Goal: Information Seeking & Learning: Learn about a topic

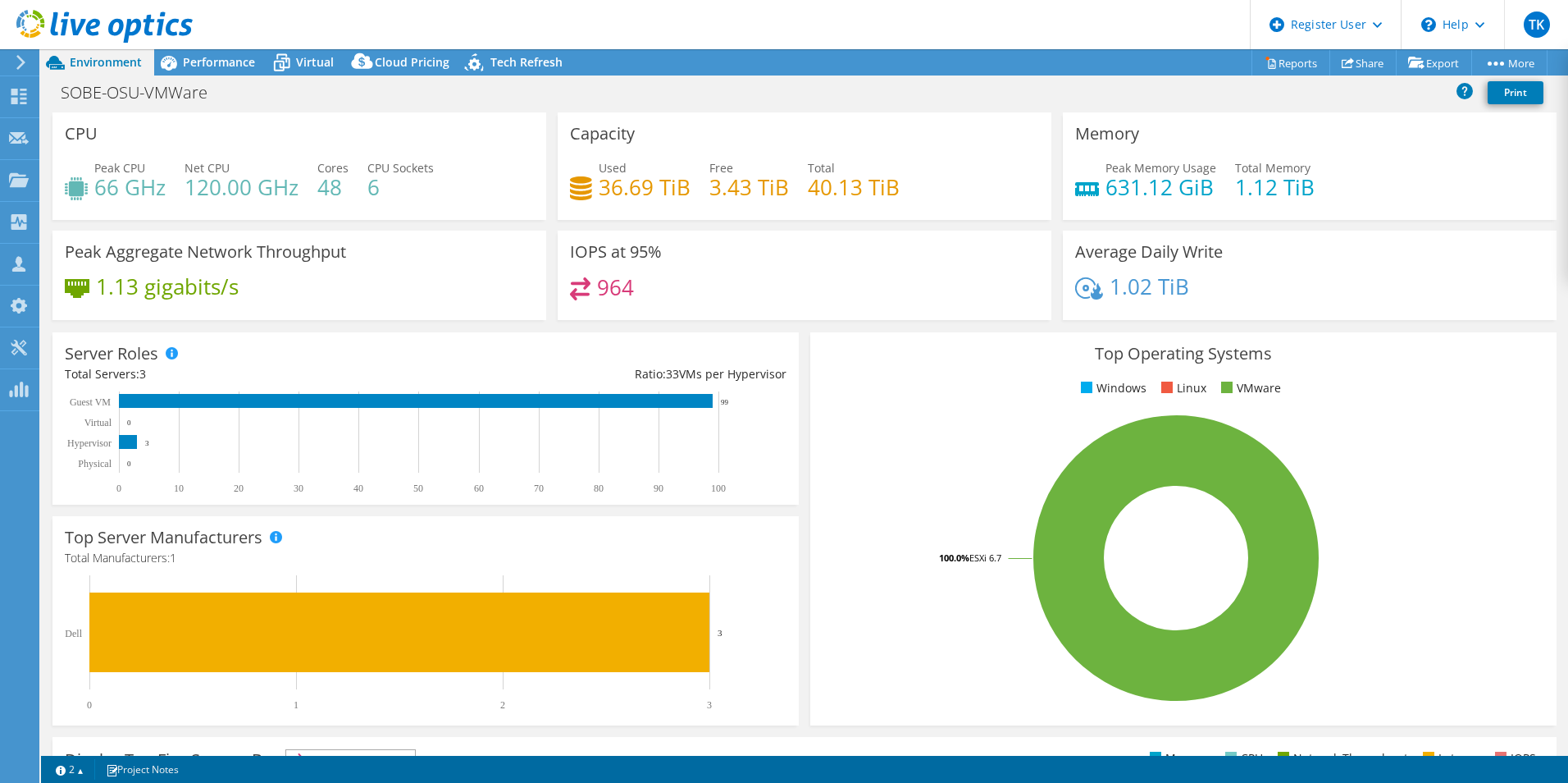
select select "USD"
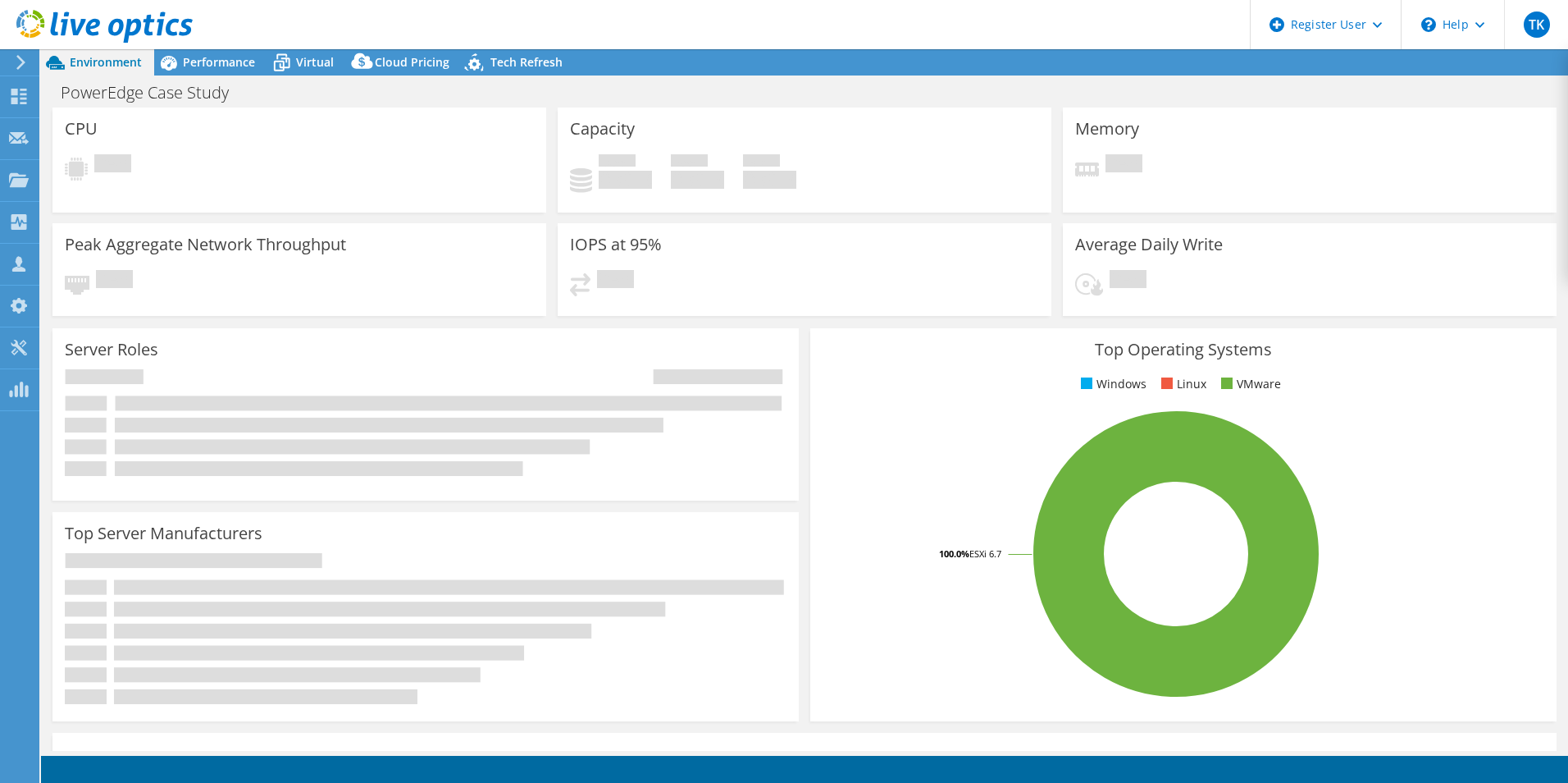
select select "USD"
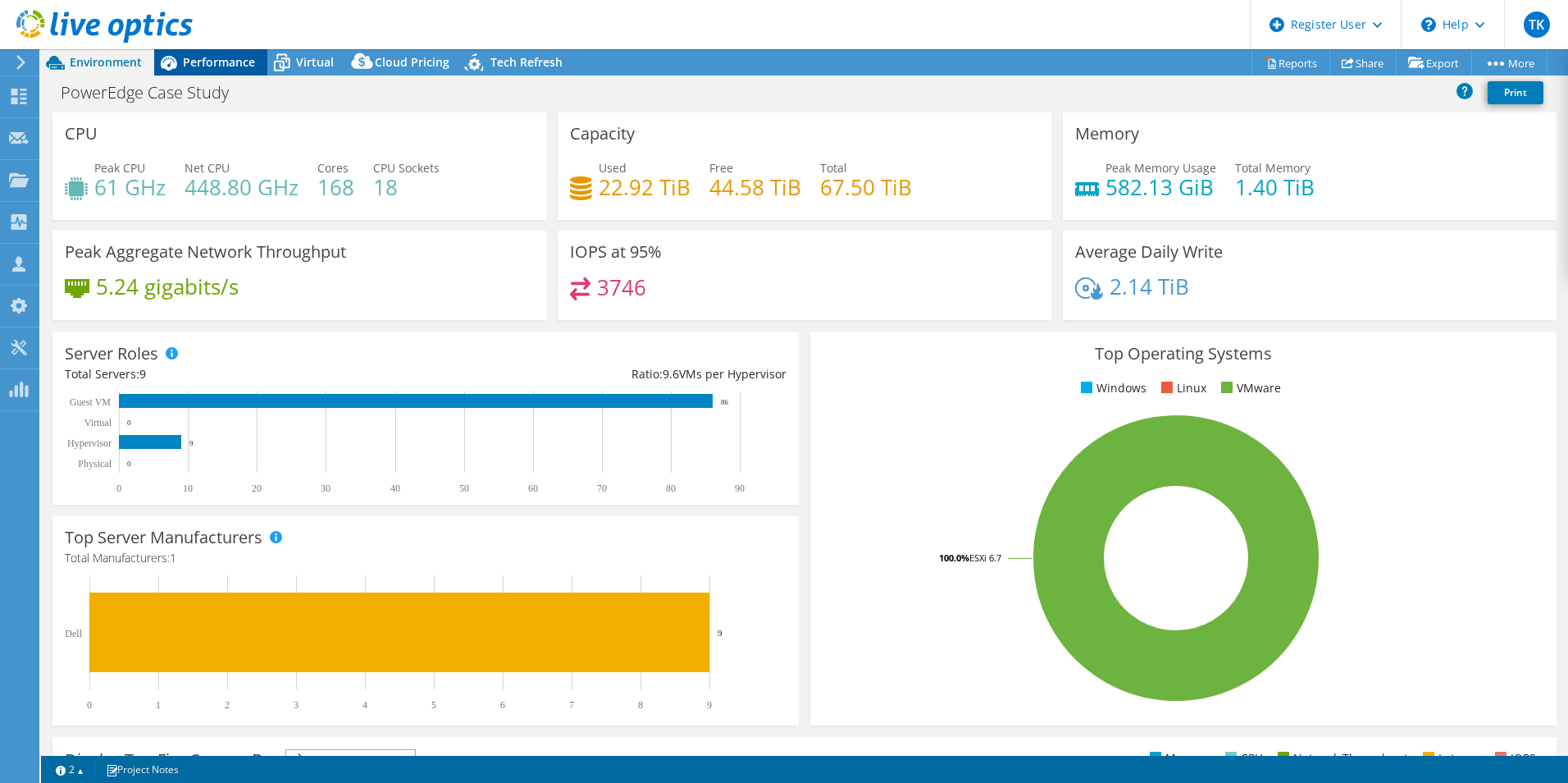
click at [205, 55] on span "Performance" at bounding box center [219, 61] width 72 height 15
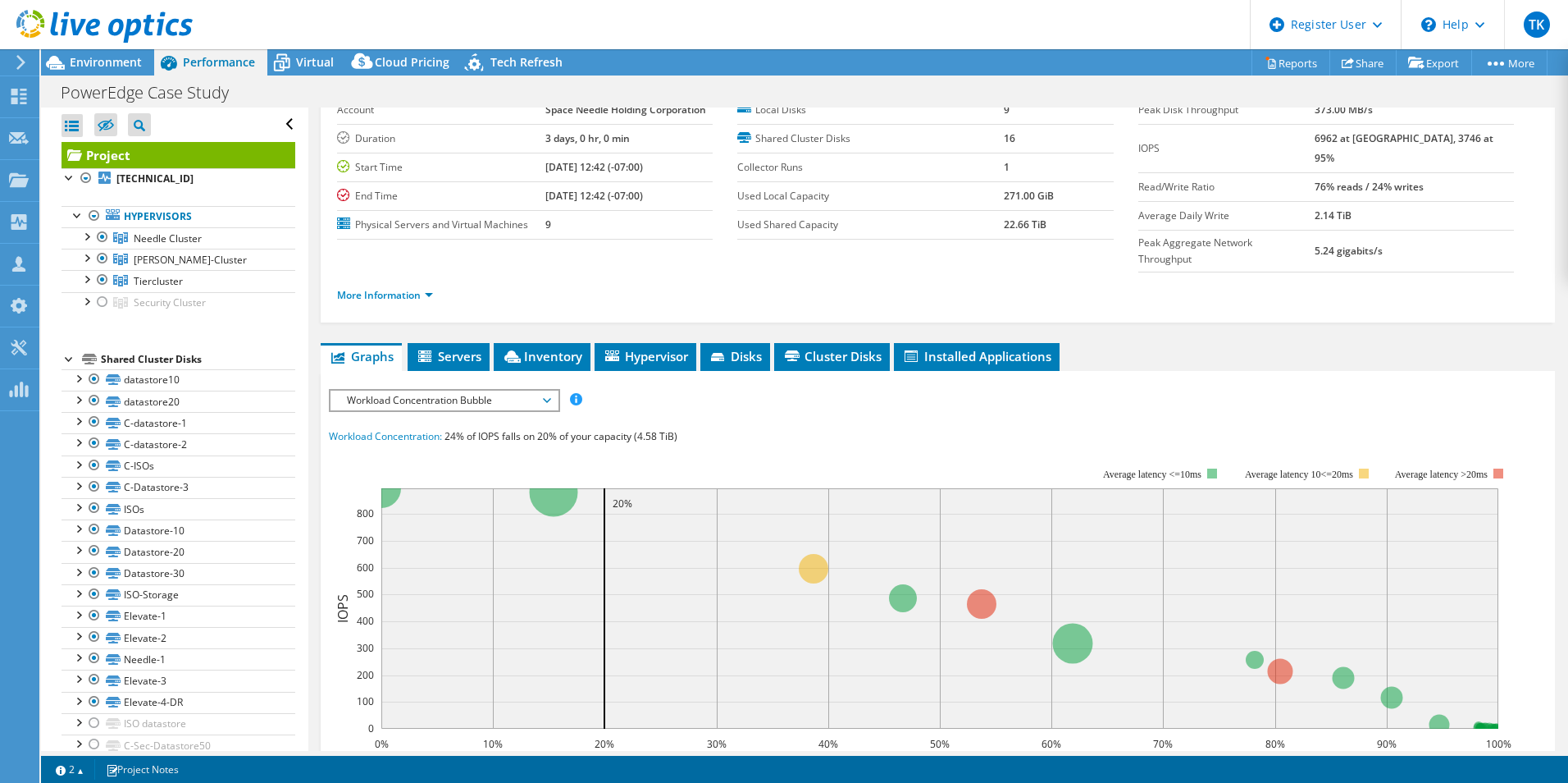
scroll to position [82, 0]
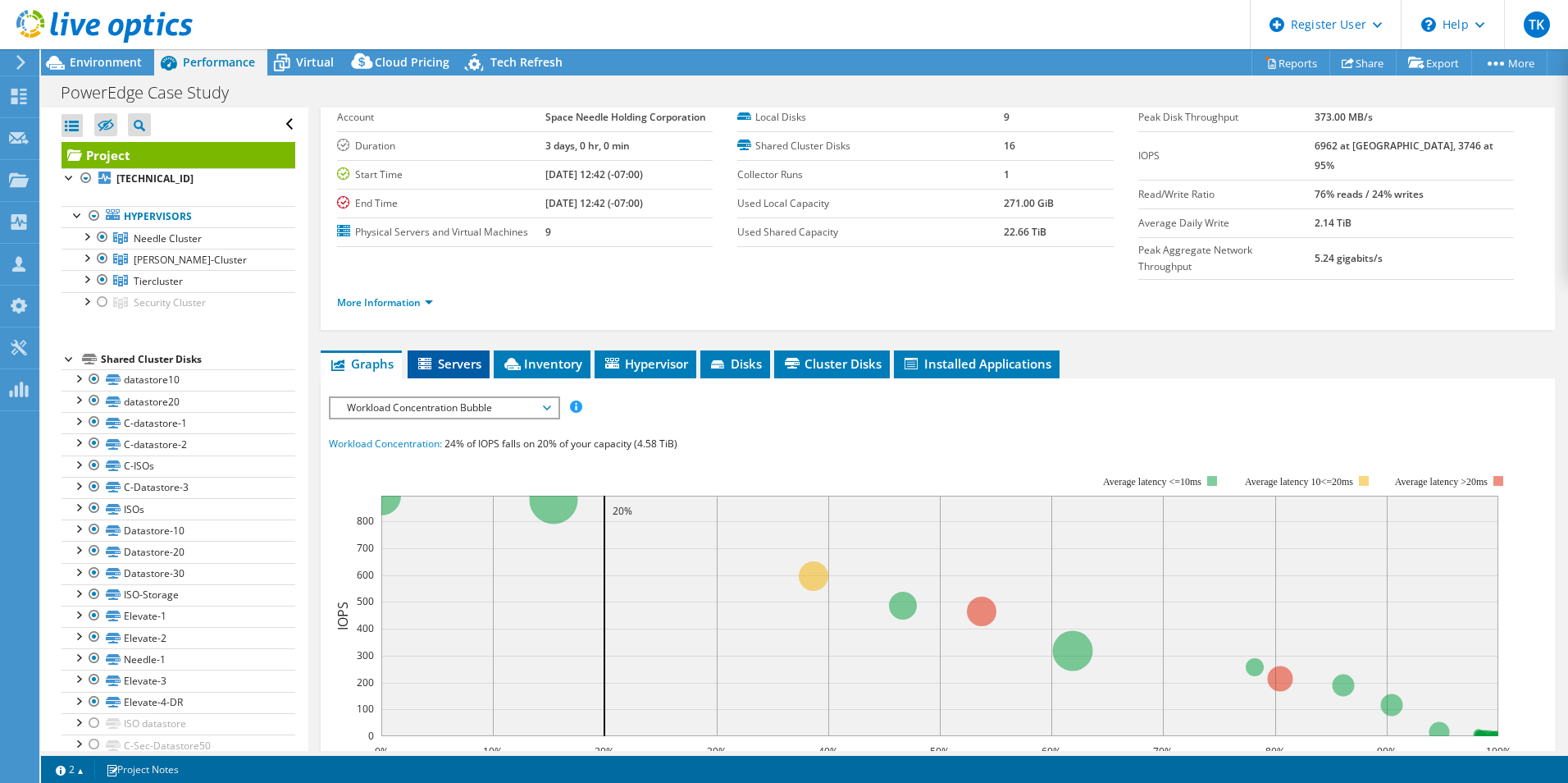
click at [455, 355] on span "Servers" at bounding box center [448, 363] width 66 height 16
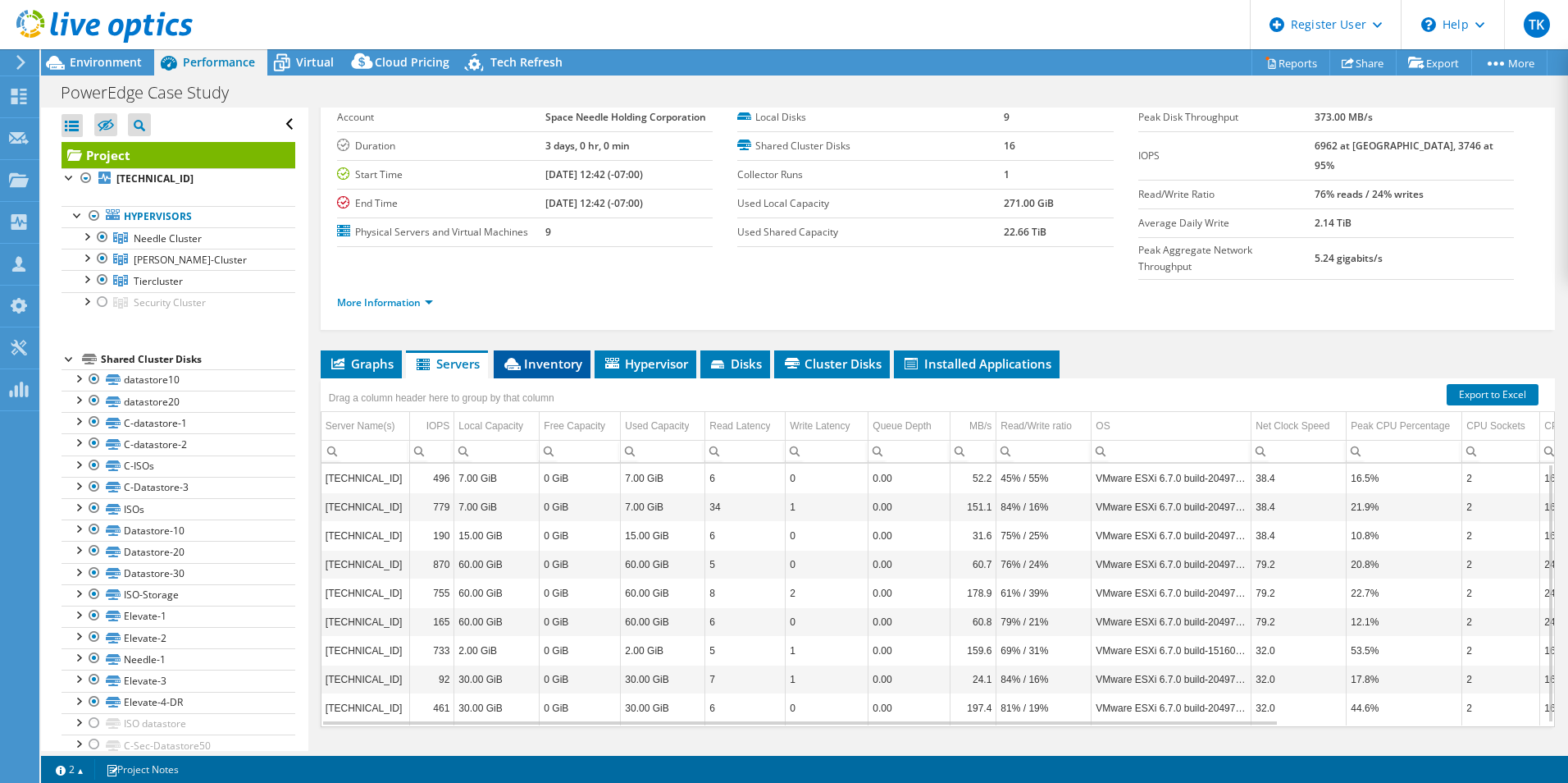
click at [556, 355] on span "Inventory" at bounding box center [541, 363] width 80 height 16
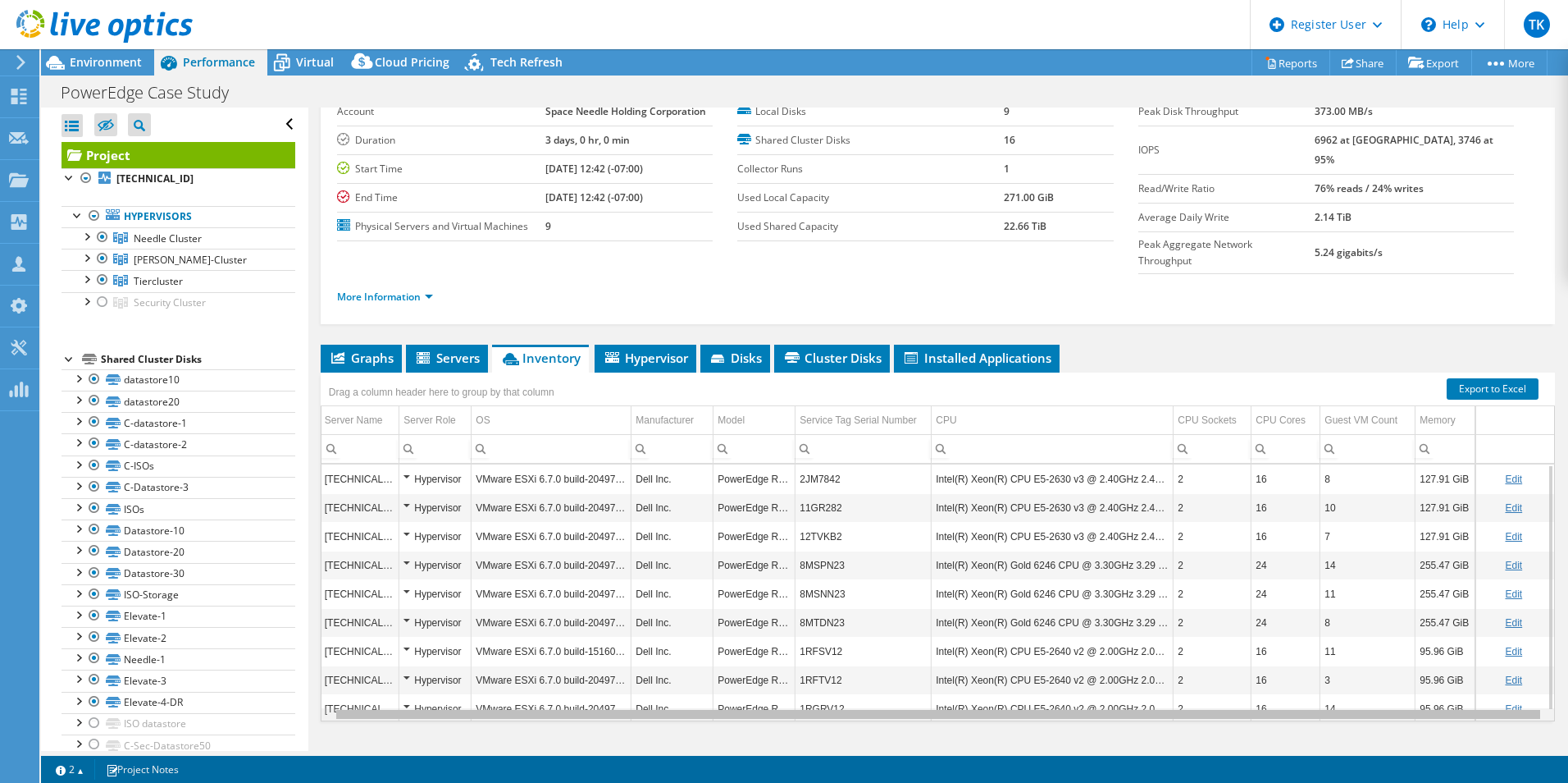
scroll to position [0, 0]
drag, startPoint x: 1007, startPoint y: 680, endPoint x: 1109, endPoint y: 680, distance: 102.0
click at [1109, 680] on body "TK Dell User Tom Kuriakose Tom.Kuriakose@dell.com Dell My Profile Log Out \n He…" at bounding box center [784, 392] width 1568 height 783
drag, startPoint x: 862, startPoint y: 684, endPoint x: 822, endPoint y: 682, distance: 40.0
click at [822, 682] on body "TK Dell User Tom Kuriakose Tom.Kuriakose@dell.com Dell My Profile Log Out \n He…" at bounding box center [784, 392] width 1568 height 783
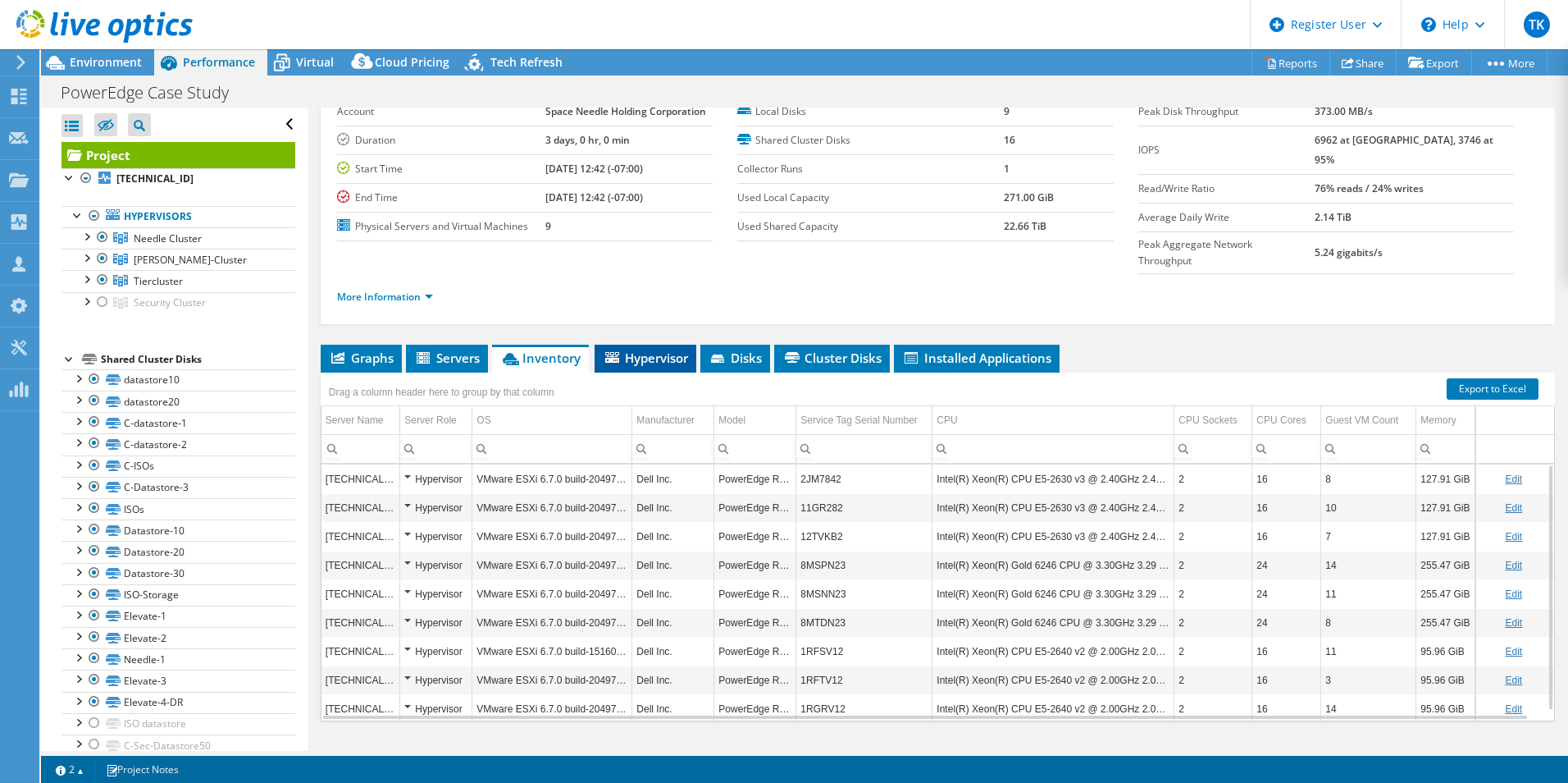
click at [683, 350] on span "Hypervisor" at bounding box center [645, 358] width 85 height 16
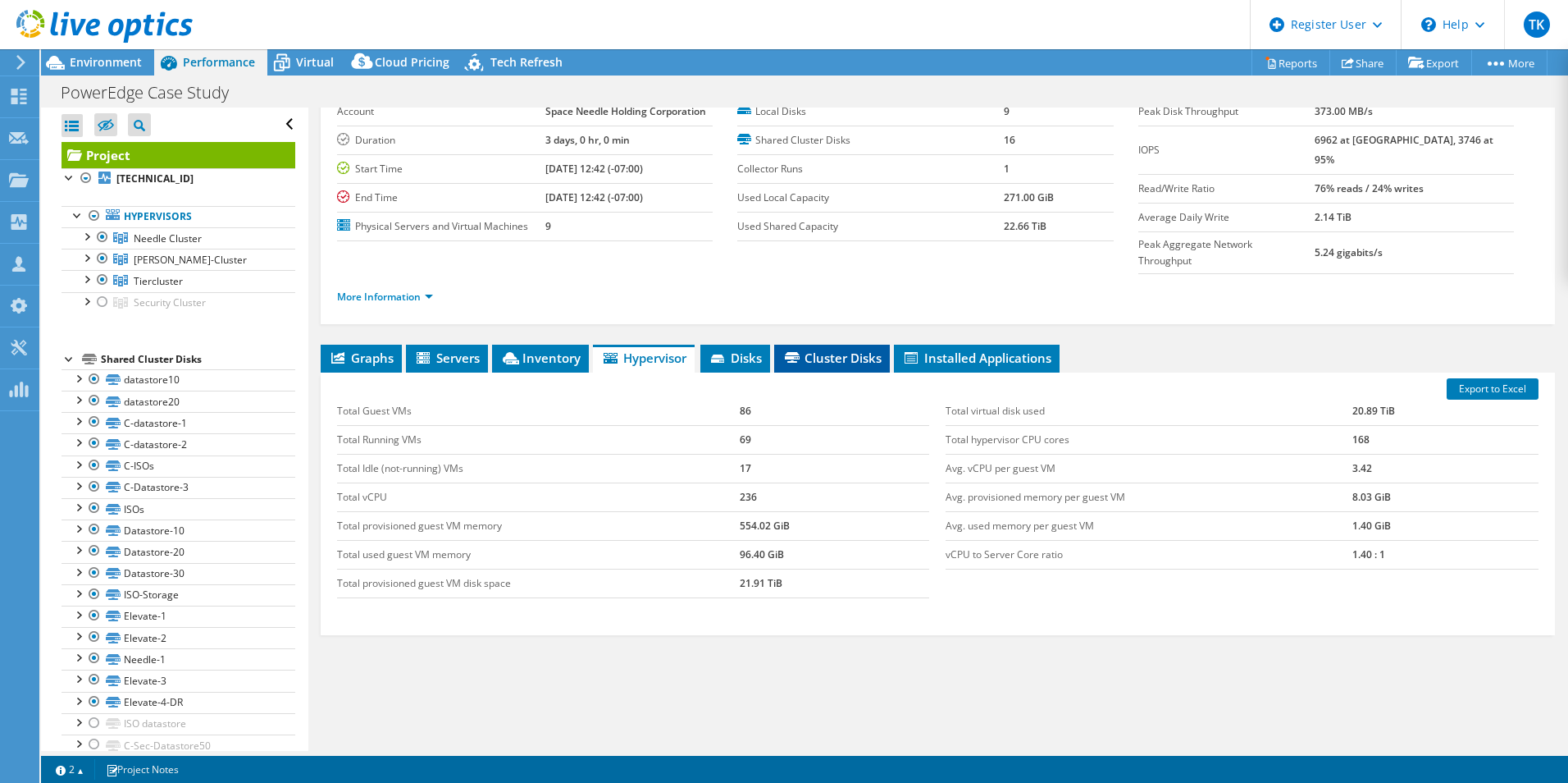
click at [837, 350] on span "Cluster Disks" at bounding box center [832, 358] width 99 height 16
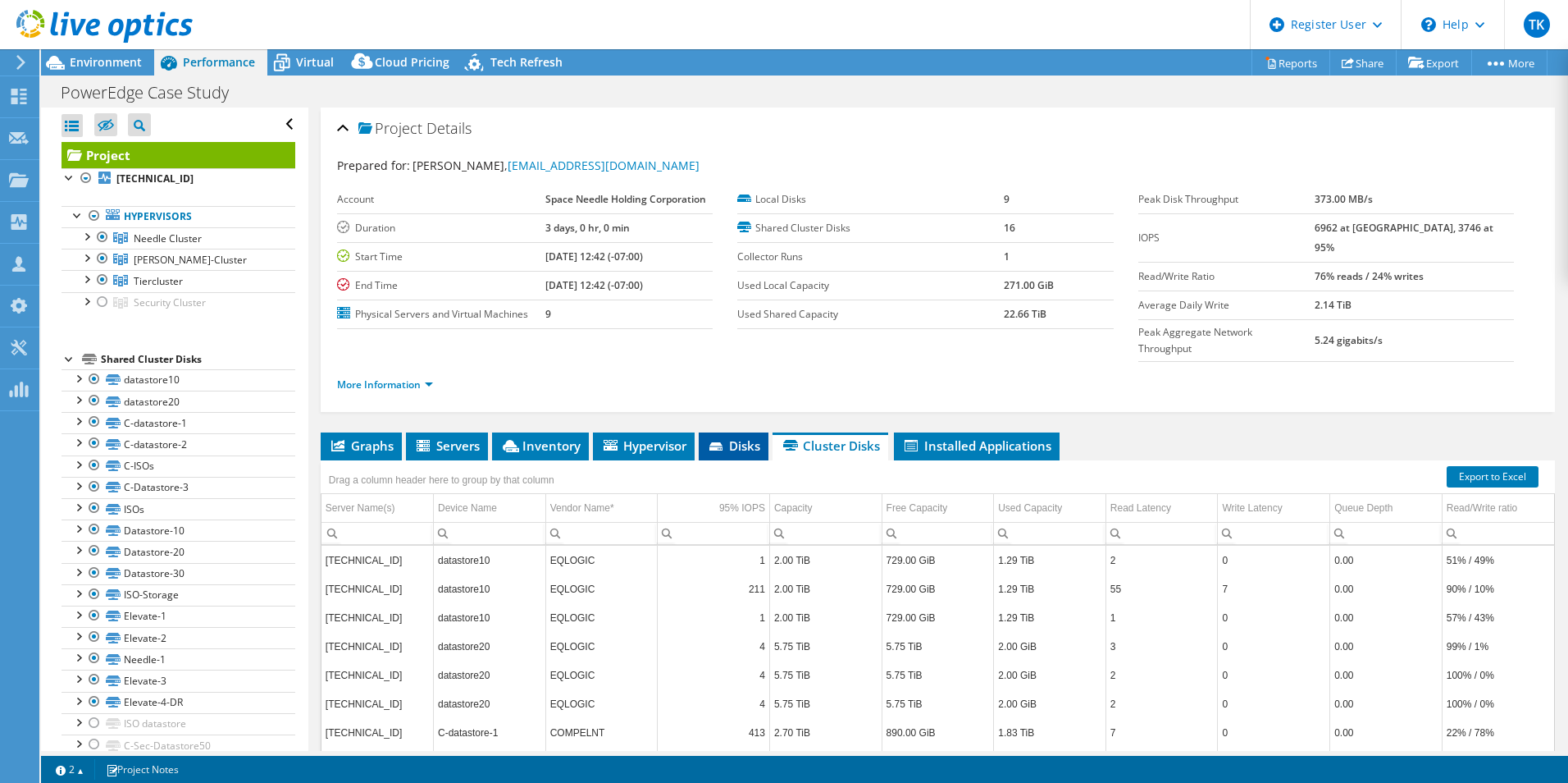
click at [733, 438] on span "Disks" at bounding box center [733, 446] width 53 height 16
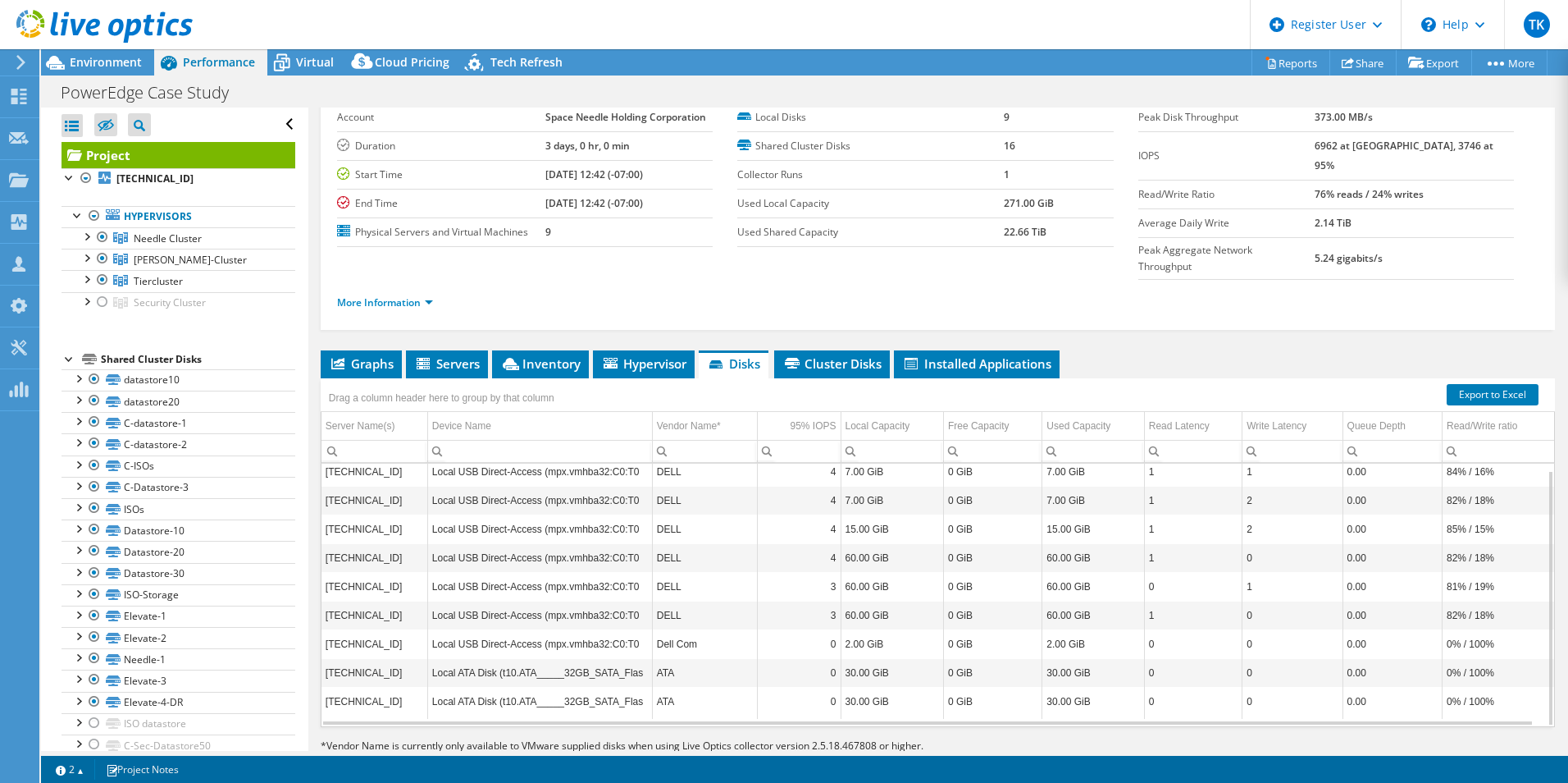
scroll to position [88, 0]
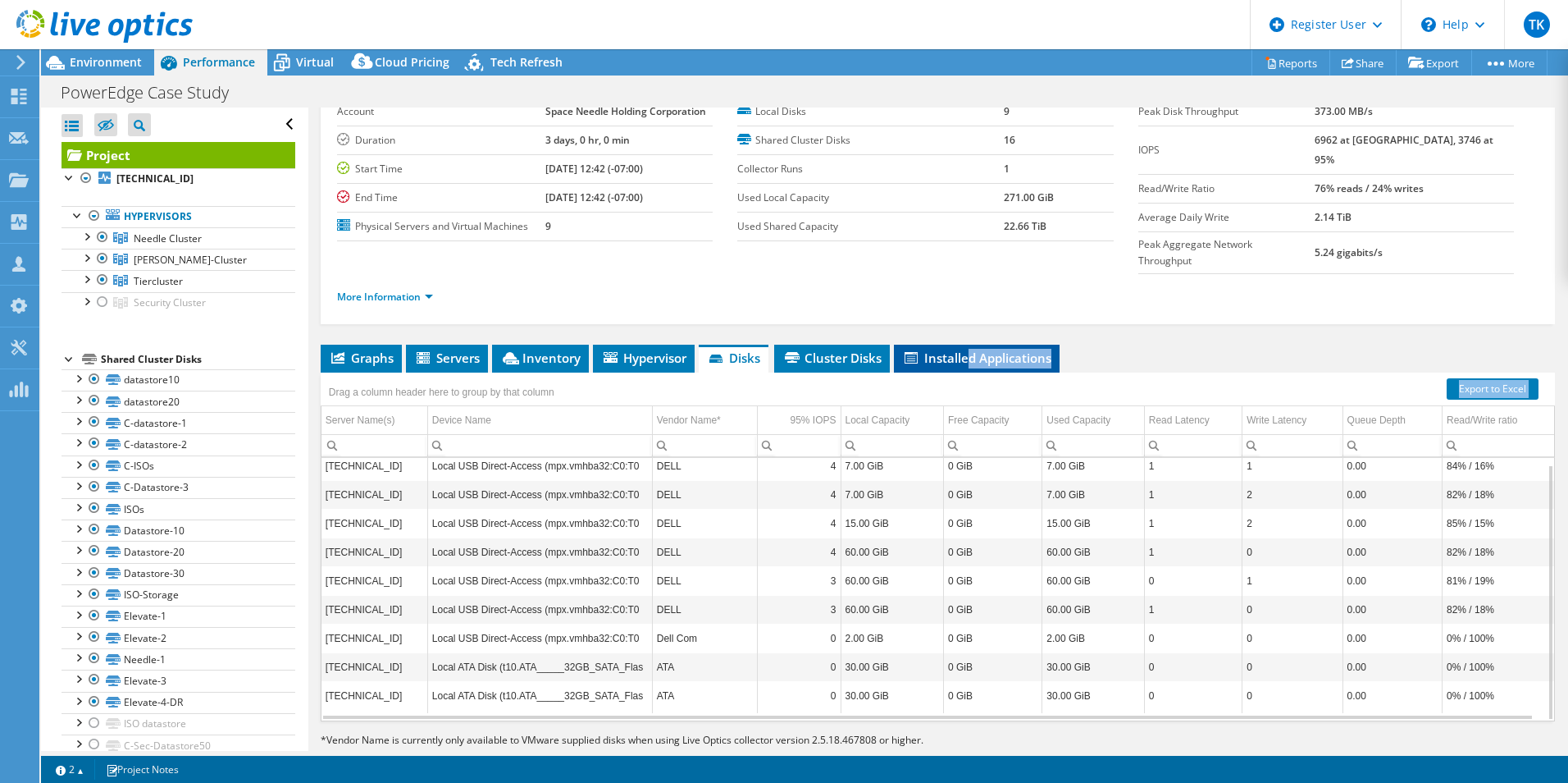
click at [970, 344] on div "Graphs Servers Inventory Hypervisor Disks Cluster Disks Installed Applications …" at bounding box center [938, 550] width 1235 height 410
drag, startPoint x: 970, startPoint y: 337, endPoint x: 976, endPoint y: 326, distance: 12.5
click at [976, 350] on span "Installed Applications" at bounding box center [976, 358] width 149 height 16
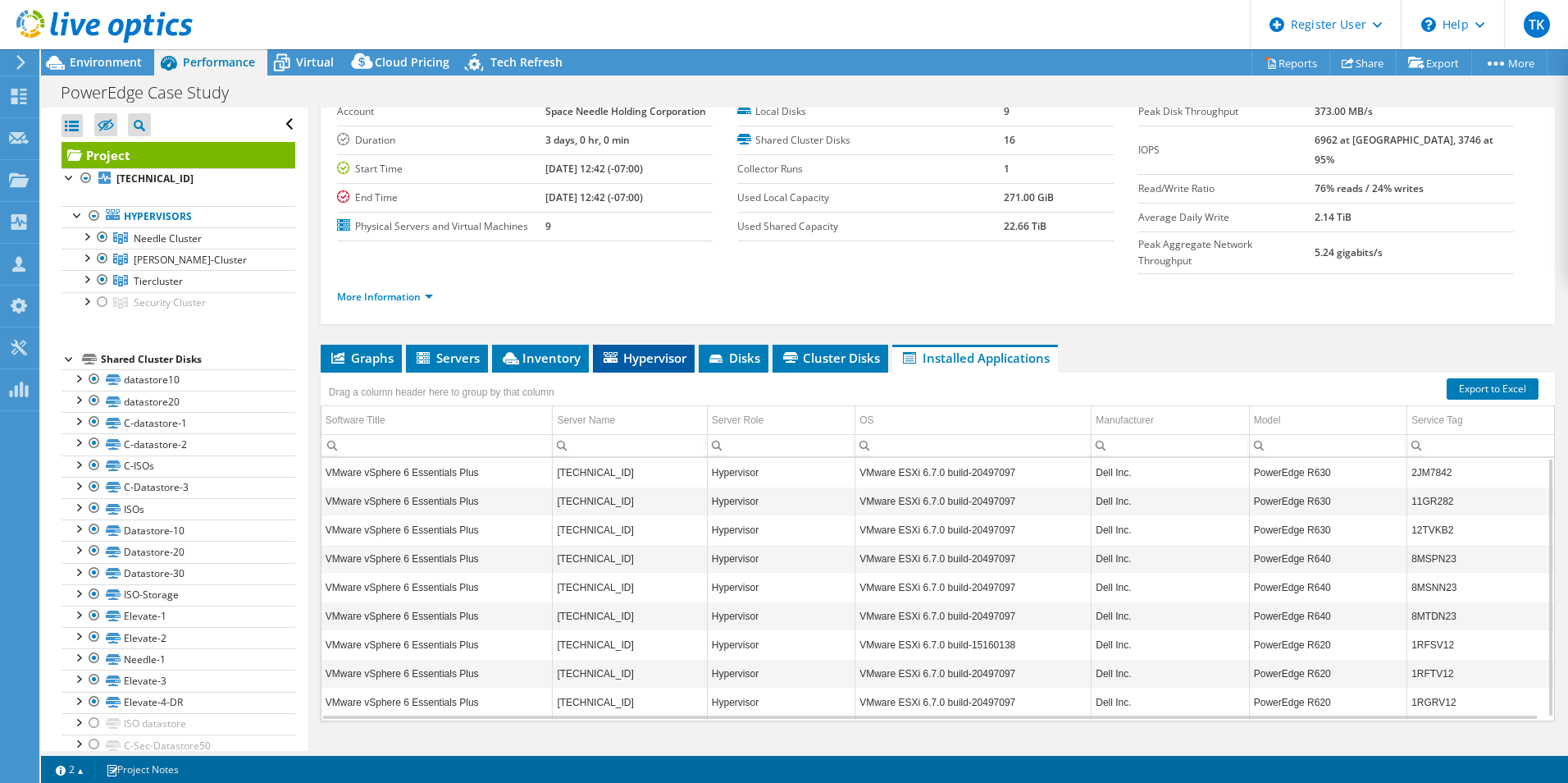
click at [632, 350] on span "Hypervisor" at bounding box center [643, 358] width 85 height 16
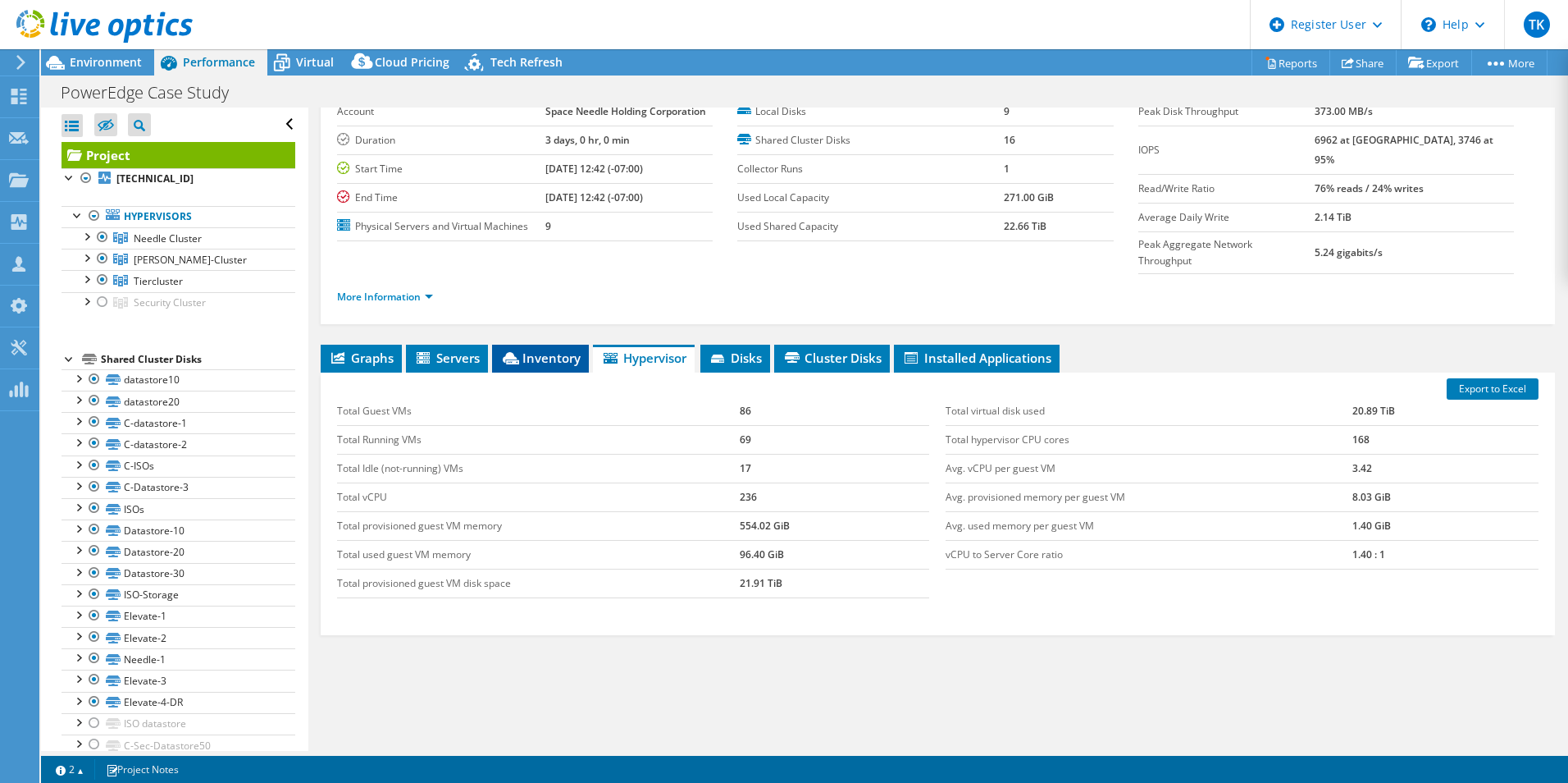
click at [537, 350] on span "Inventory" at bounding box center [540, 358] width 80 height 16
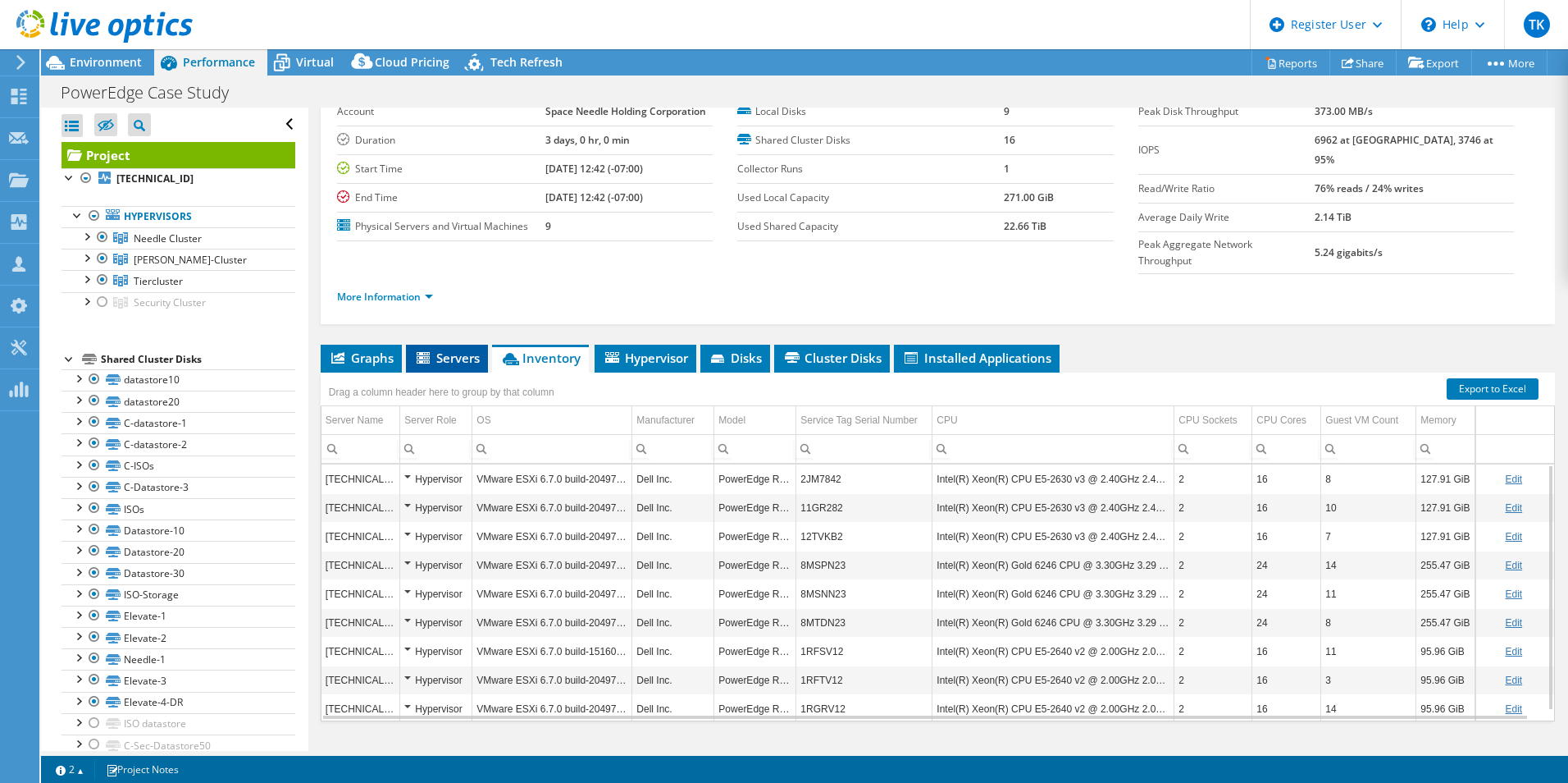
click at [458, 344] on li "Servers" at bounding box center [446, 358] width 82 height 28
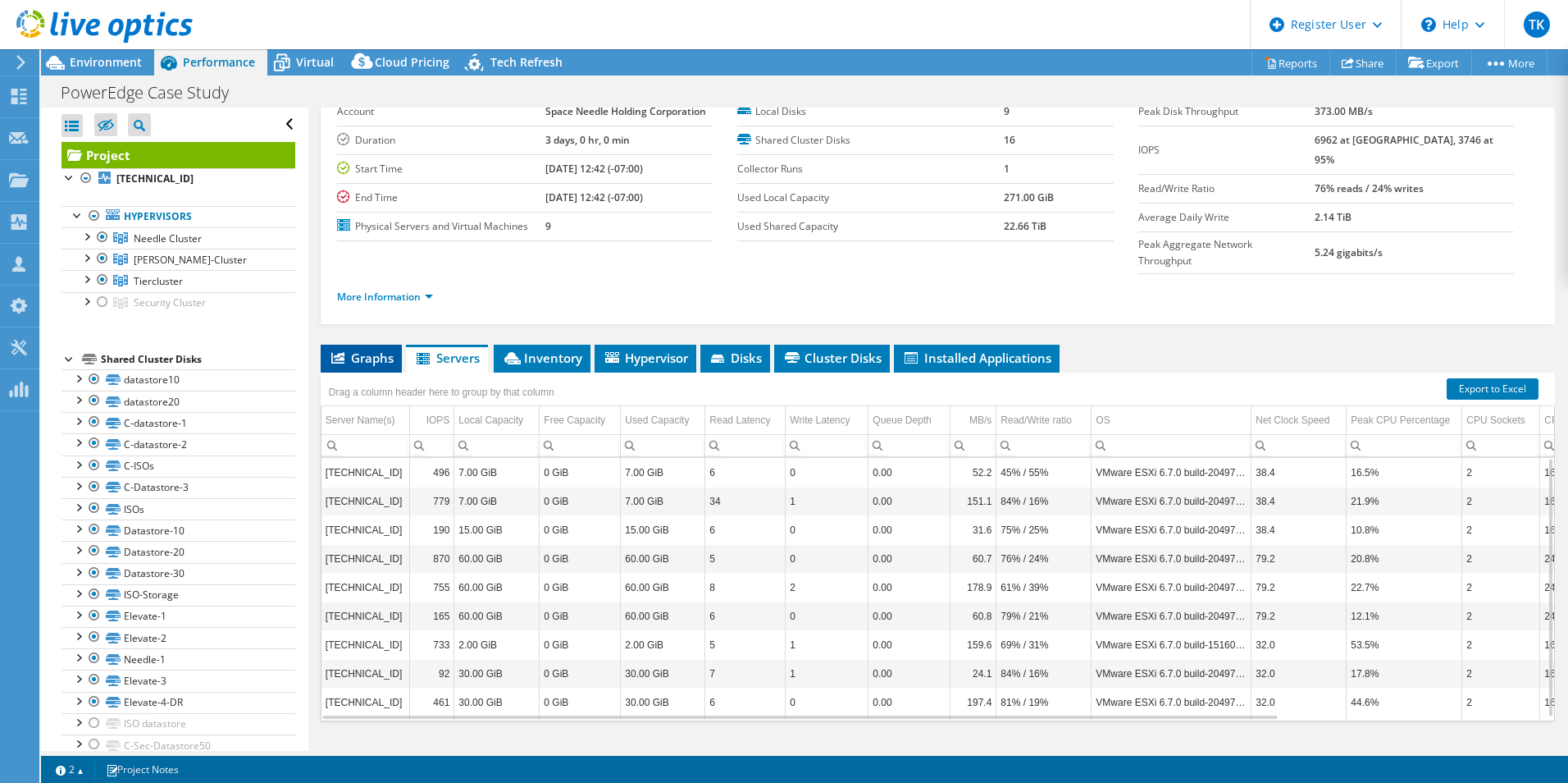
click at [393, 350] on span "Graphs" at bounding box center [361, 358] width 65 height 16
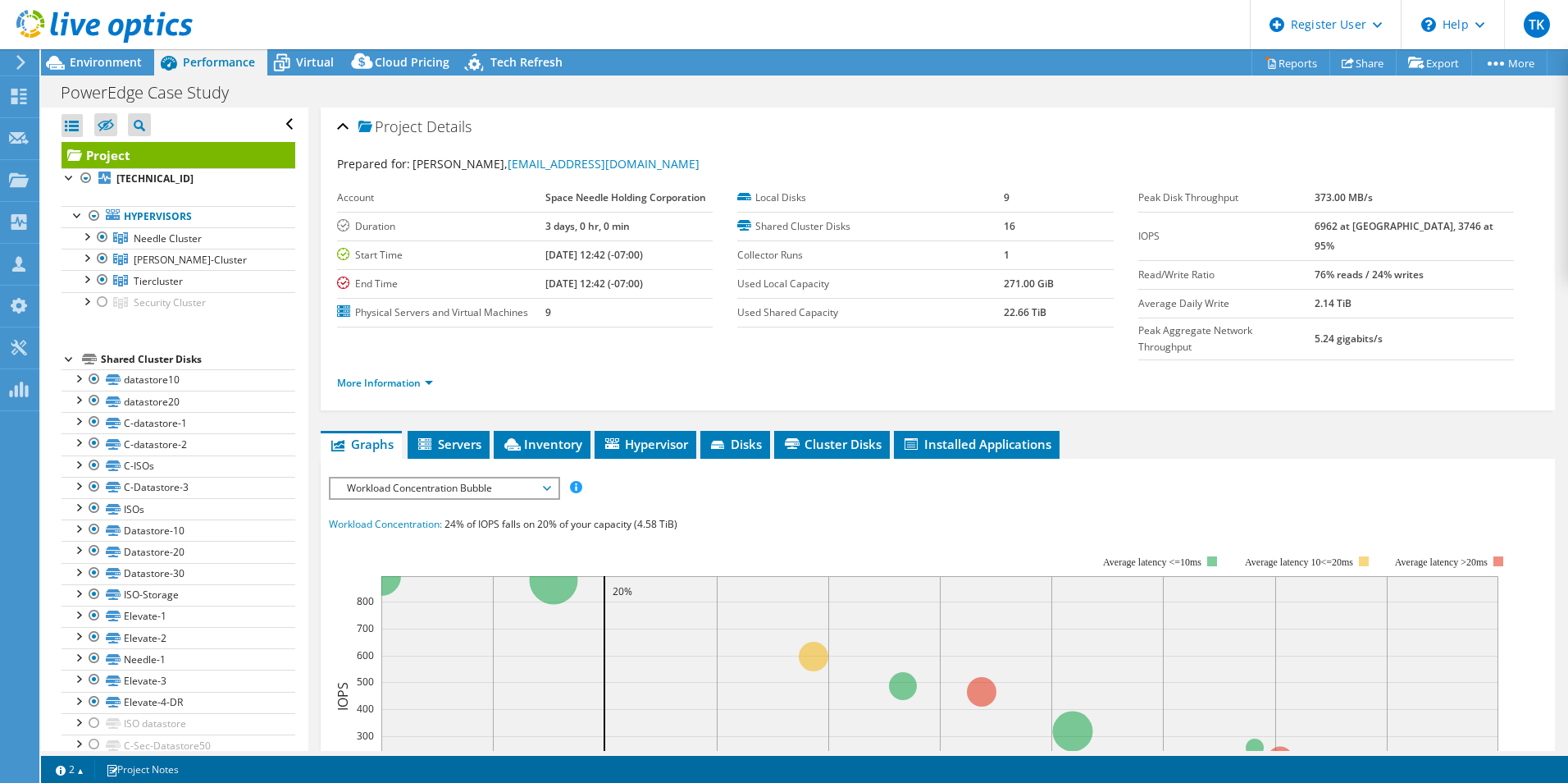
scroll to position [0, 0]
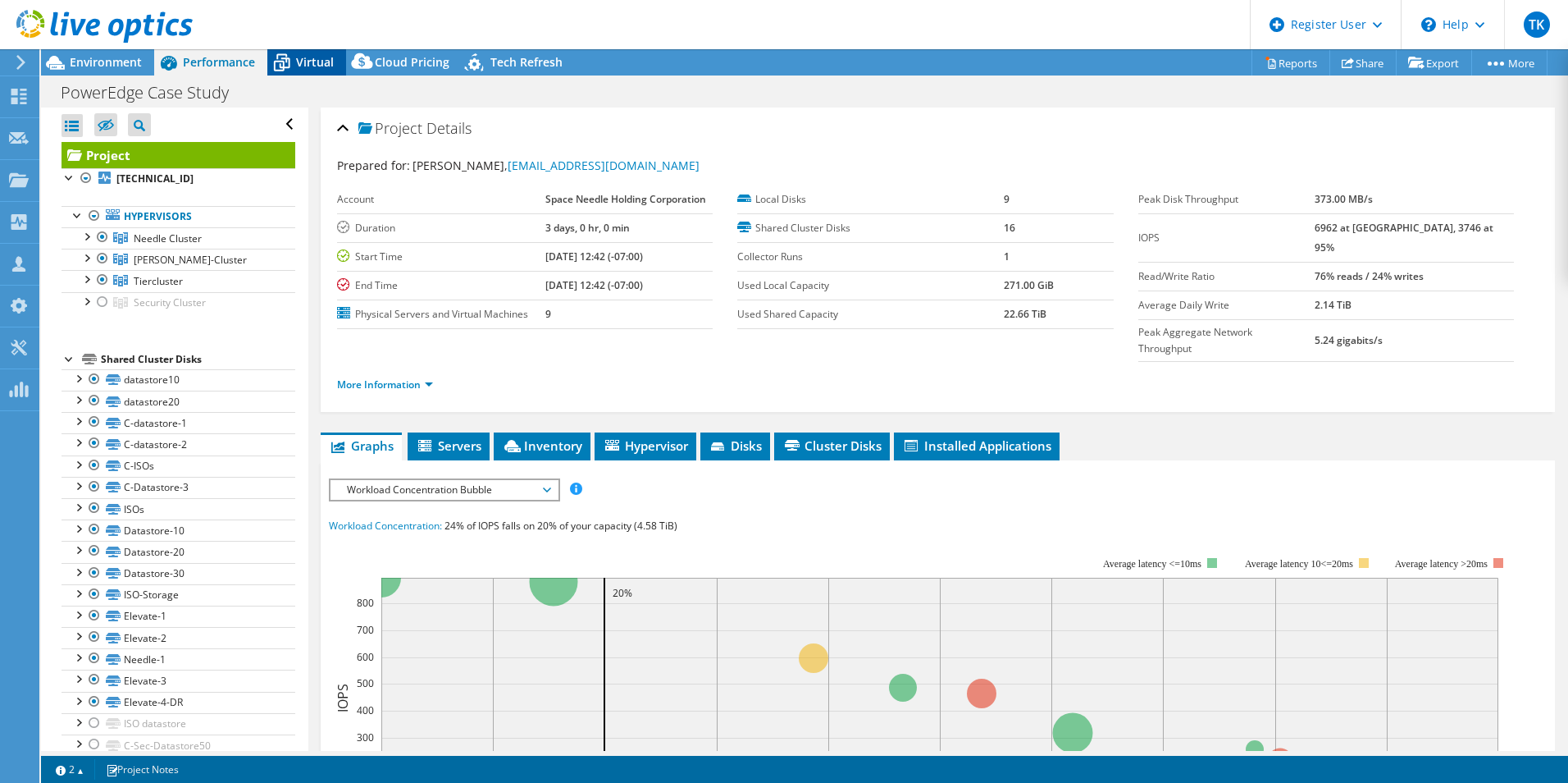
click at [318, 58] on span "Virtual" at bounding box center [315, 61] width 38 height 15
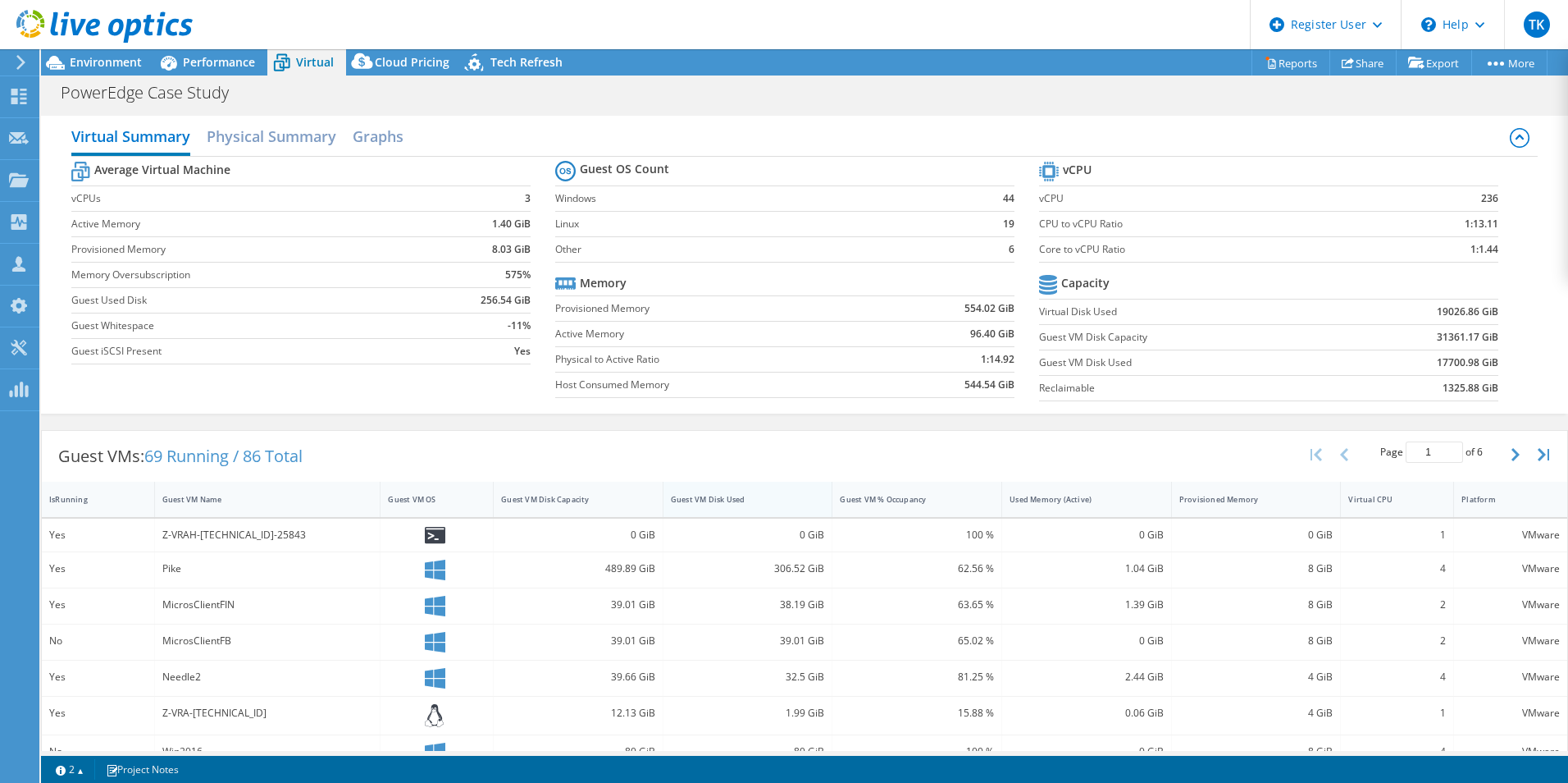
click at [709, 492] on div "Guest VM Disk Used" at bounding box center [737, 499] width 149 height 25
click at [433, 569] on icon at bounding box center [435, 574] width 21 height 17
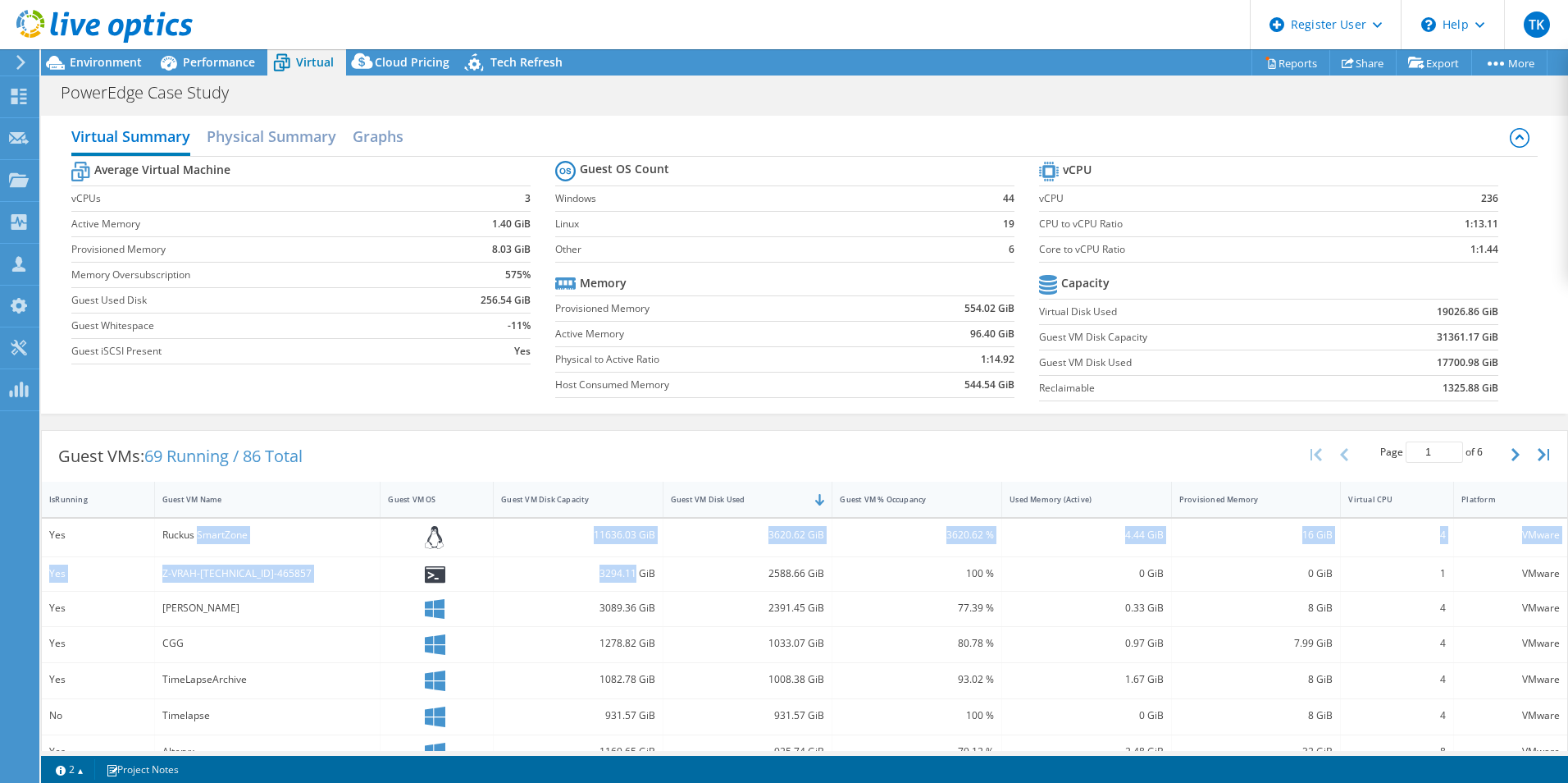
drag, startPoint x: 432, startPoint y: 570, endPoint x: 230, endPoint y: 528, distance: 206.3
click at [230, 528] on div "Yes Ruckus SmartZone 11636.03 GiB 3620.62 GiB 3620.62 % 4.44 GiB 16 GiB 4 VMwar…" at bounding box center [804, 788] width 1526 height 538
drag, startPoint x: 230, startPoint y: 528, endPoint x: 230, endPoint y: 512, distance: 16.0
click at [230, 528] on div "Ruckus SmartZone" at bounding box center [268, 535] width 211 height 18
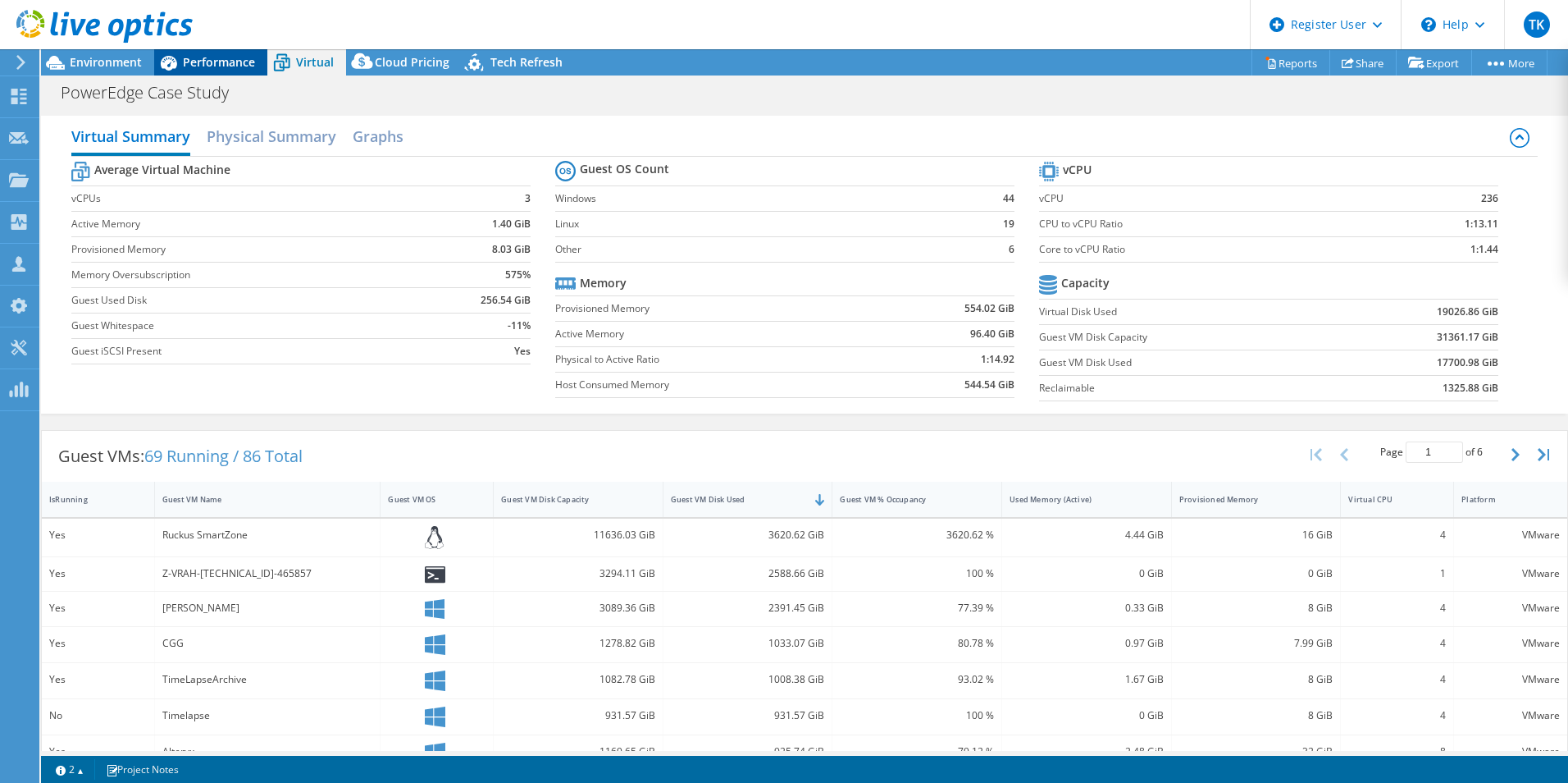
click at [246, 61] on span "Performance" at bounding box center [219, 61] width 72 height 15
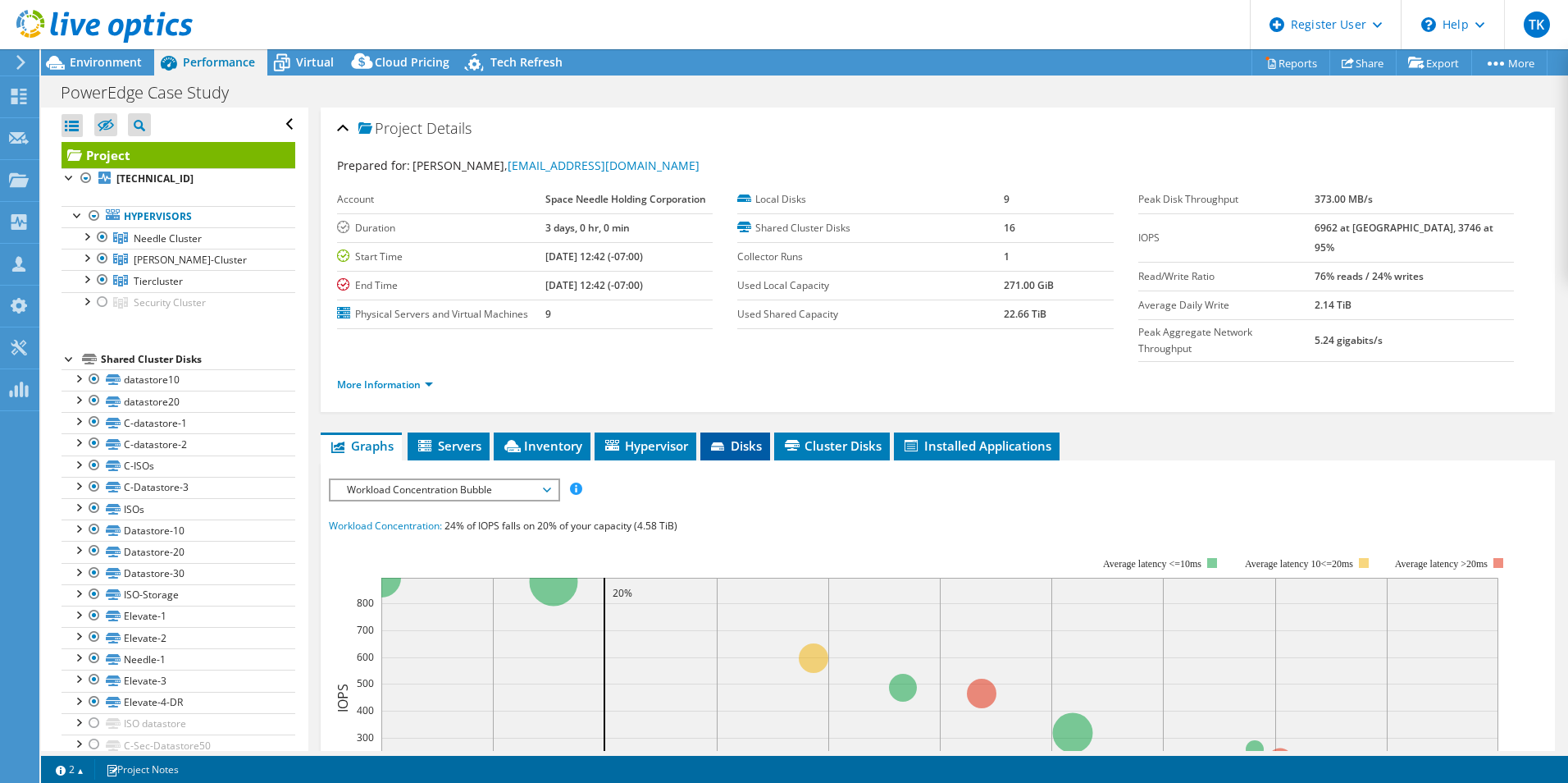
click at [722, 432] on li "Disks" at bounding box center [735, 446] width 70 height 28
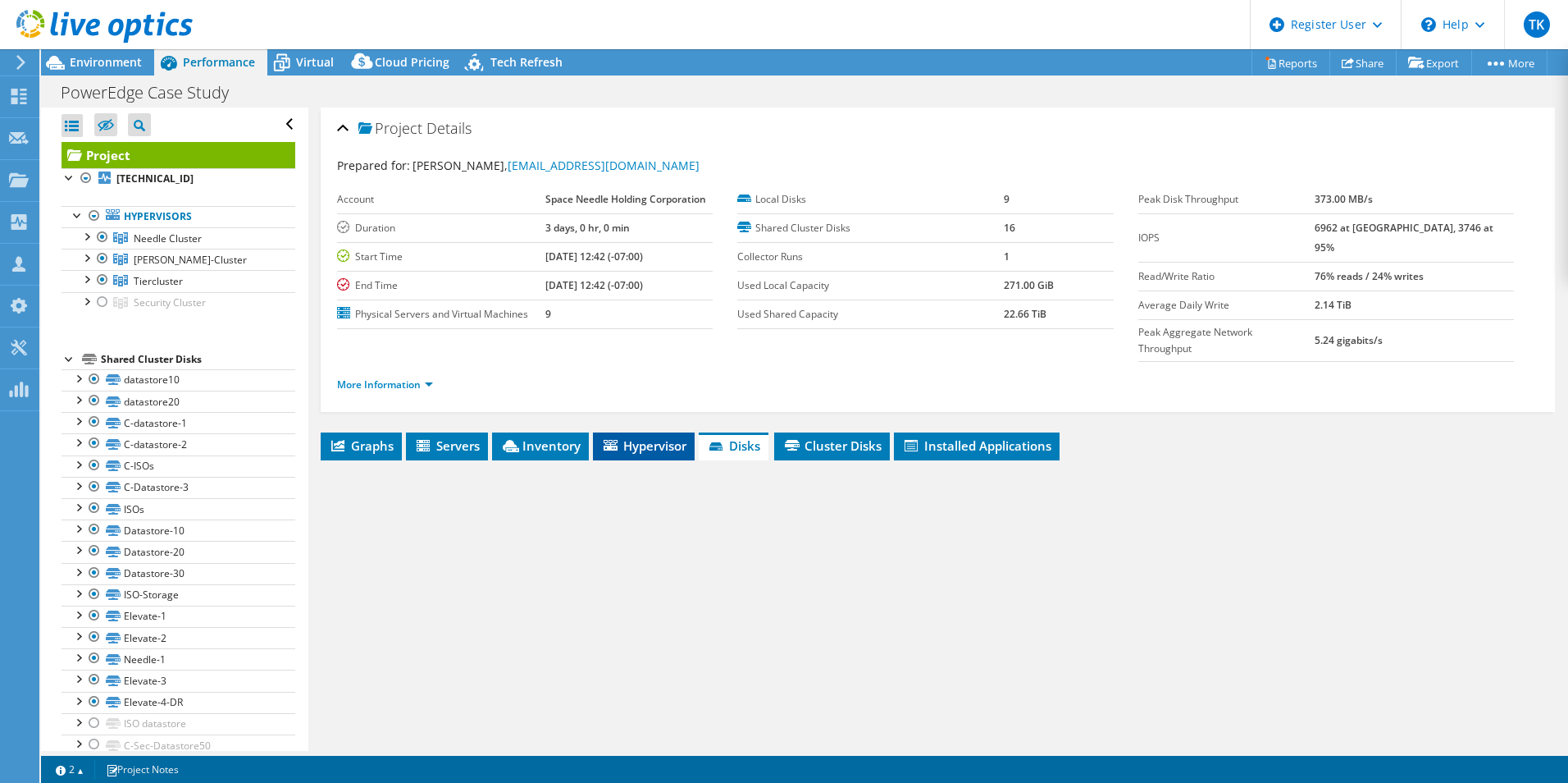
click at [659, 438] on span "Hypervisor" at bounding box center [643, 446] width 85 height 16
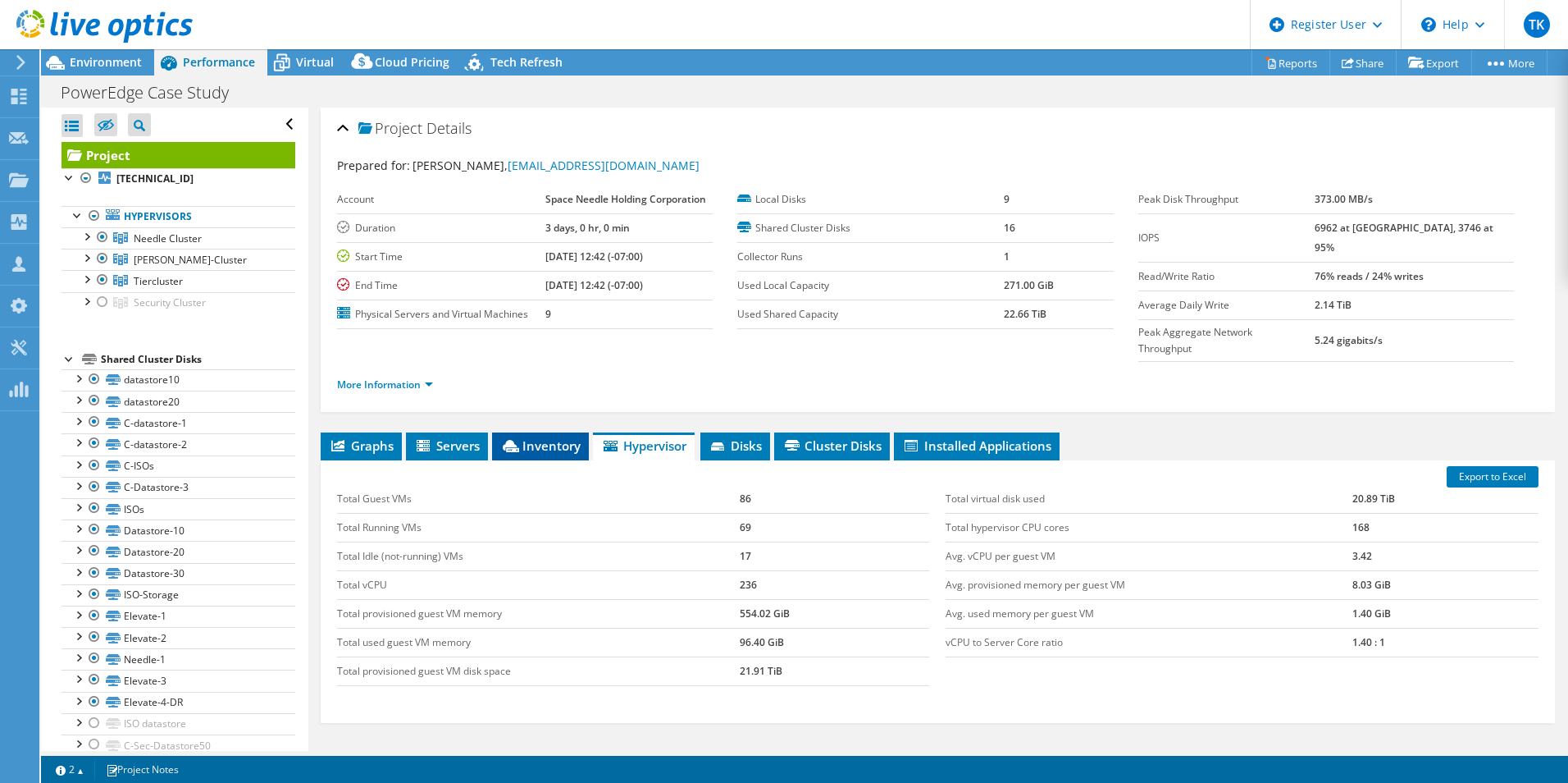
click at [545, 438] on span "Inventory" at bounding box center [540, 446] width 80 height 16
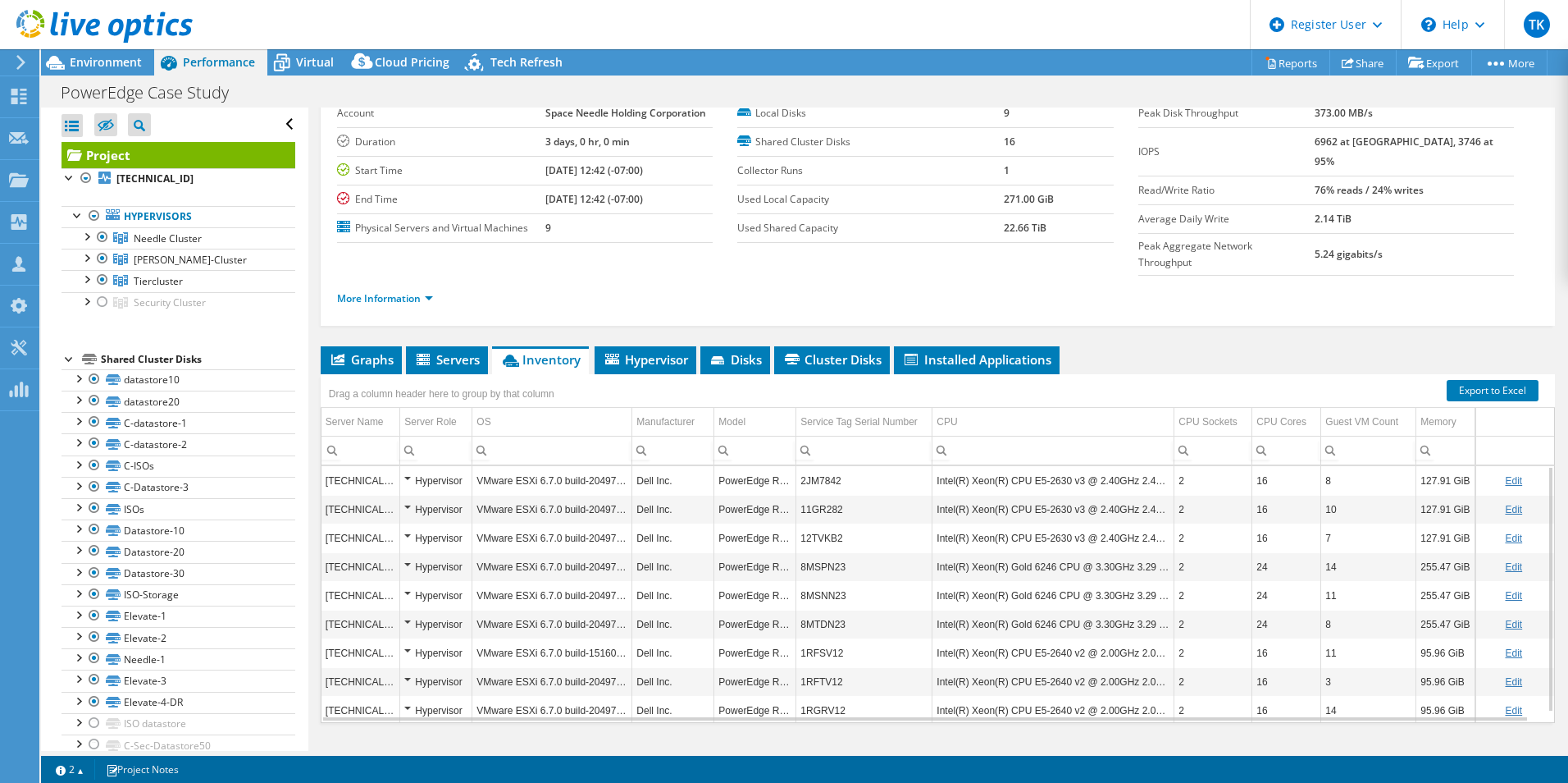
scroll to position [88, 0]
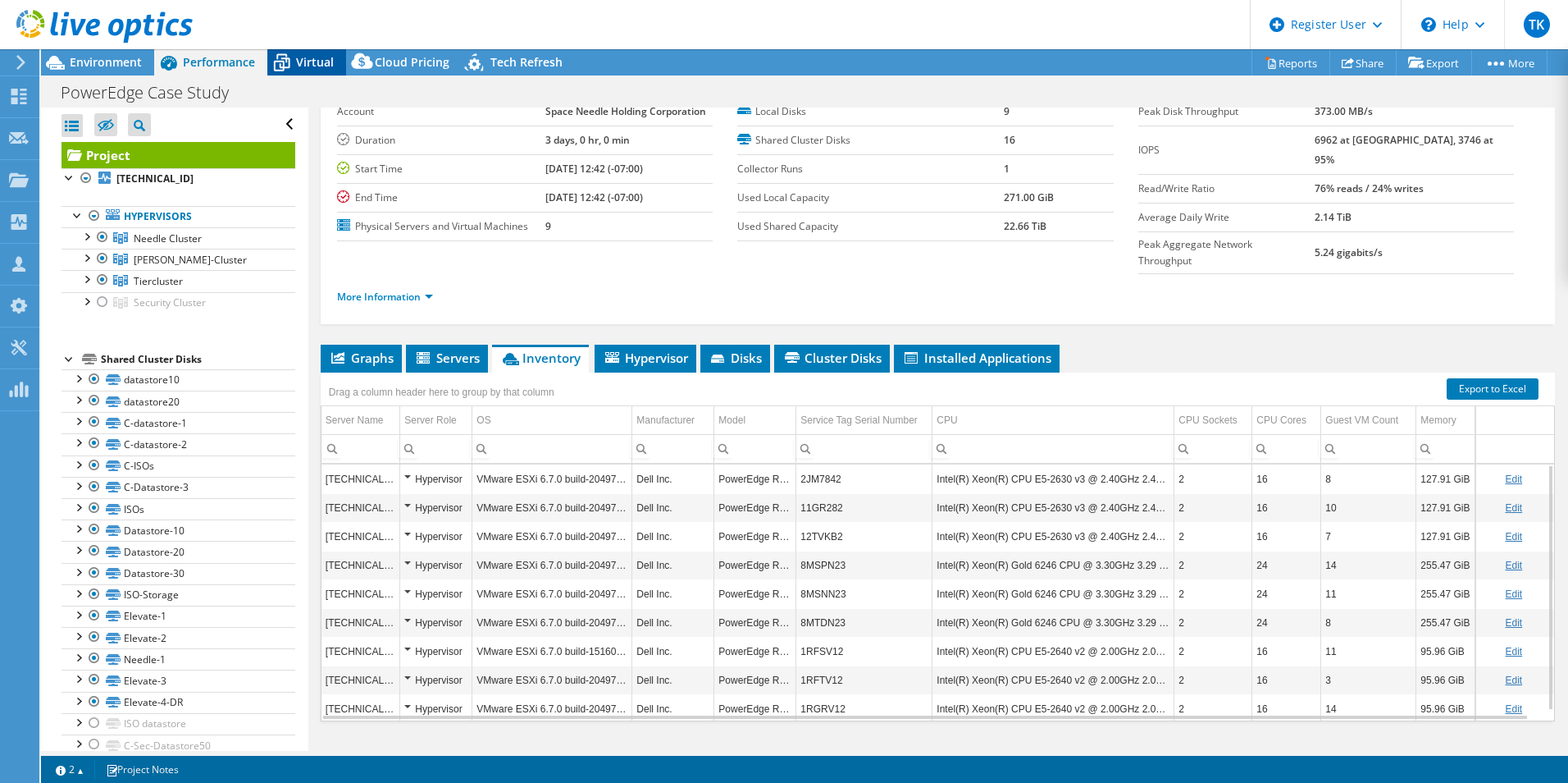
click at [289, 55] on icon at bounding box center [282, 63] width 29 height 29
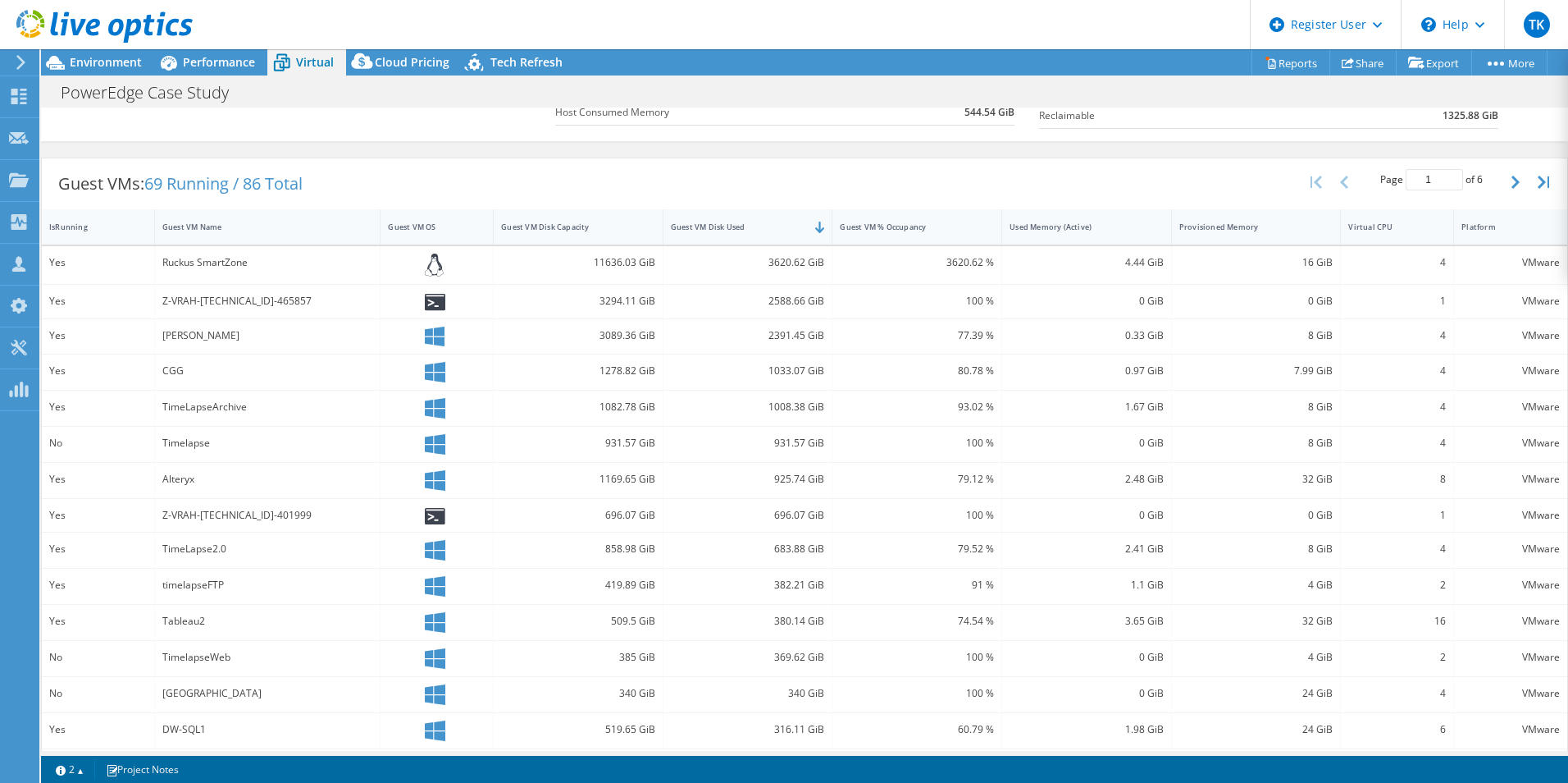
scroll to position [315, 0]
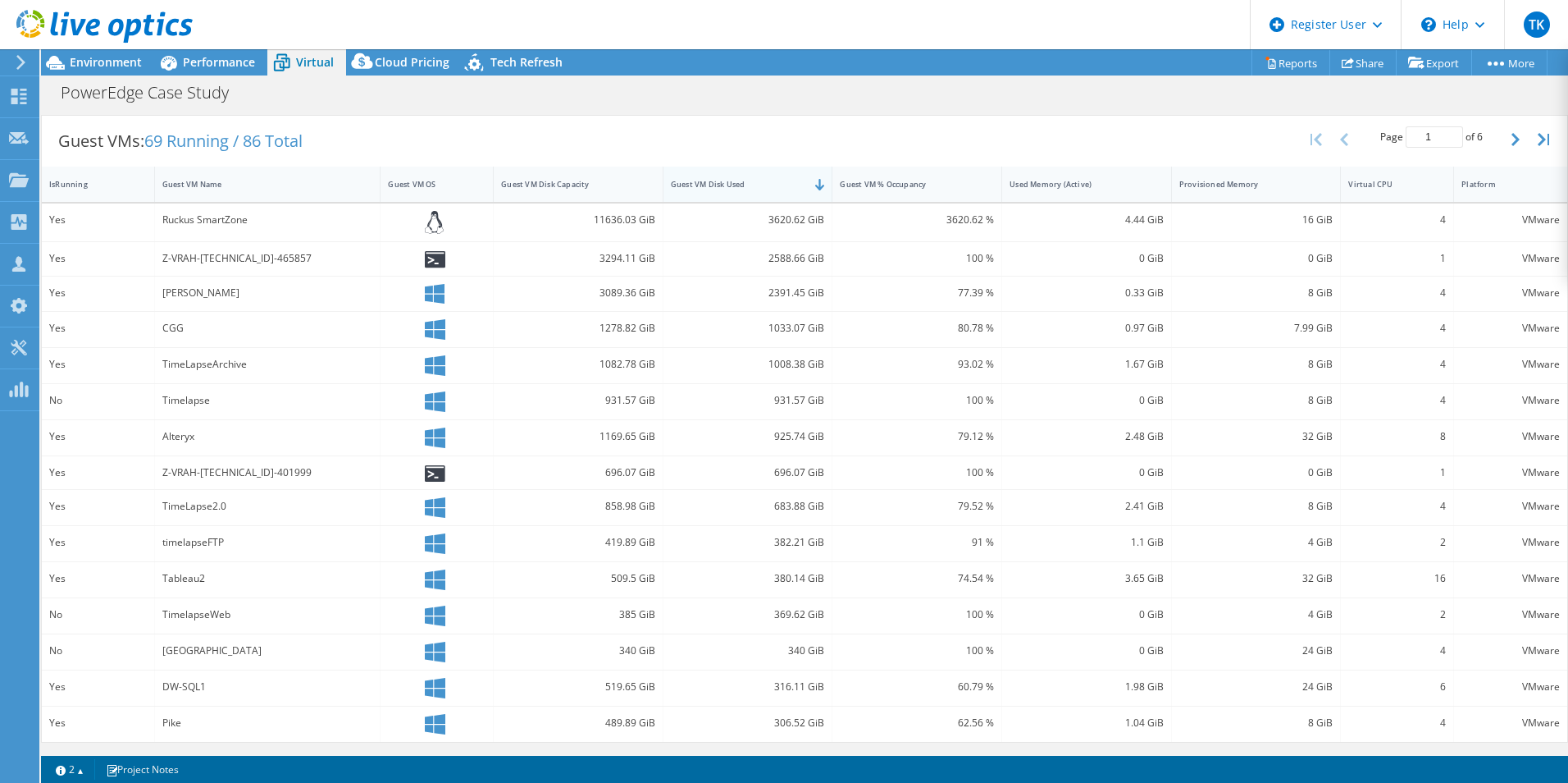
click at [771, 191] on div "Guest VM Disk Used" at bounding box center [737, 184] width 149 height 25
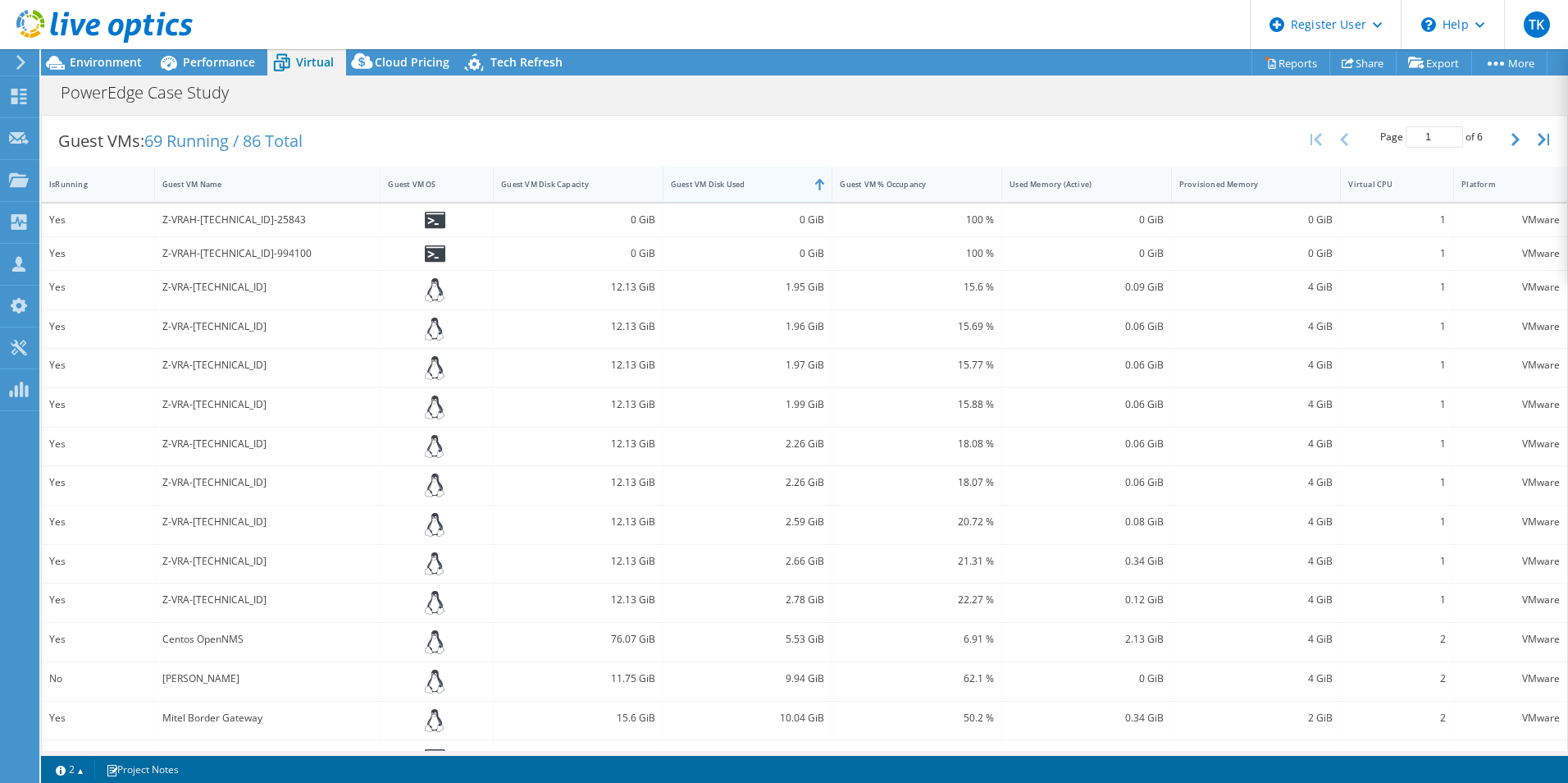
click at [771, 191] on div "Guest VM Disk Used" at bounding box center [737, 184] width 149 height 25
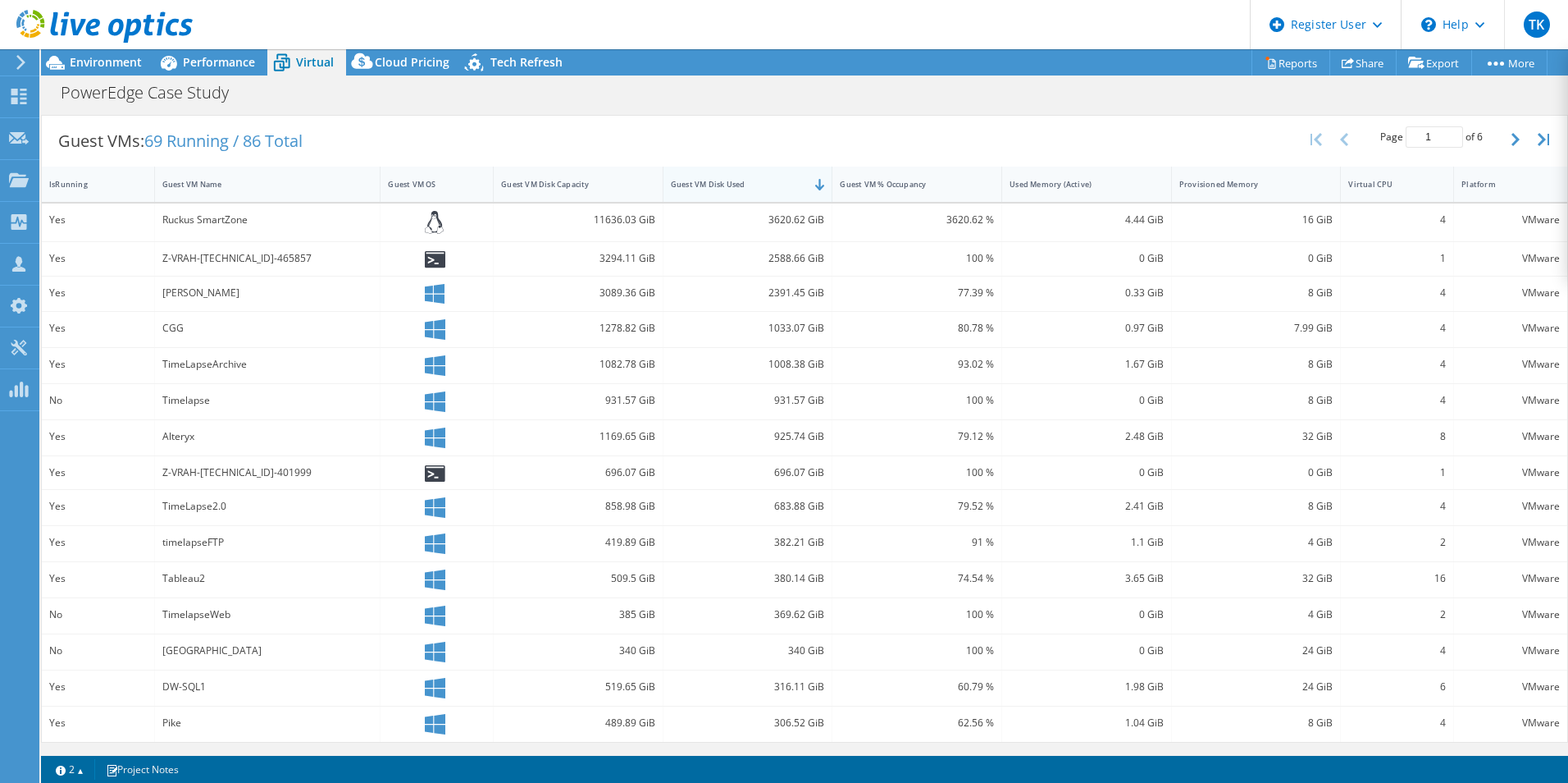
click at [771, 191] on div "Guest VM Disk Used" at bounding box center [737, 184] width 149 height 25
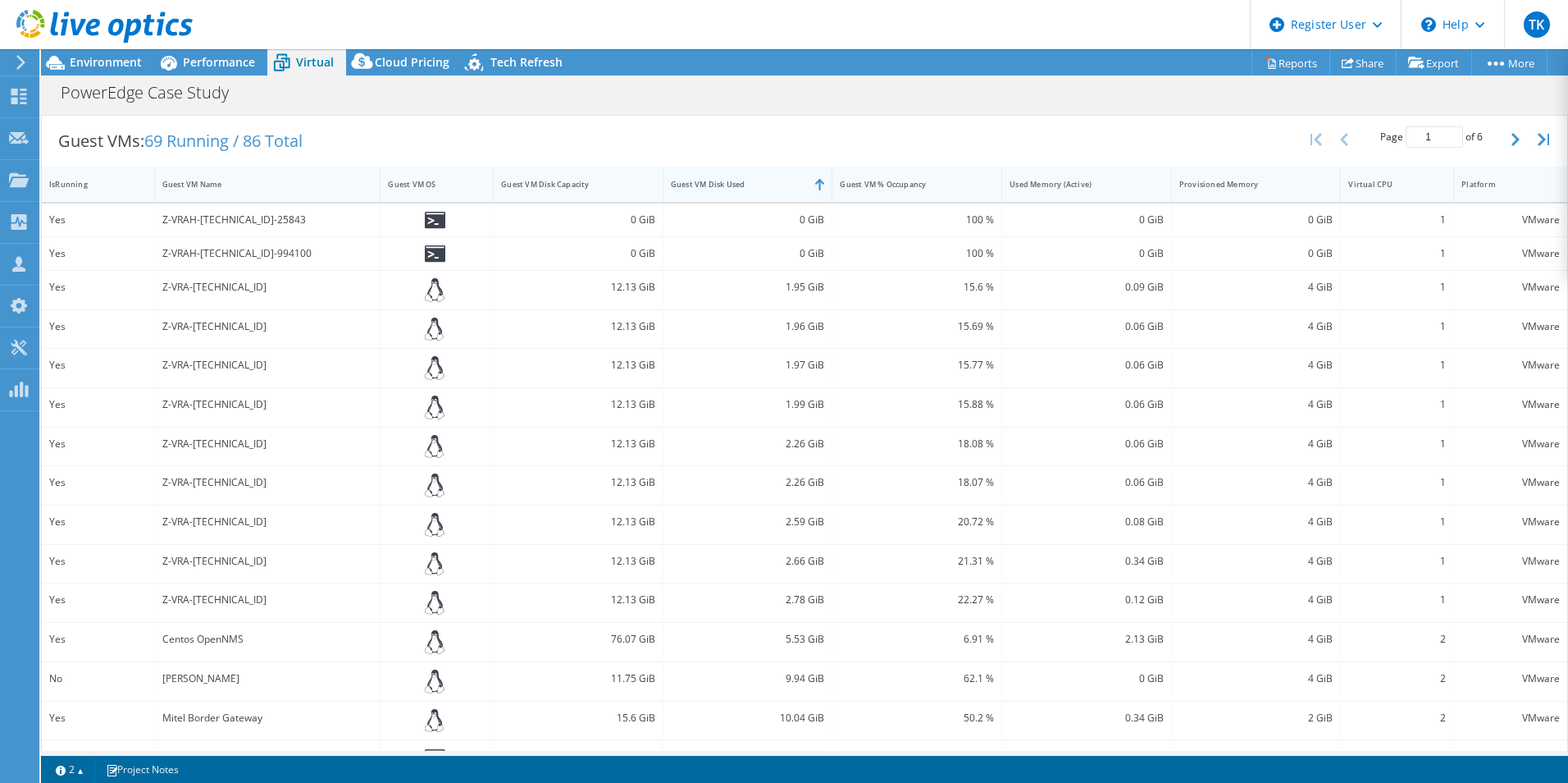
click at [771, 191] on div "Guest VM Disk Used" at bounding box center [737, 184] width 149 height 25
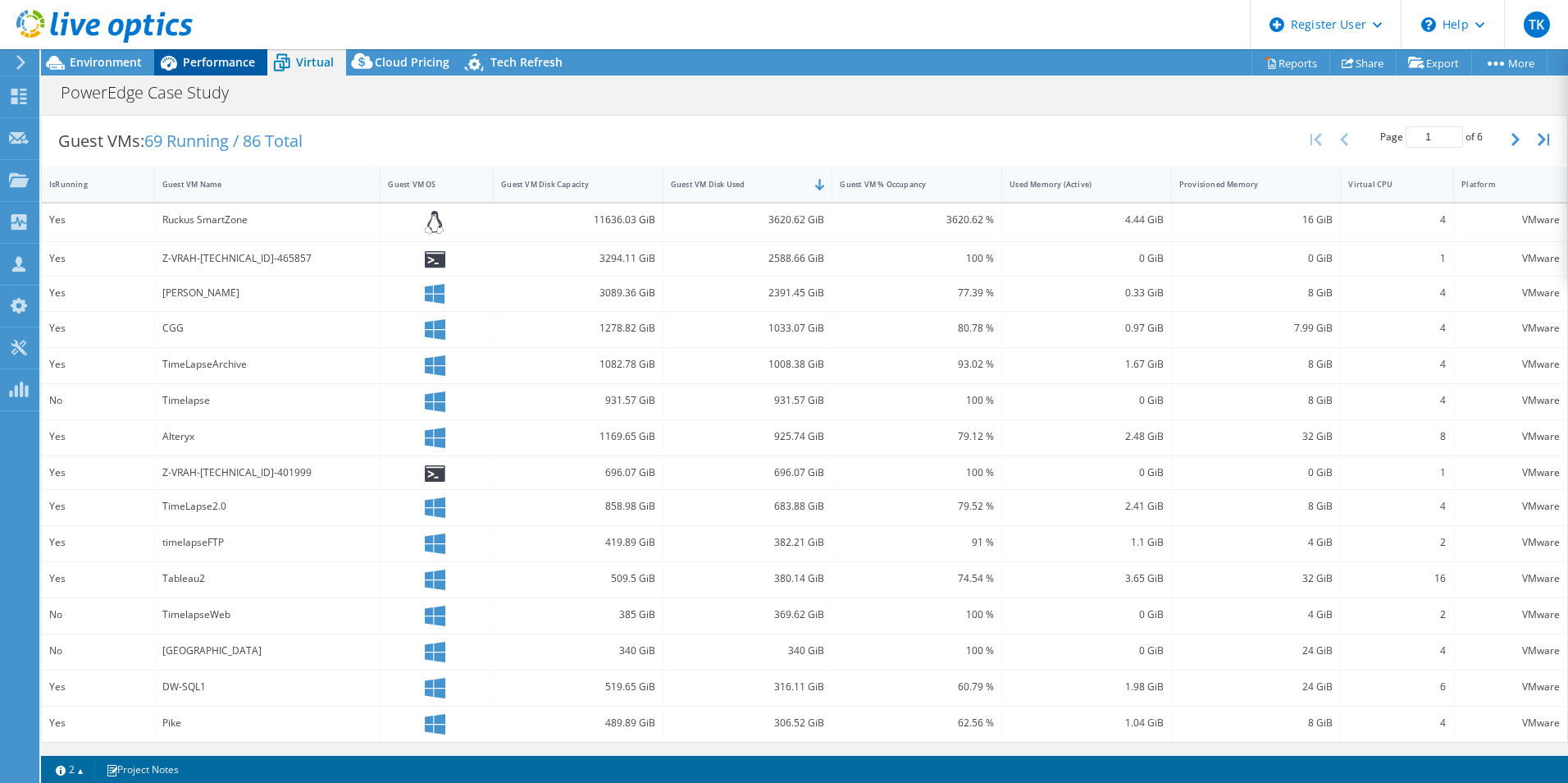
click at [248, 71] on div "Performance" at bounding box center [211, 61] width 113 height 26
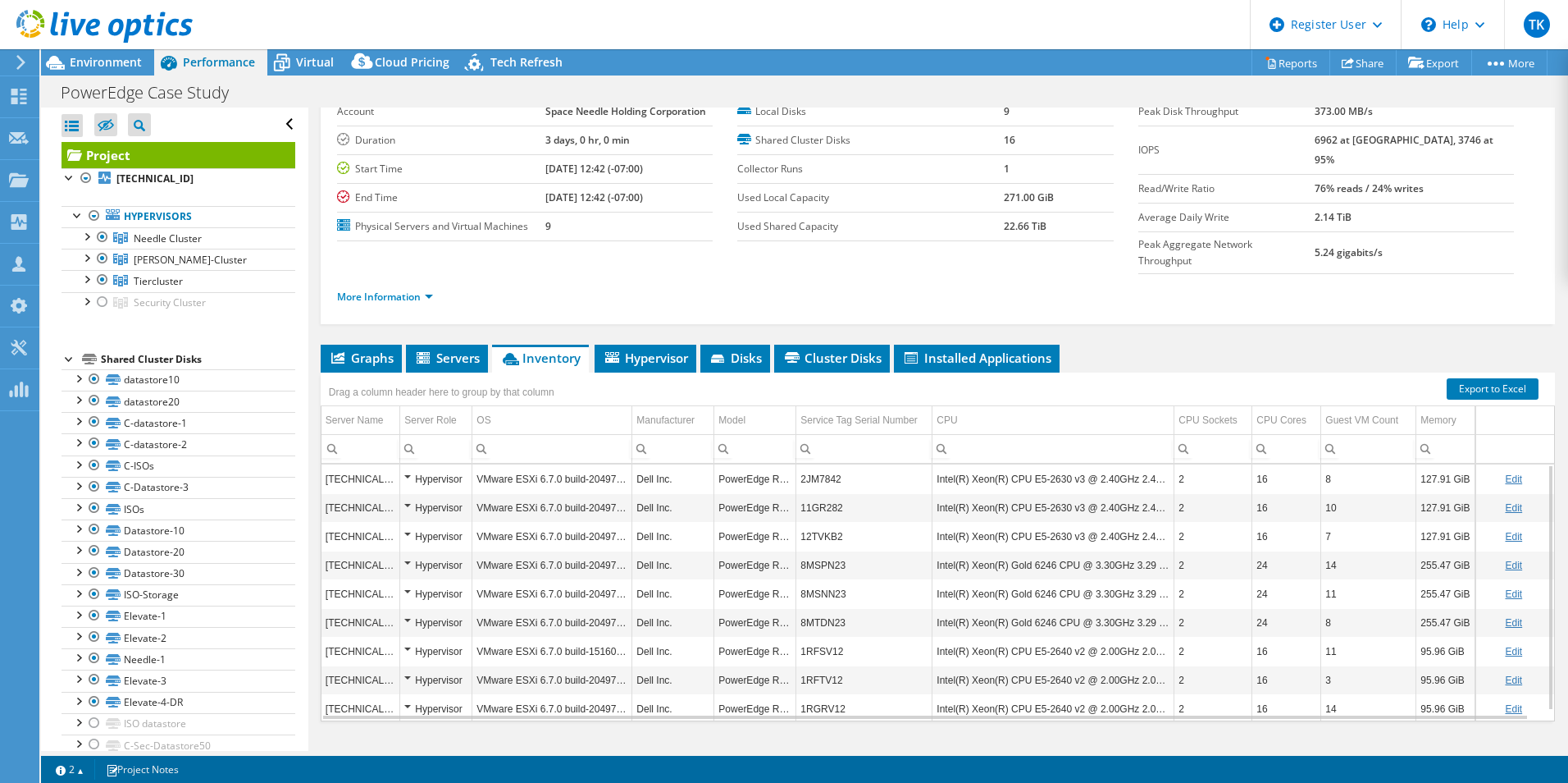
scroll to position [0, 0]
click at [78, 65] on span "Environment" at bounding box center [106, 61] width 72 height 15
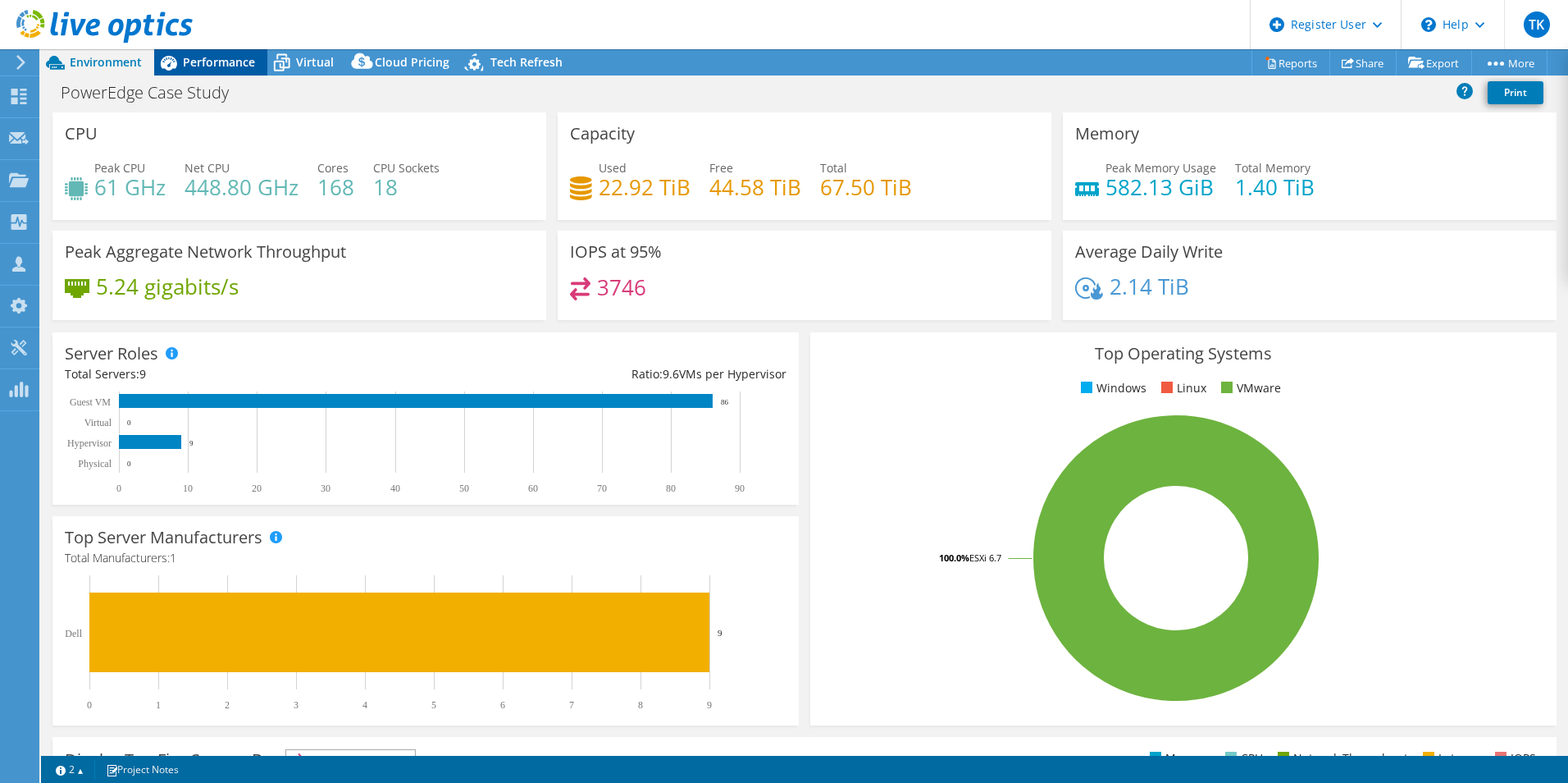
drag, startPoint x: 235, startPoint y: 72, endPoint x: 245, endPoint y: 64, distance: 12.8
click at [235, 72] on div "Performance" at bounding box center [211, 61] width 113 height 26
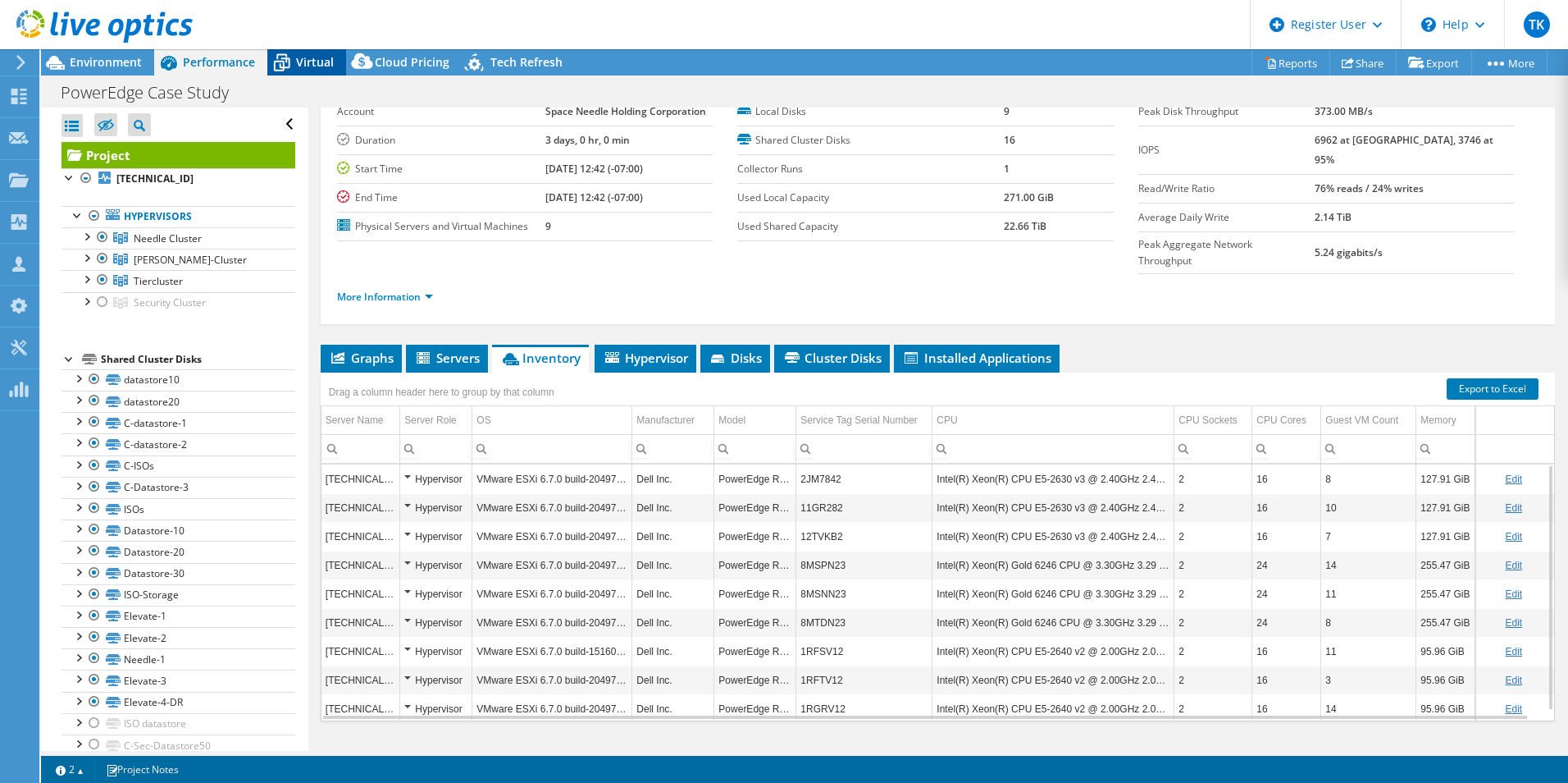
click at [315, 64] on span "Virtual" at bounding box center [315, 61] width 38 height 15
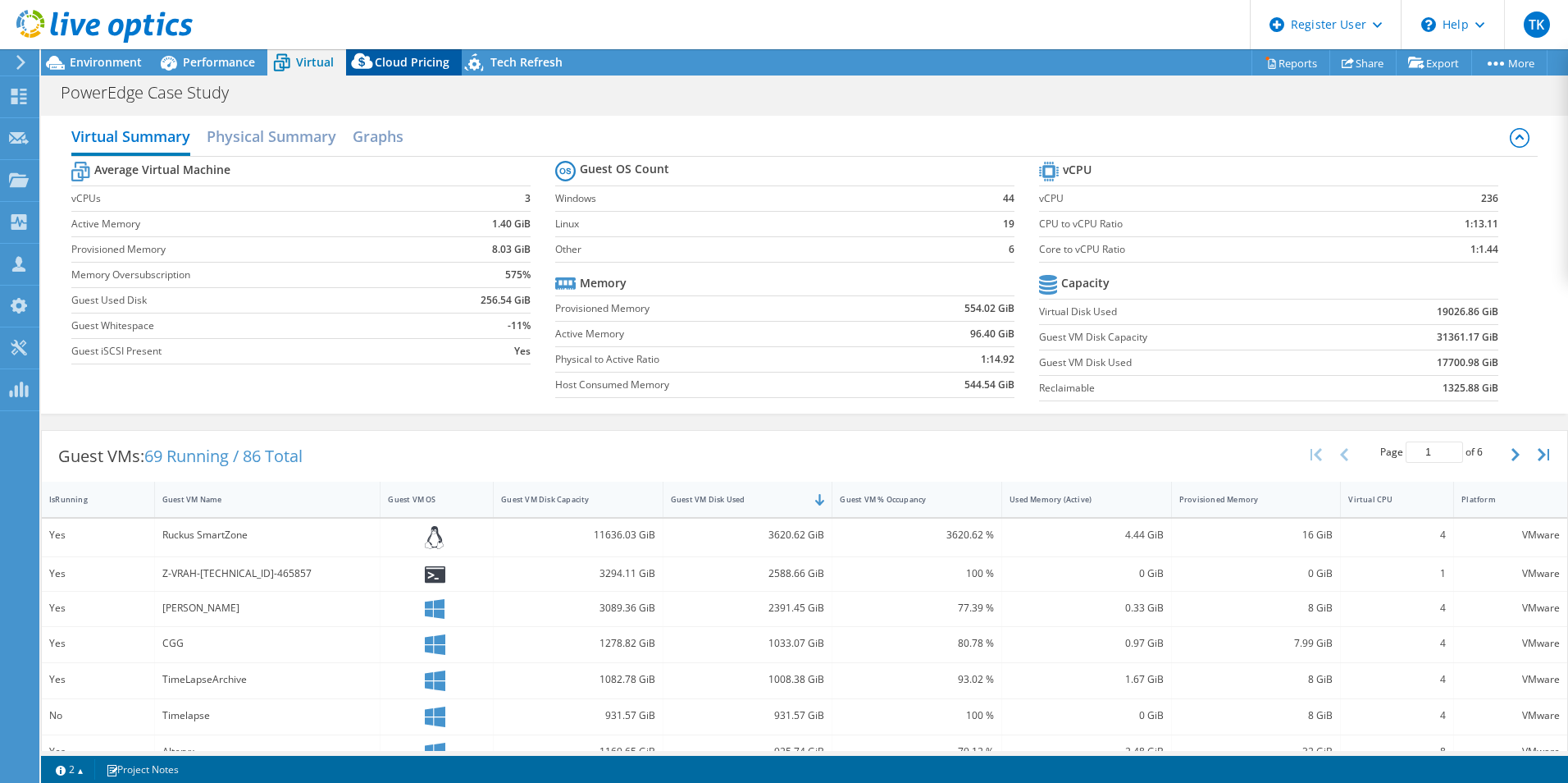
click at [408, 50] on div "Cloud Pricing" at bounding box center [404, 61] width 116 height 26
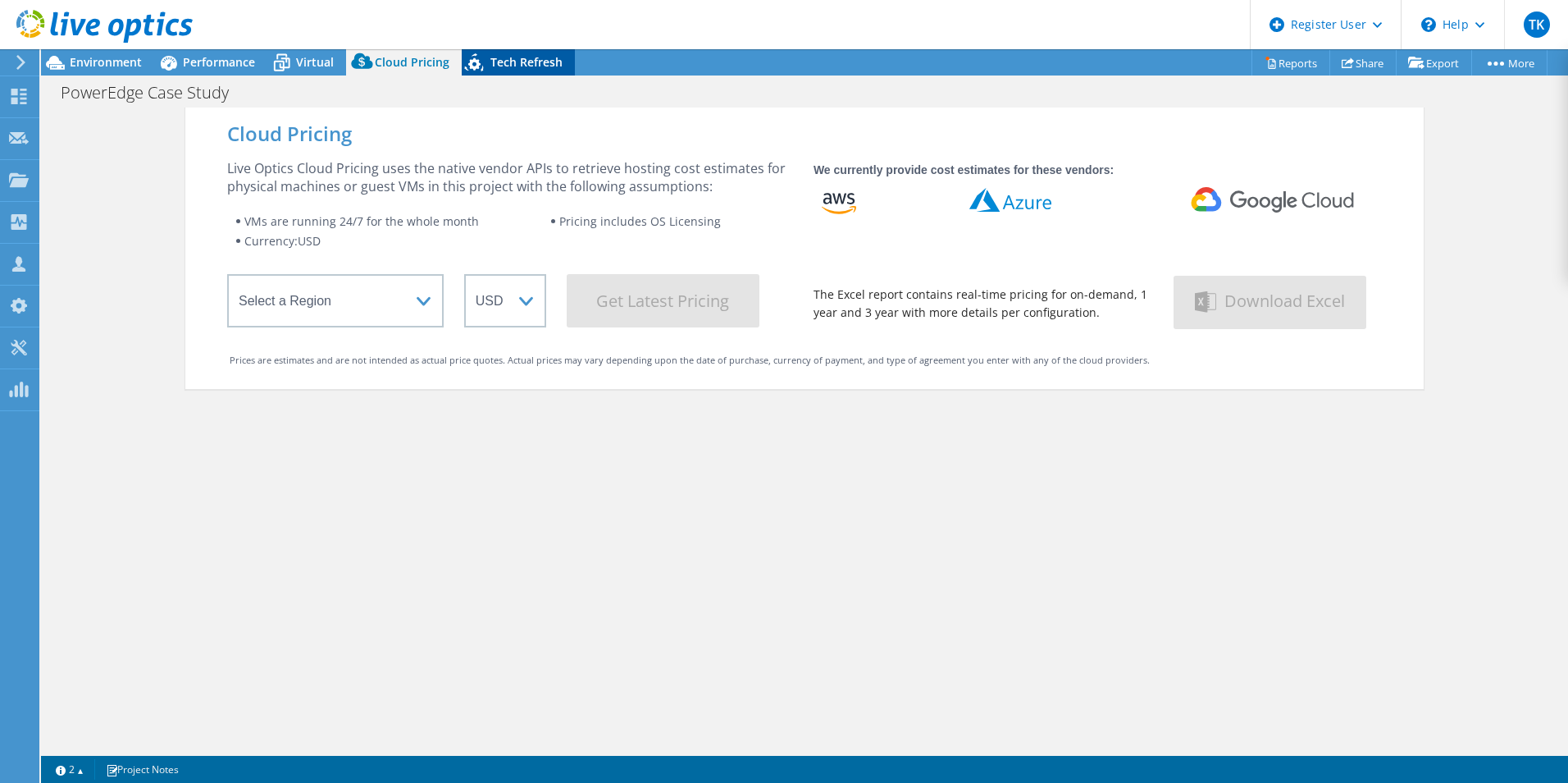
click at [485, 52] on icon at bounding box center [476, 65] width 29 height 33
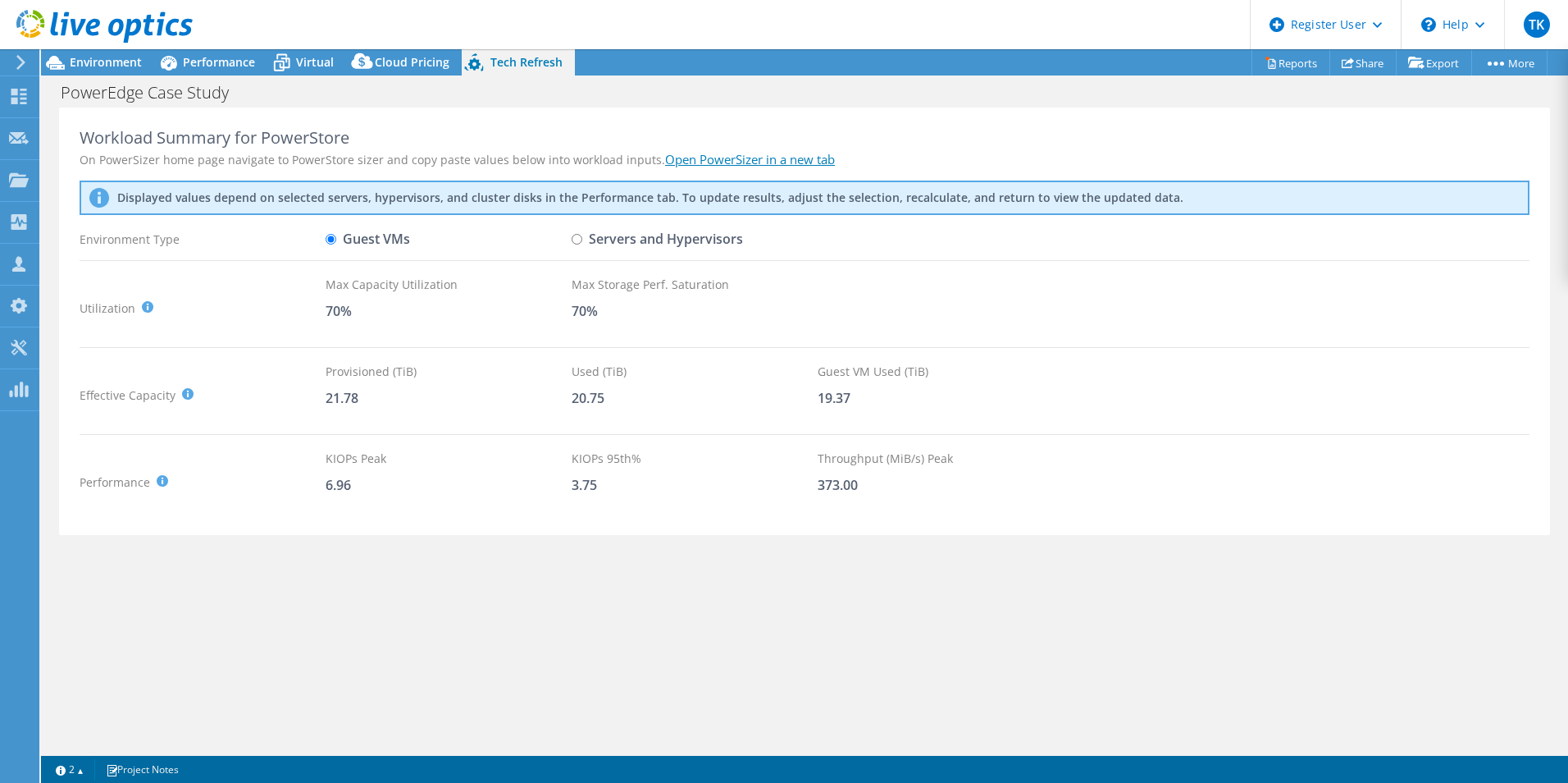
click at [576, 237] on input "Servers and Hypervisors" at bounding box center [577, 240] width 11 height 11
radio input "true"
click at [390, 71] on div "Cloud Pricing" at bounding box center [404, 61] width 116 height 26
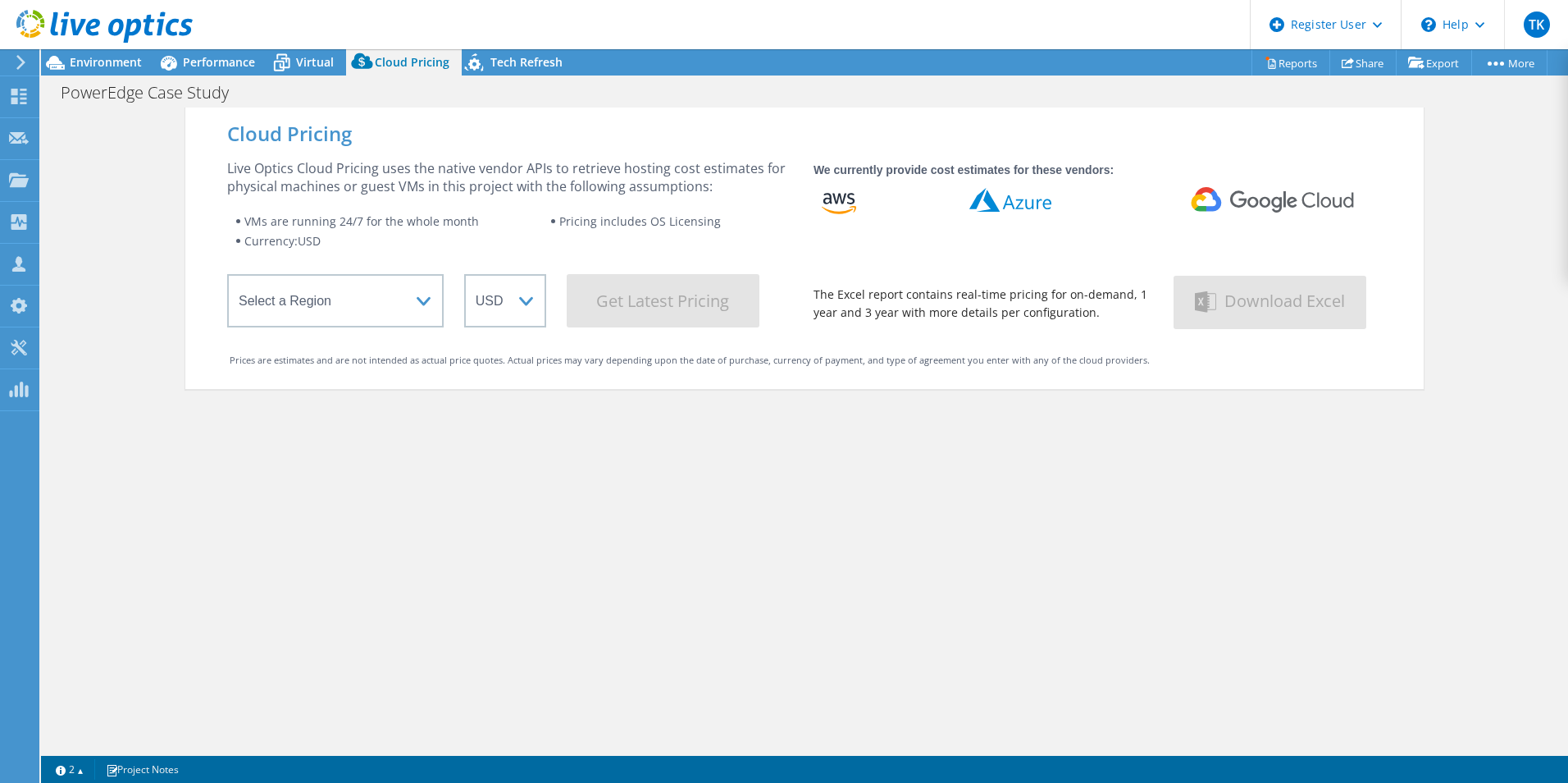
click at [305, 49] on header "TK Dell User Tom Kuriakose Tom.Kuriakose@dell.com Dell My Profile Log Out \n He…" at bounding box center [784, 24] width 1568 height 49
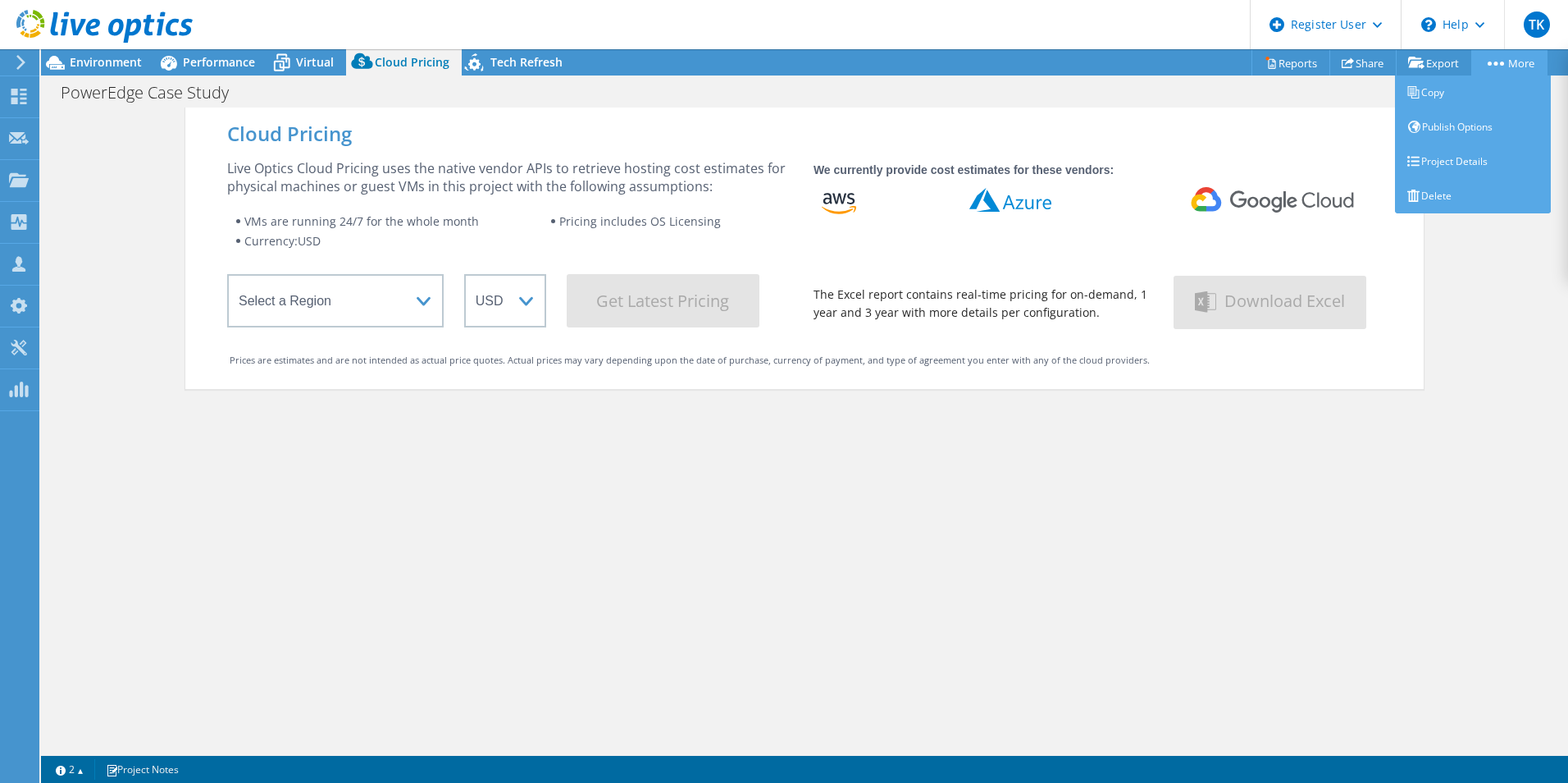
click at [1533, 71] on link "More" at bounding box center [1509, 62] width 76 height 25
click at [1492, 157] on link "Project Details" at bounding box center [1473, 162] width 155 height 34
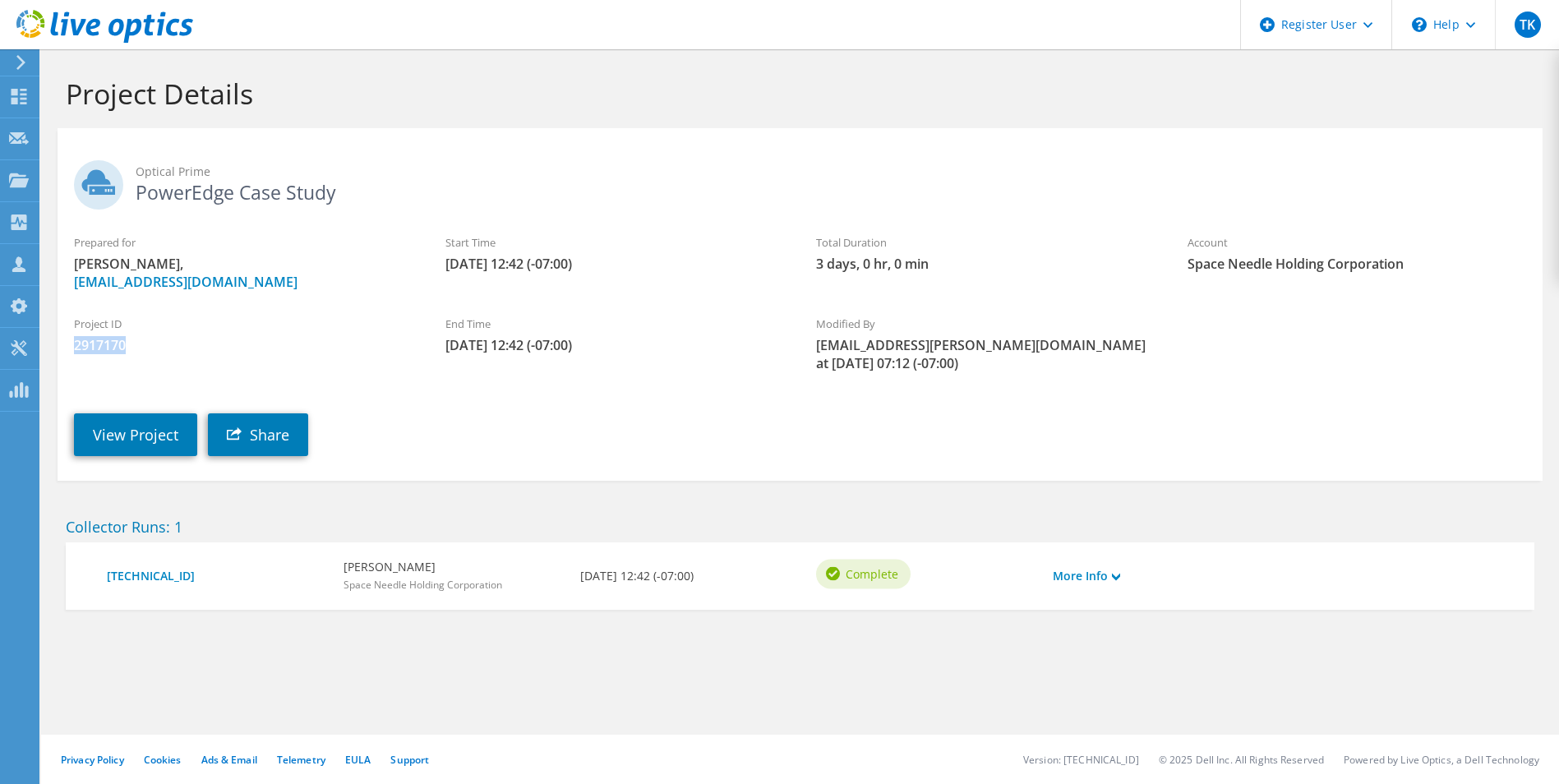
drag, startPoint x: 132, startPoint y: 341, endPoint x: 65, endPoint y: 339, distance: 67.0
click at [65, 339] on div "Project ID 2917170" at bounding box center [244, 334] width 371 height 55
drag, startPoint x: 65, startPoint y: 339, endPoint x: 112, endPoint y: 351, distance: 48.5
copy span "2917170"
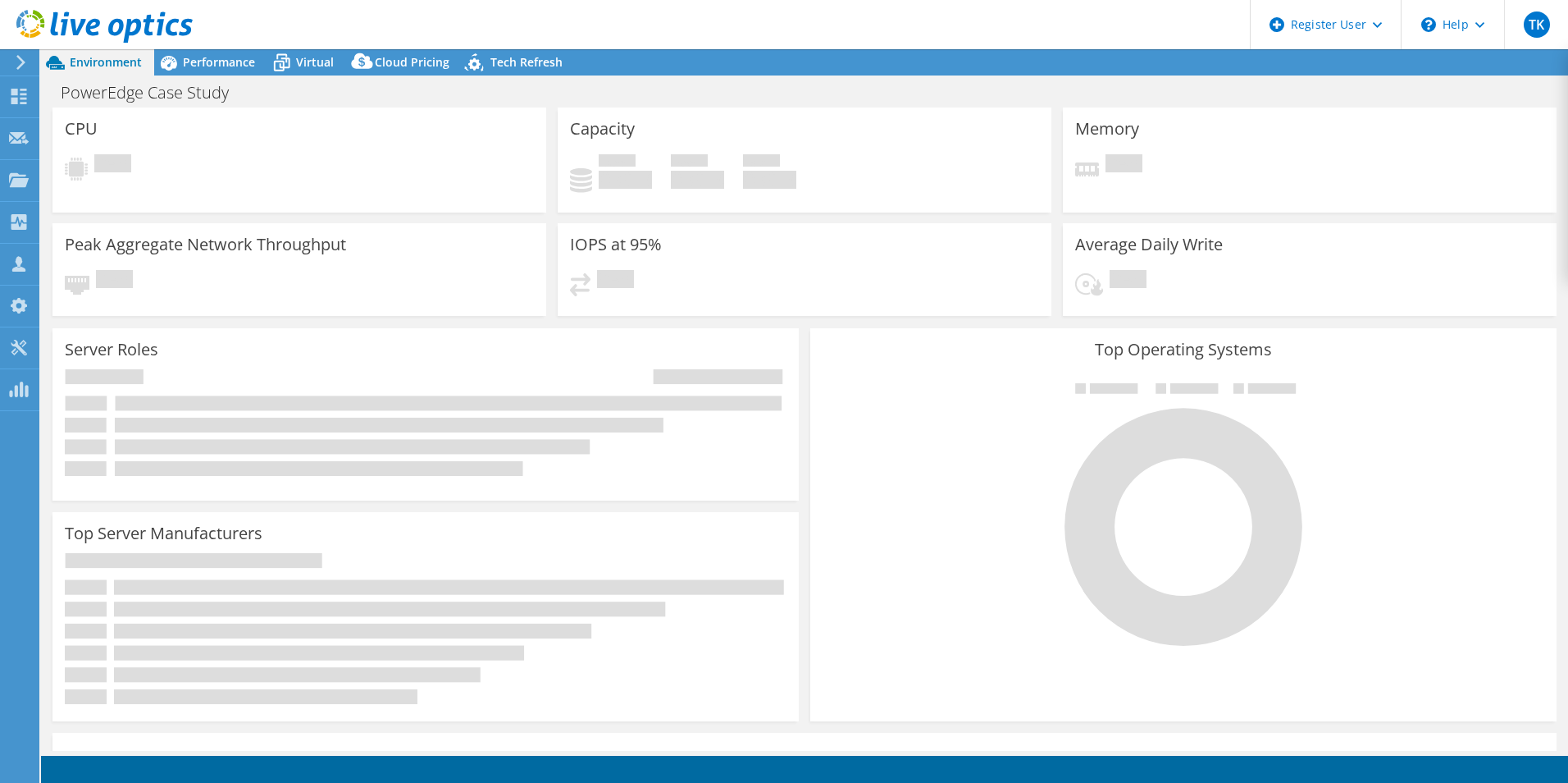
select select "USD"
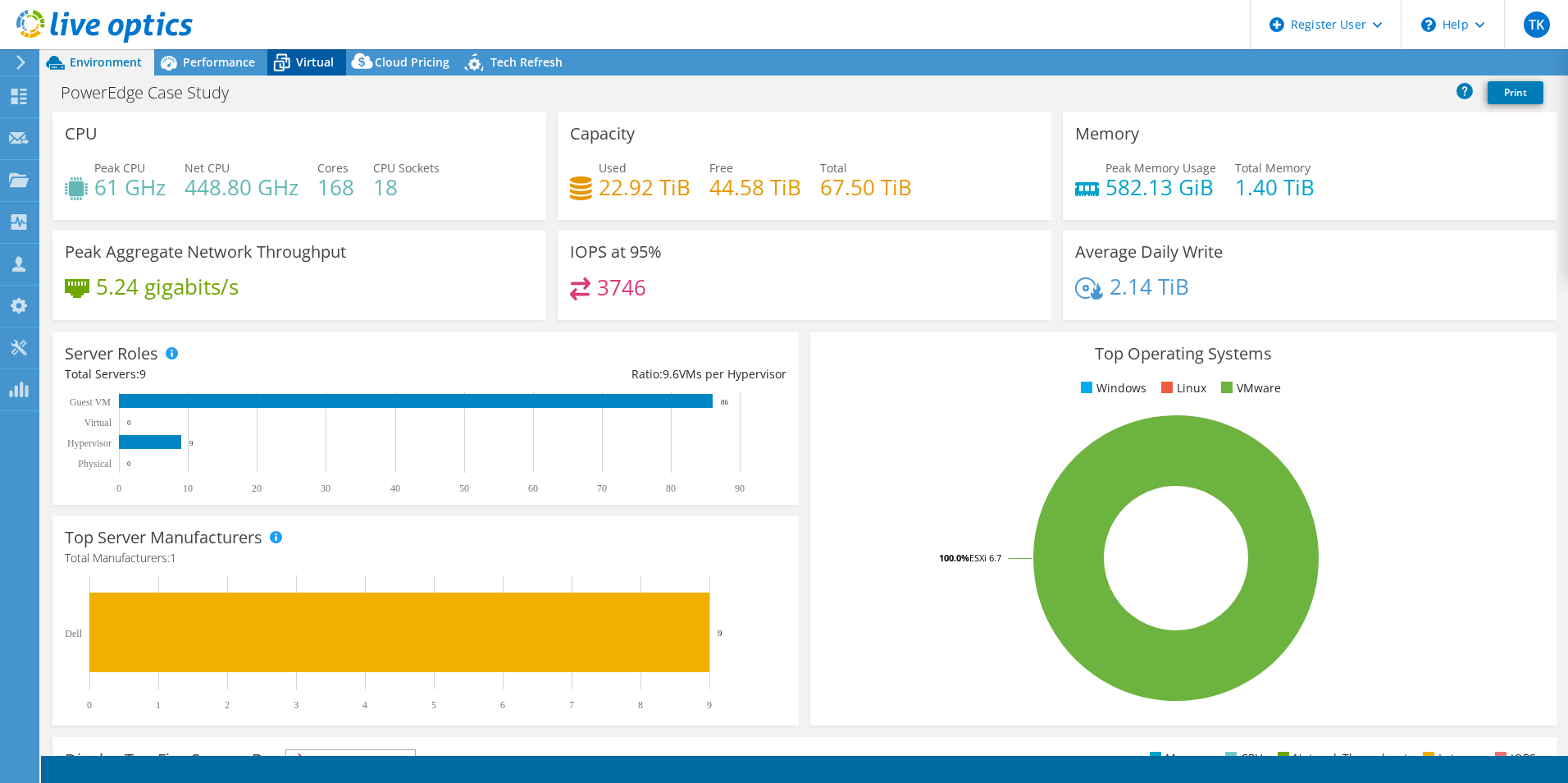
click at [278, 54] on icon at bounding box center [282, 57] width 11 height 5
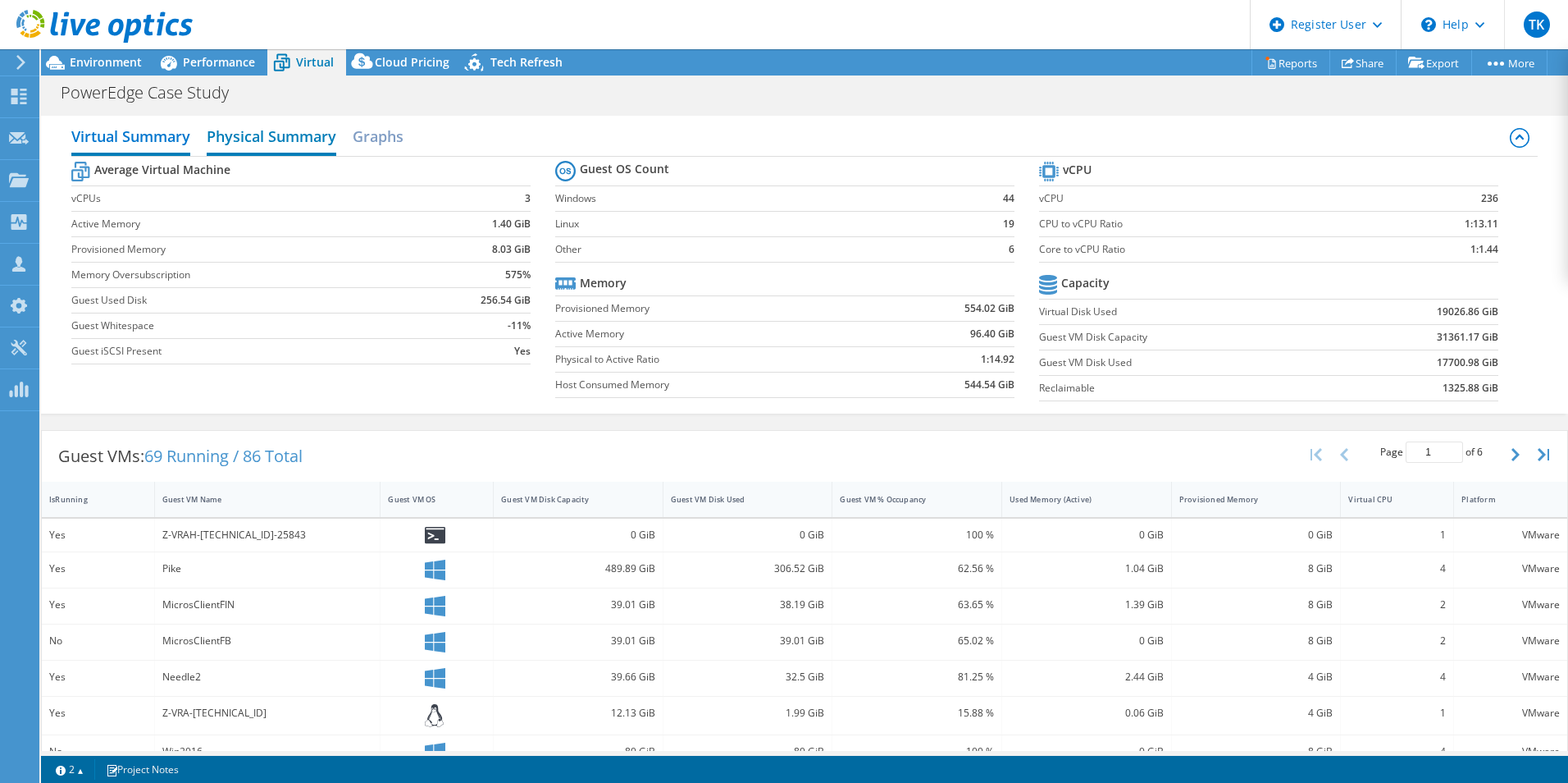
click at [232, 144] on h2 "Physical Summary" at bounding box center [271, 137] width 129 height 36
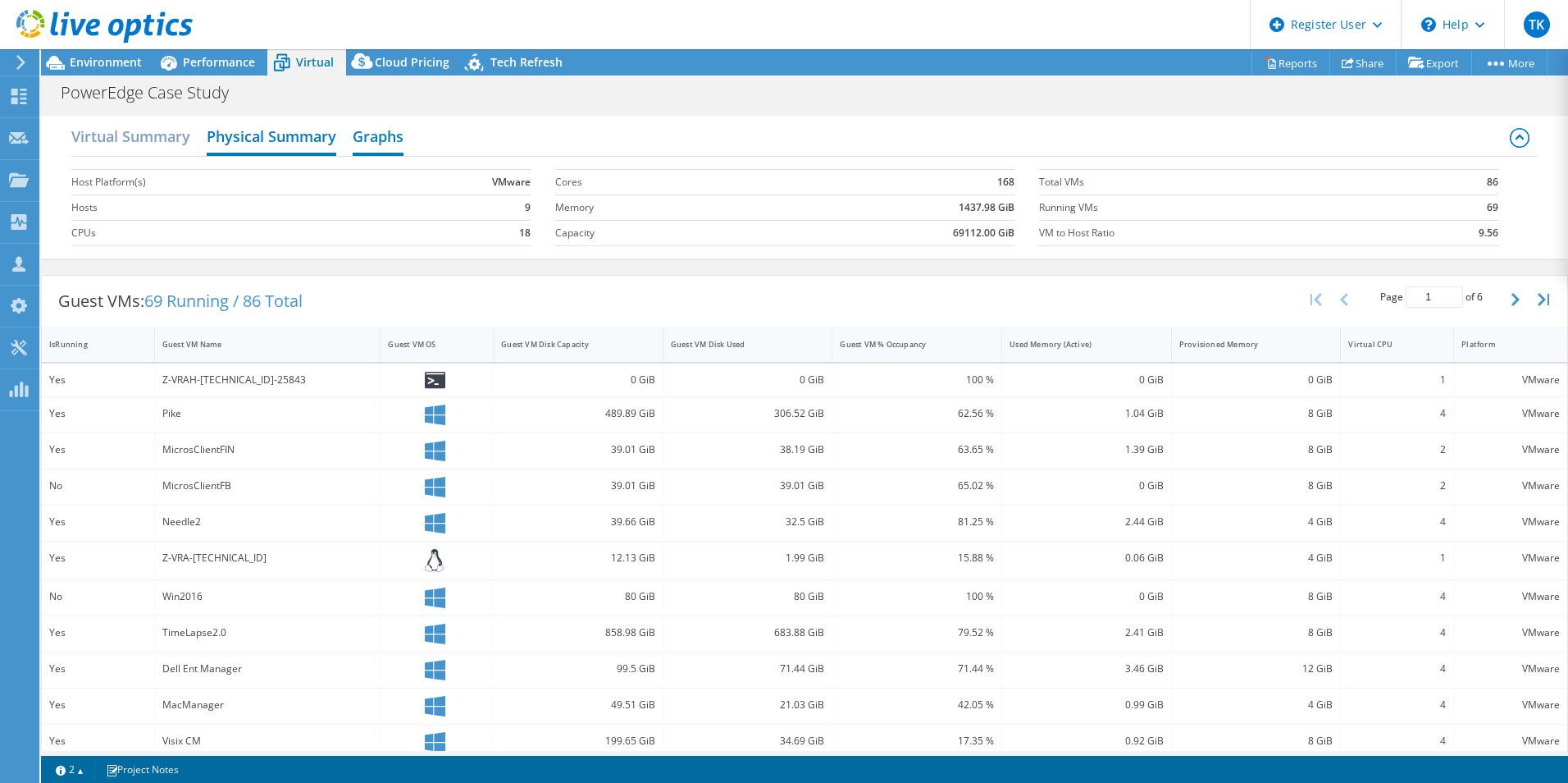
click at [386, 138] on h2 "Graphs" at bounding box center [378, 137] width 51 height 36
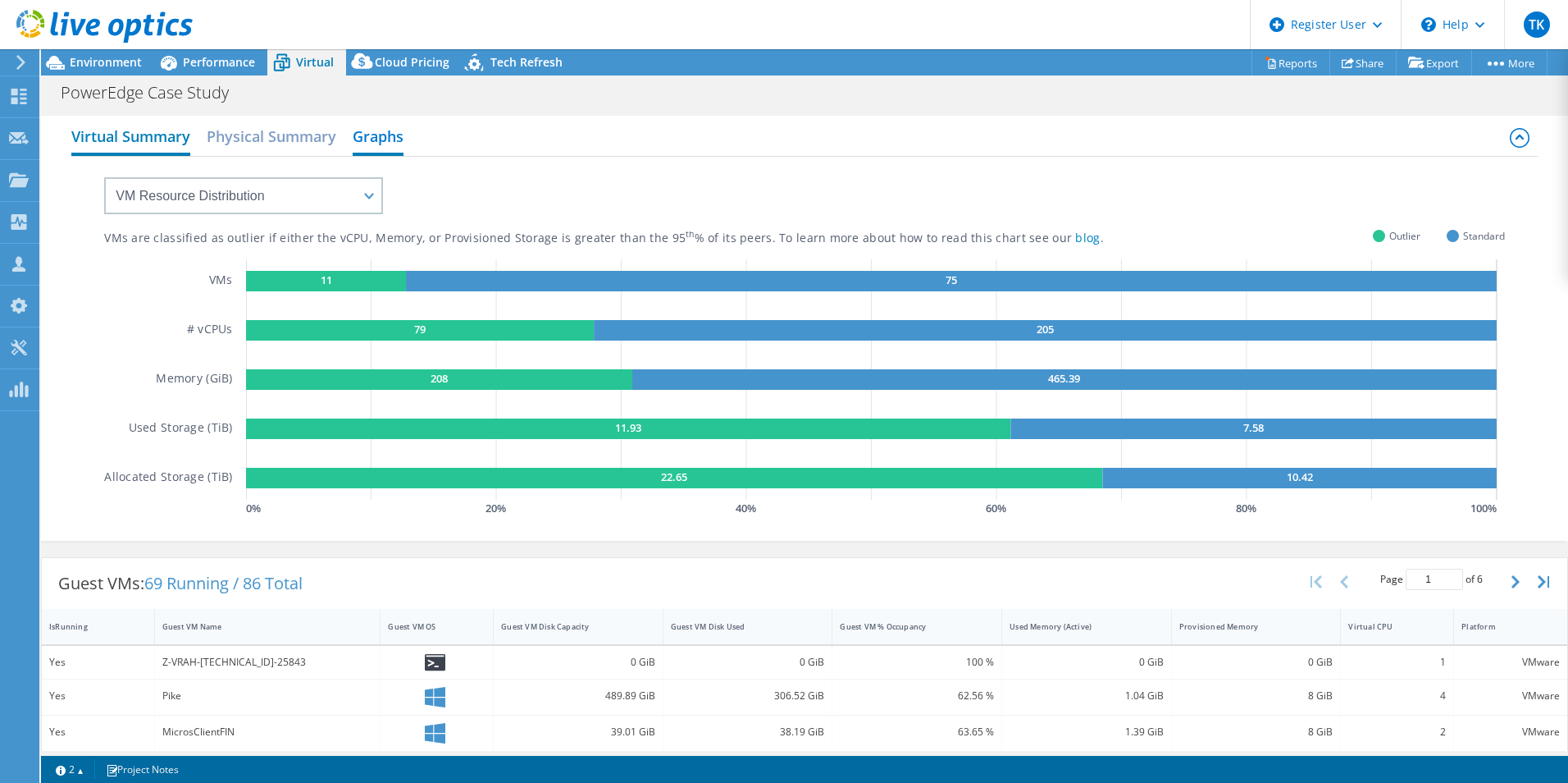
click at [112, 125] on h2 "Virtual Summary" at bounding box center [131, 137] width 119 height 36
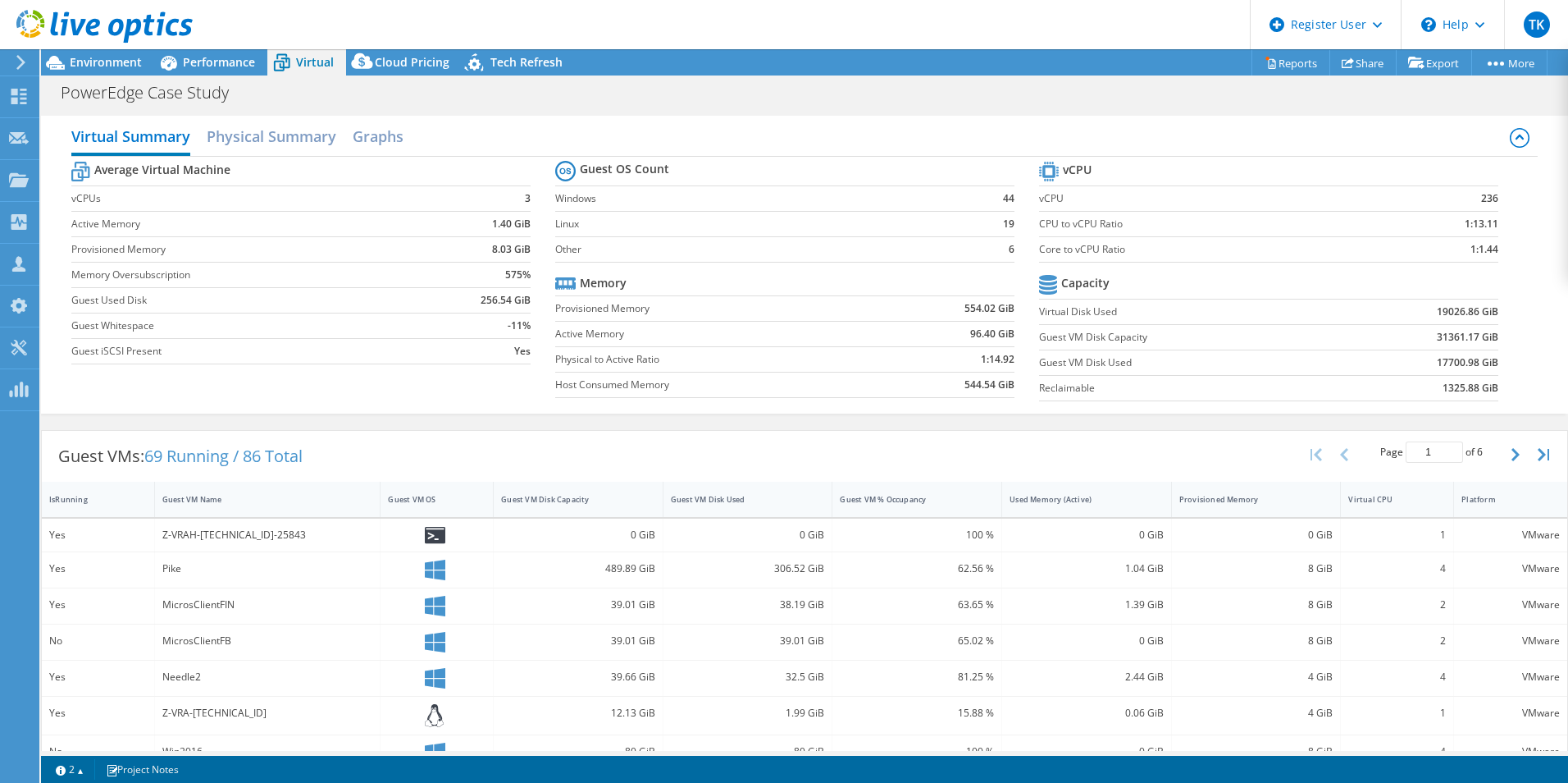
scroll to position [246, 0]
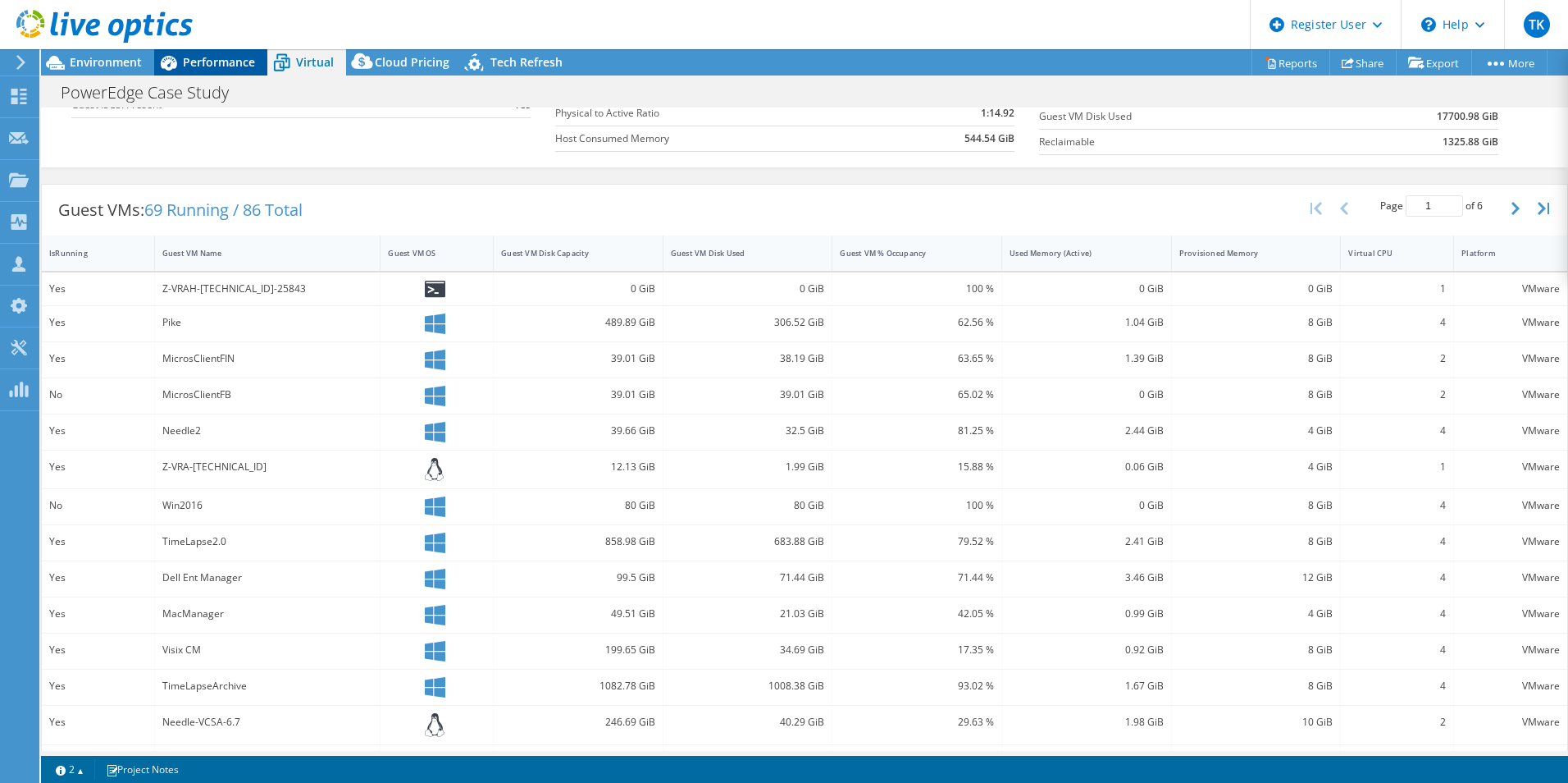
click at [174, 70] on icon at bounding box center [169, 63] width 29 height 29
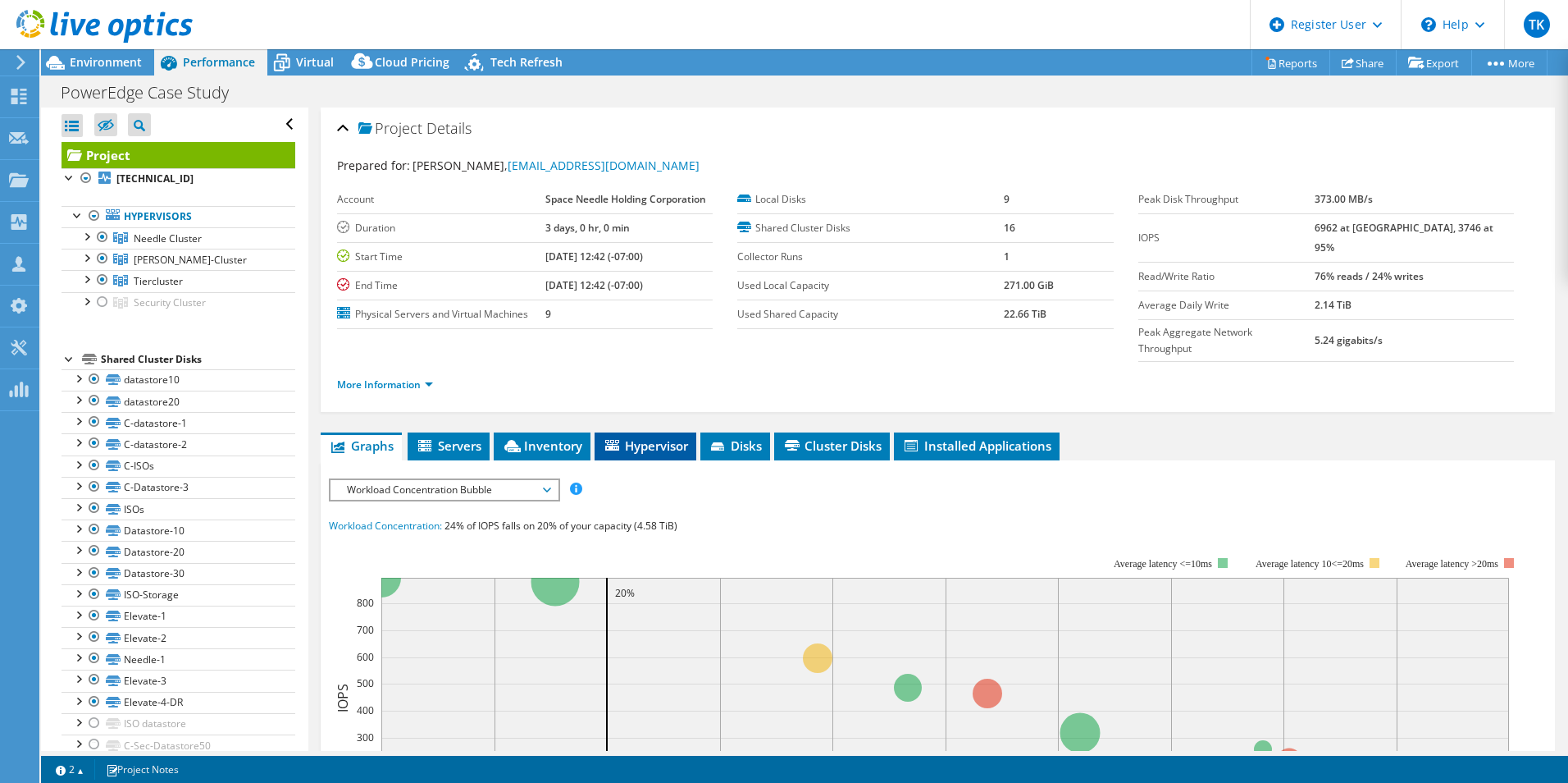
click at [633, 438] on span "Hypervisor" at bounding box center [645, 446] width 85 height 16
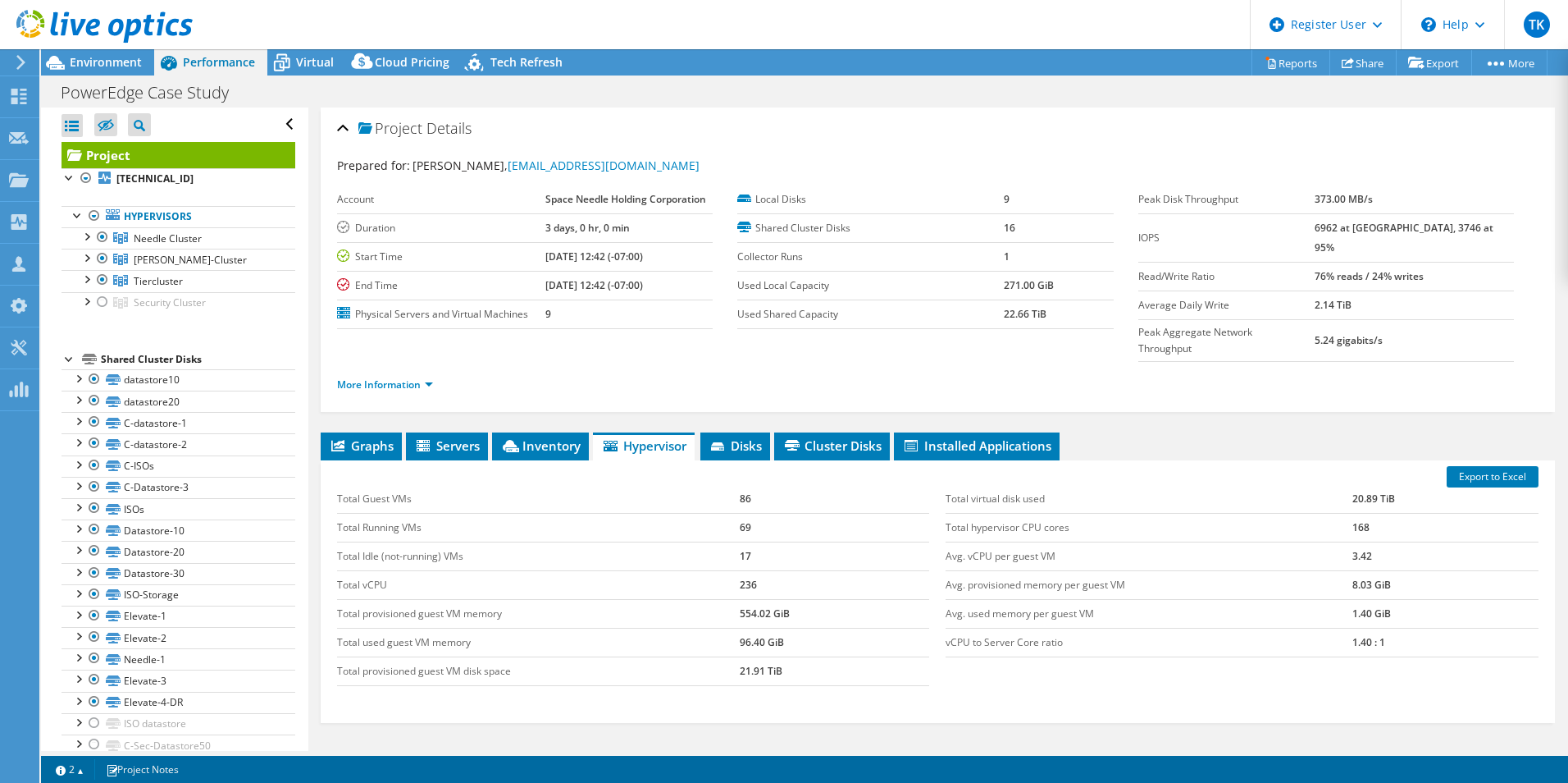
scroll to position [88, 0]
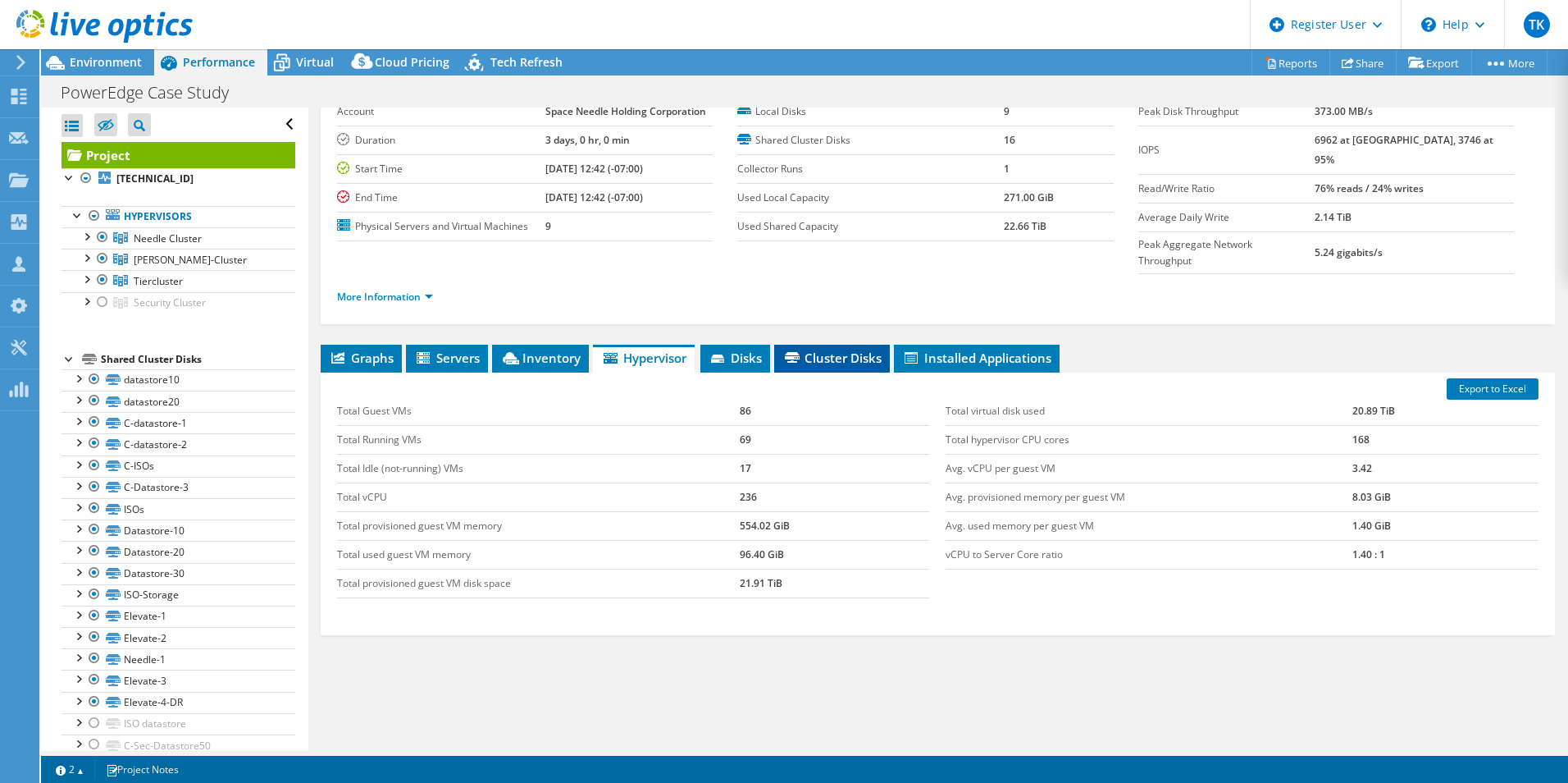
click at [829, 350] on span "Cluster Disks" at bounding box center [832, 358] width 99 height 16
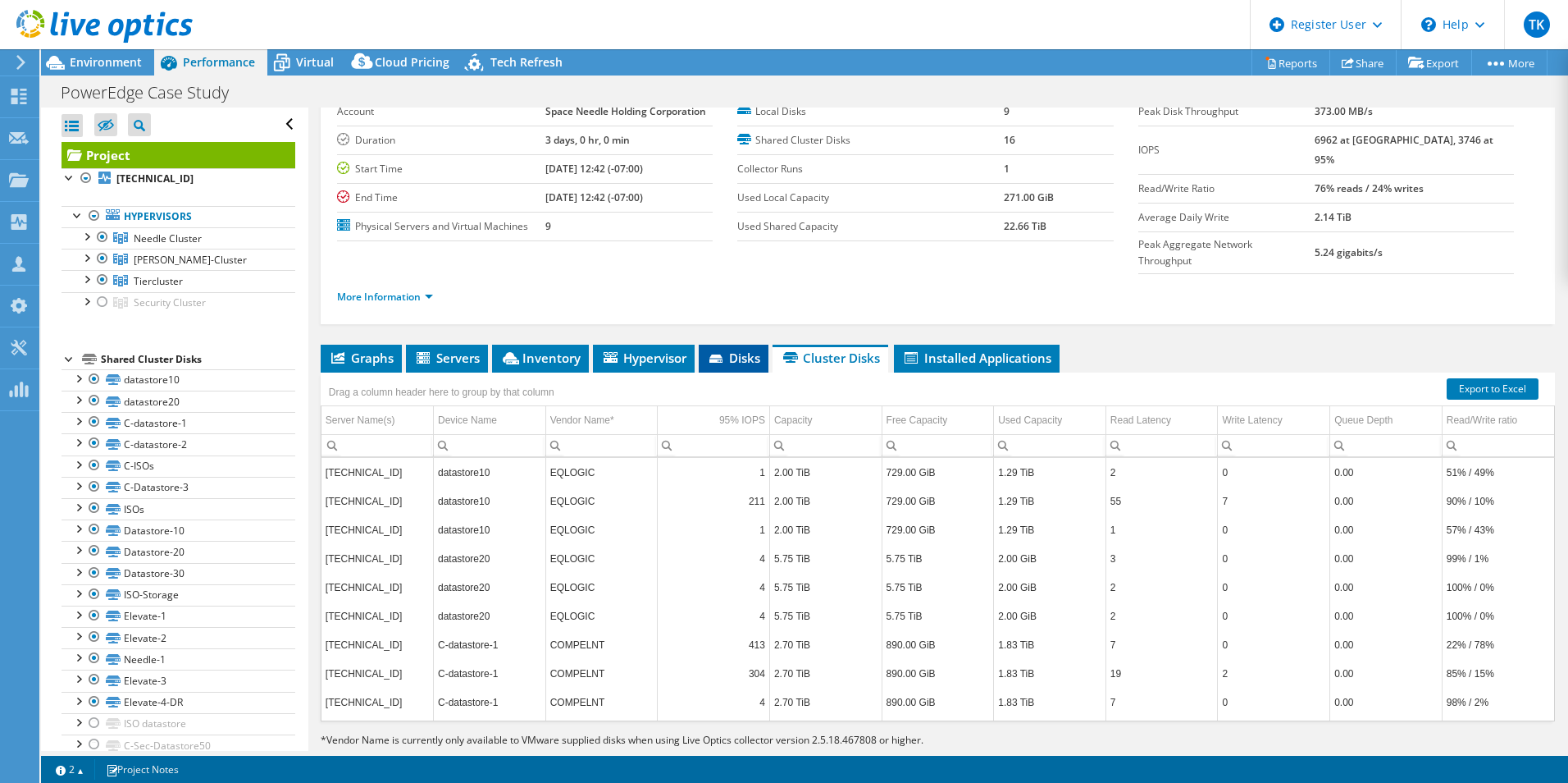
click at [740, 350] on span "Disks" at bounding box center [733, 358] width 53 height 16
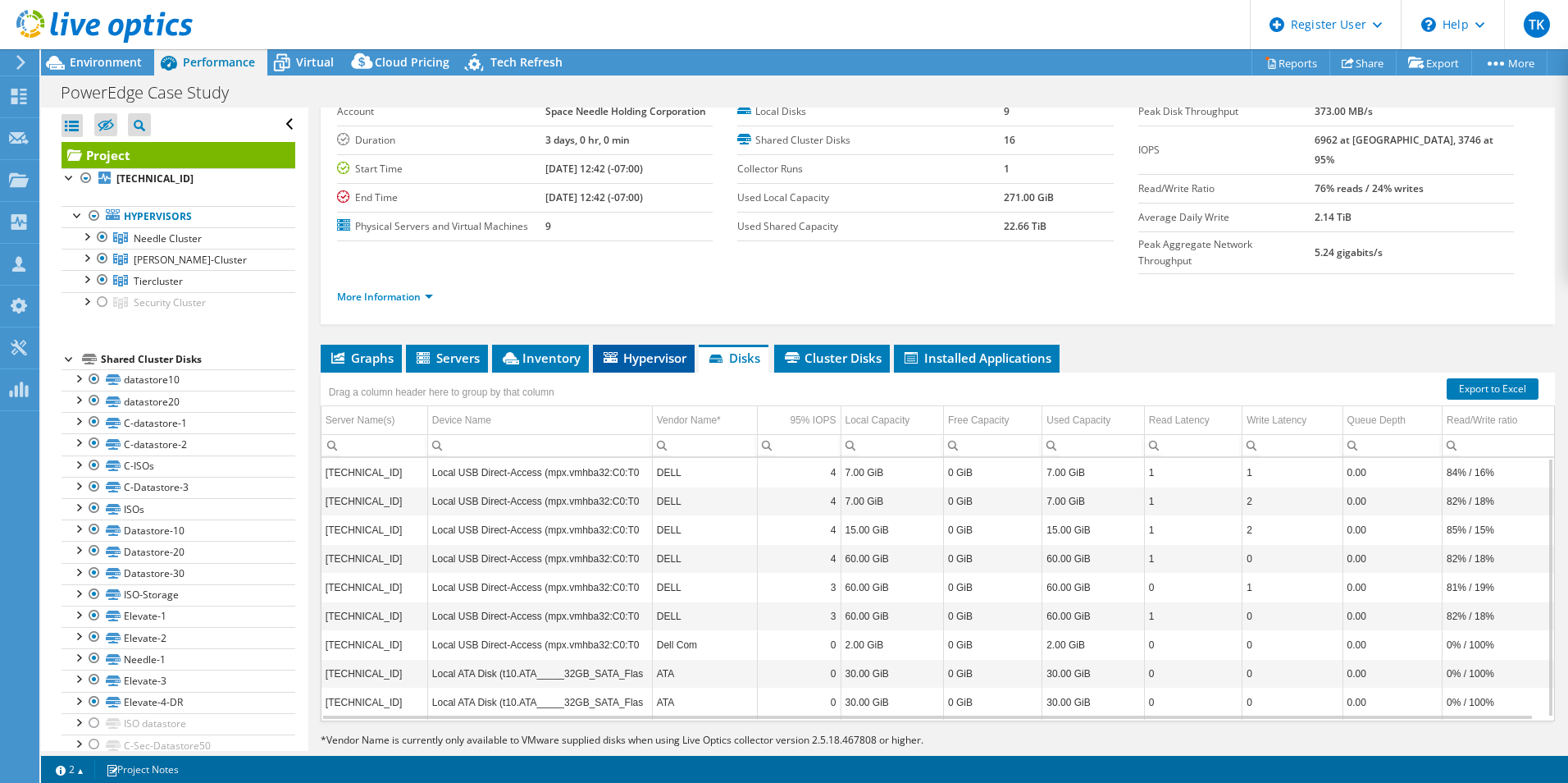
click at [637, 350] on span "Hypervisor" at bounding box center [643, 358] width 85 height 16
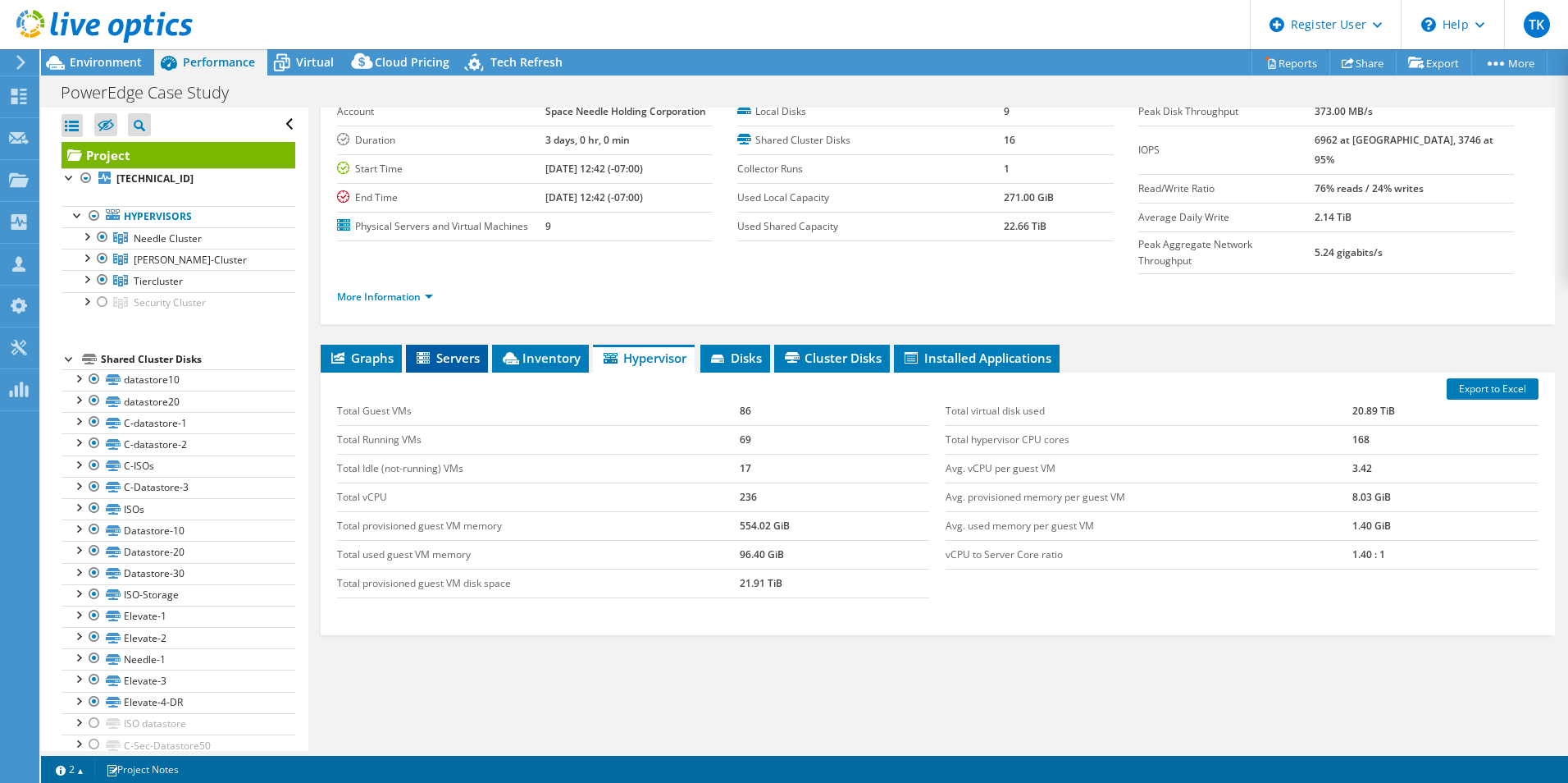
click at [471, 350] on span "Servers" at bounding box center [446, 358] width 66 height 16
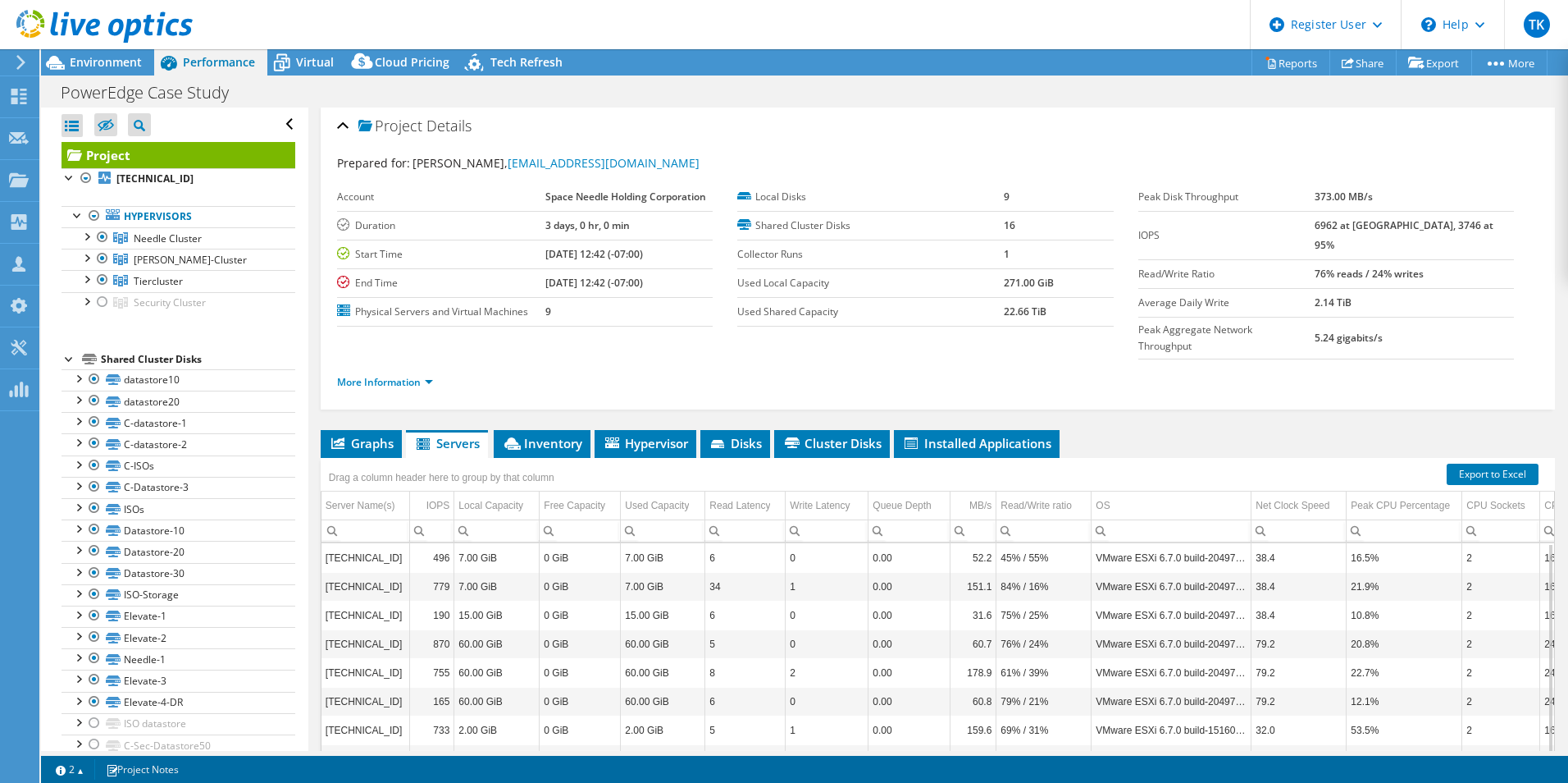
scroll to position [0, 0]
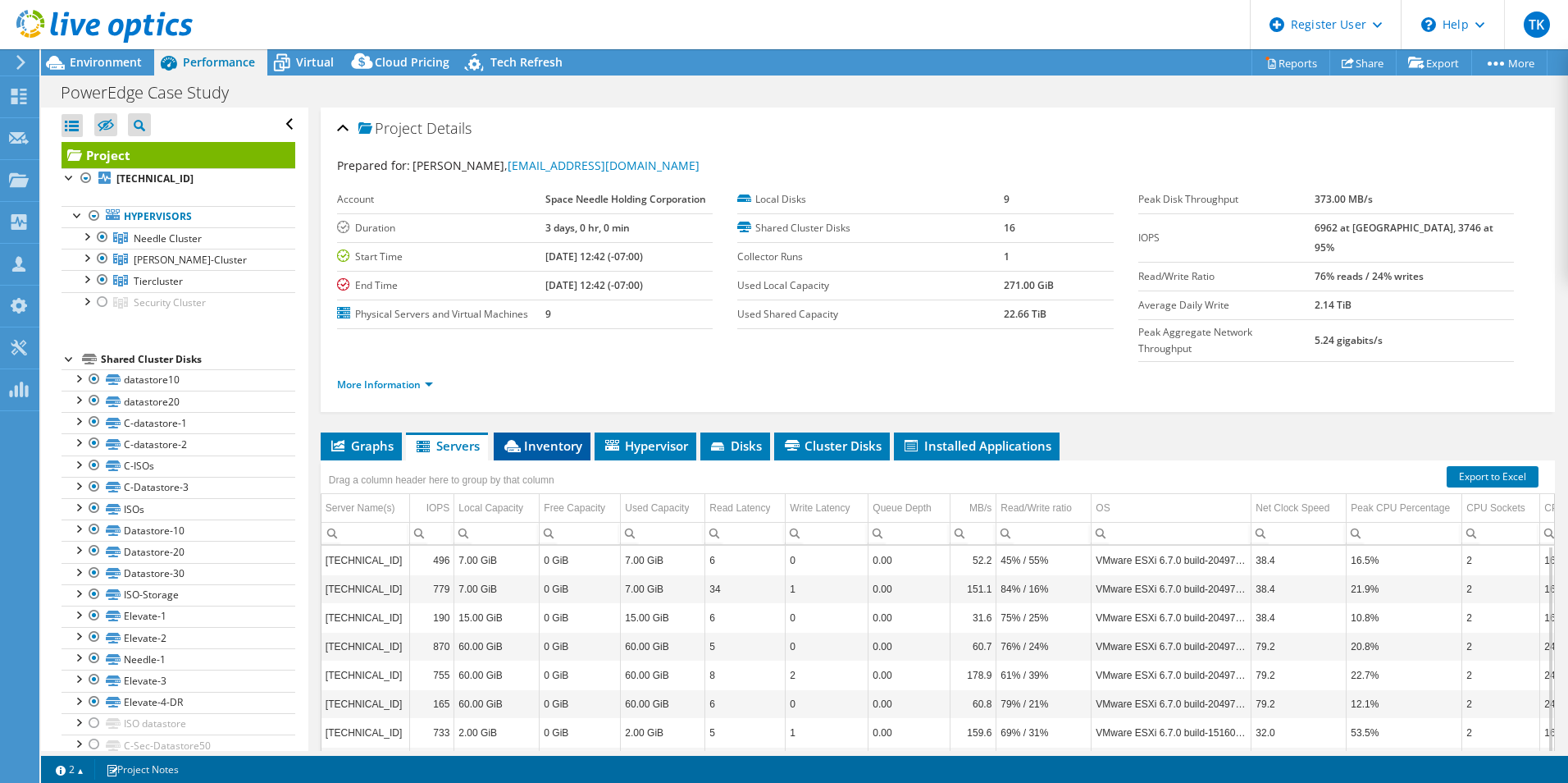
click at [528, 438] on span "Inventory" at bounding box center [541, 446] width 80 height 16
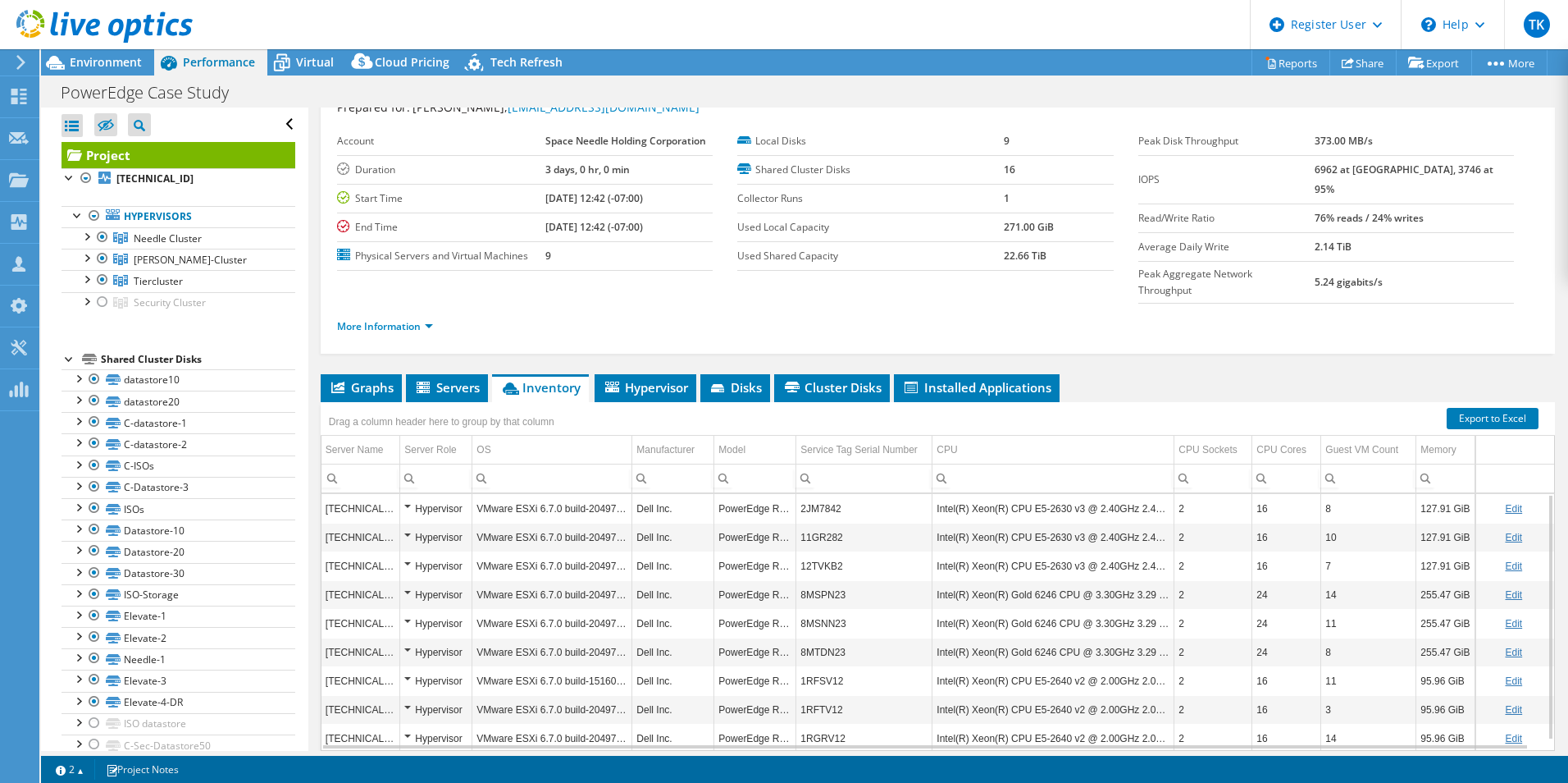
scroll to position [82, 0]
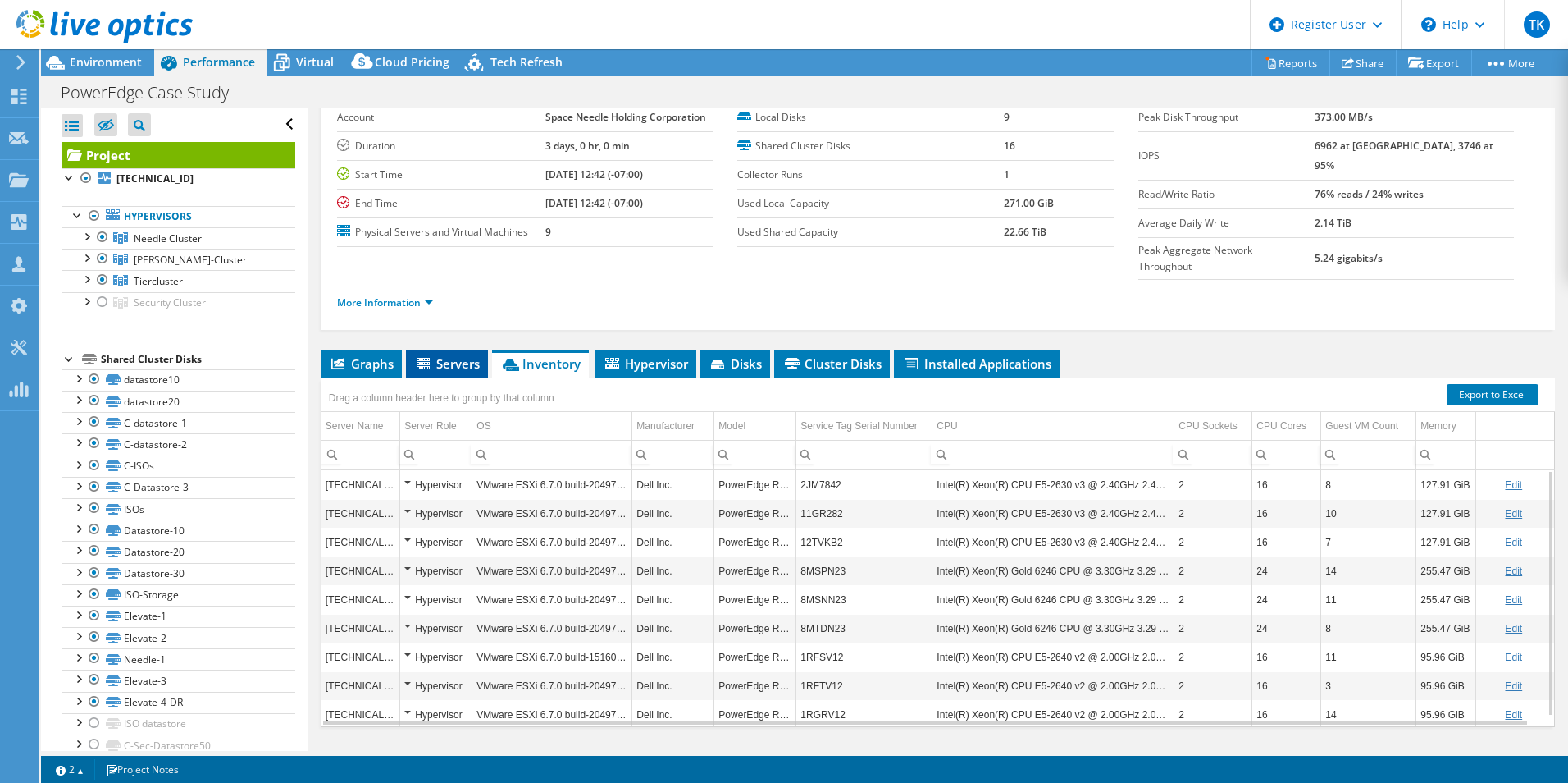
click at [456, 351] on li "Servers" at bounding box center [446, 364] width 82 height 28
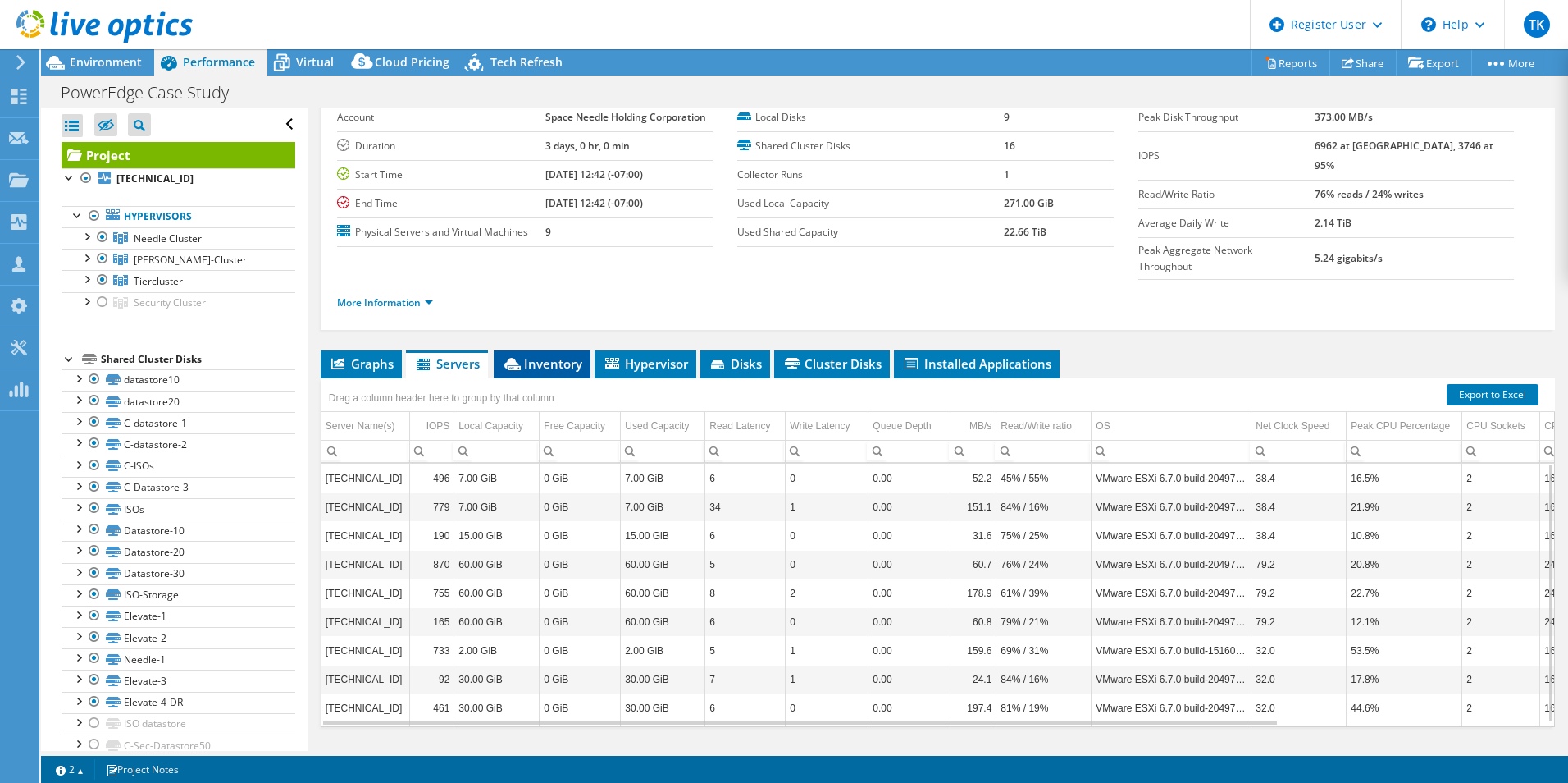
click at [547, 355] on span "Inventory" at bounding box center [541, 363] width 80 height 16
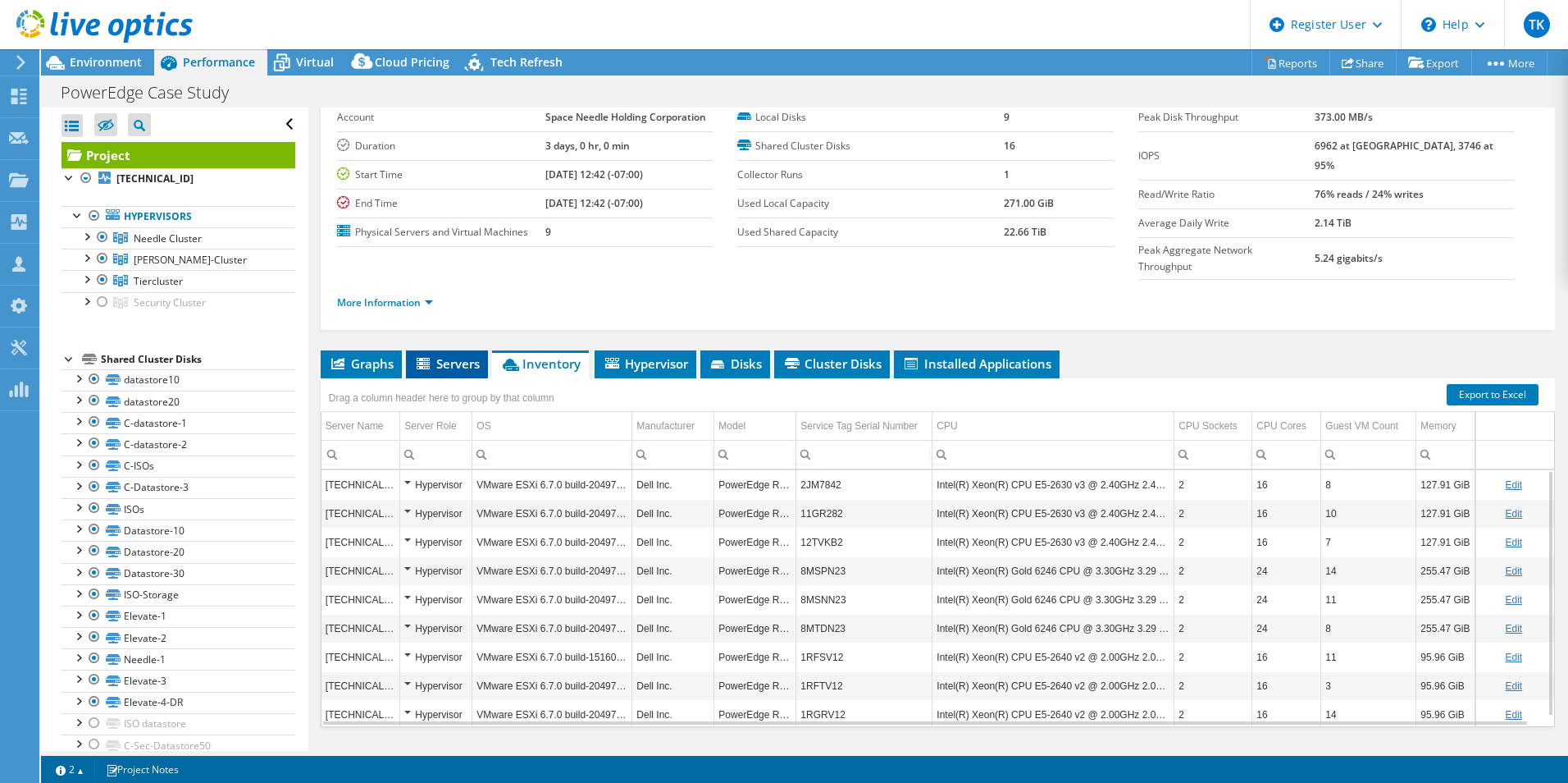
click at [476, 355] on span "Servers" at bounding box center [446, 363] width 66 height 16
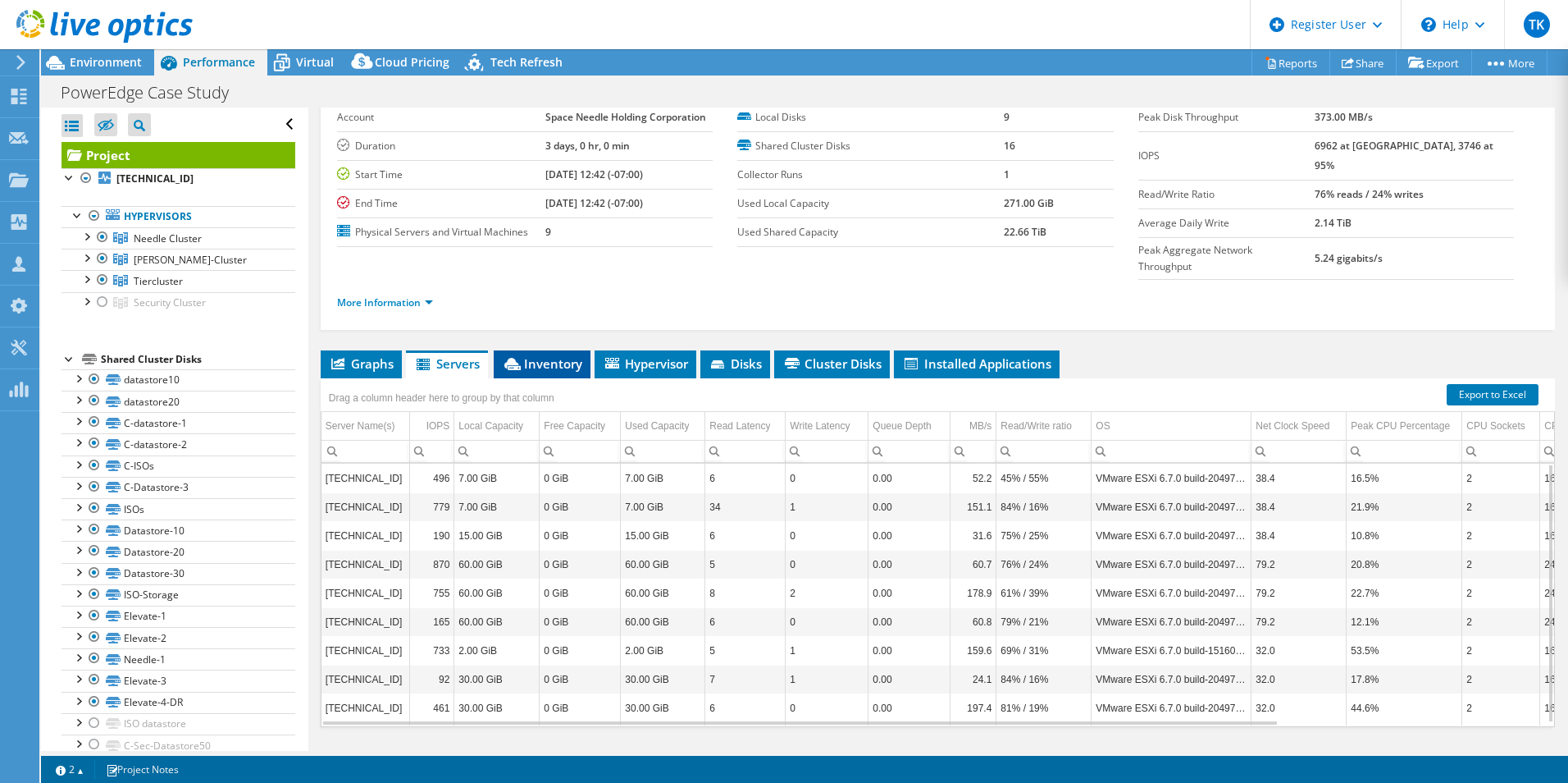
click at [521, 358] on icon at bounding box center [512, 364] width 16 height 13
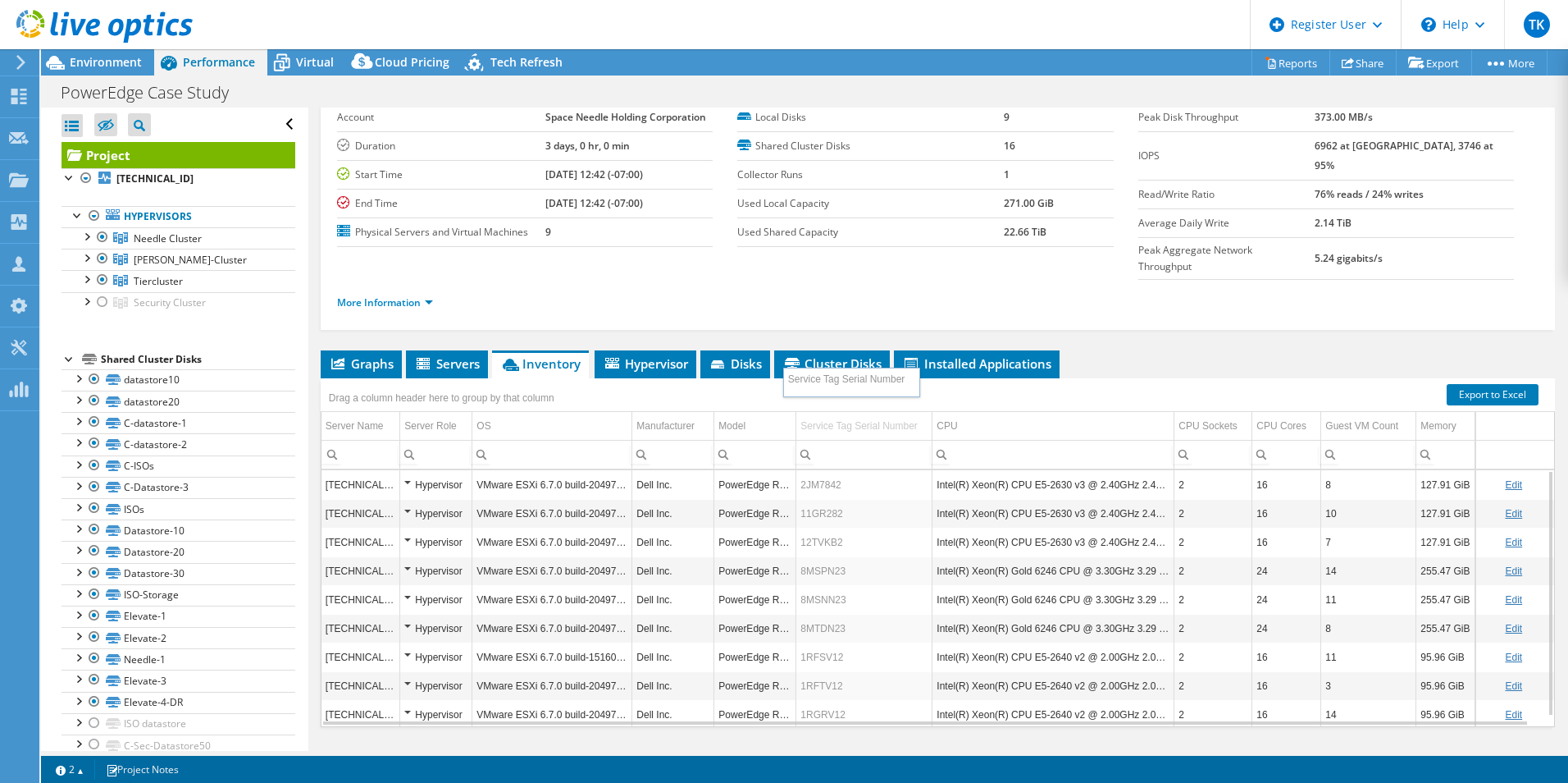
drag, startPoint x: 829, startPoint y: 394, endPoint x: 816, endPoint y: 382, distance: 17.7
click at [447, 355] on span "Servers" at bounding box center [446, 363] width 66 height 16
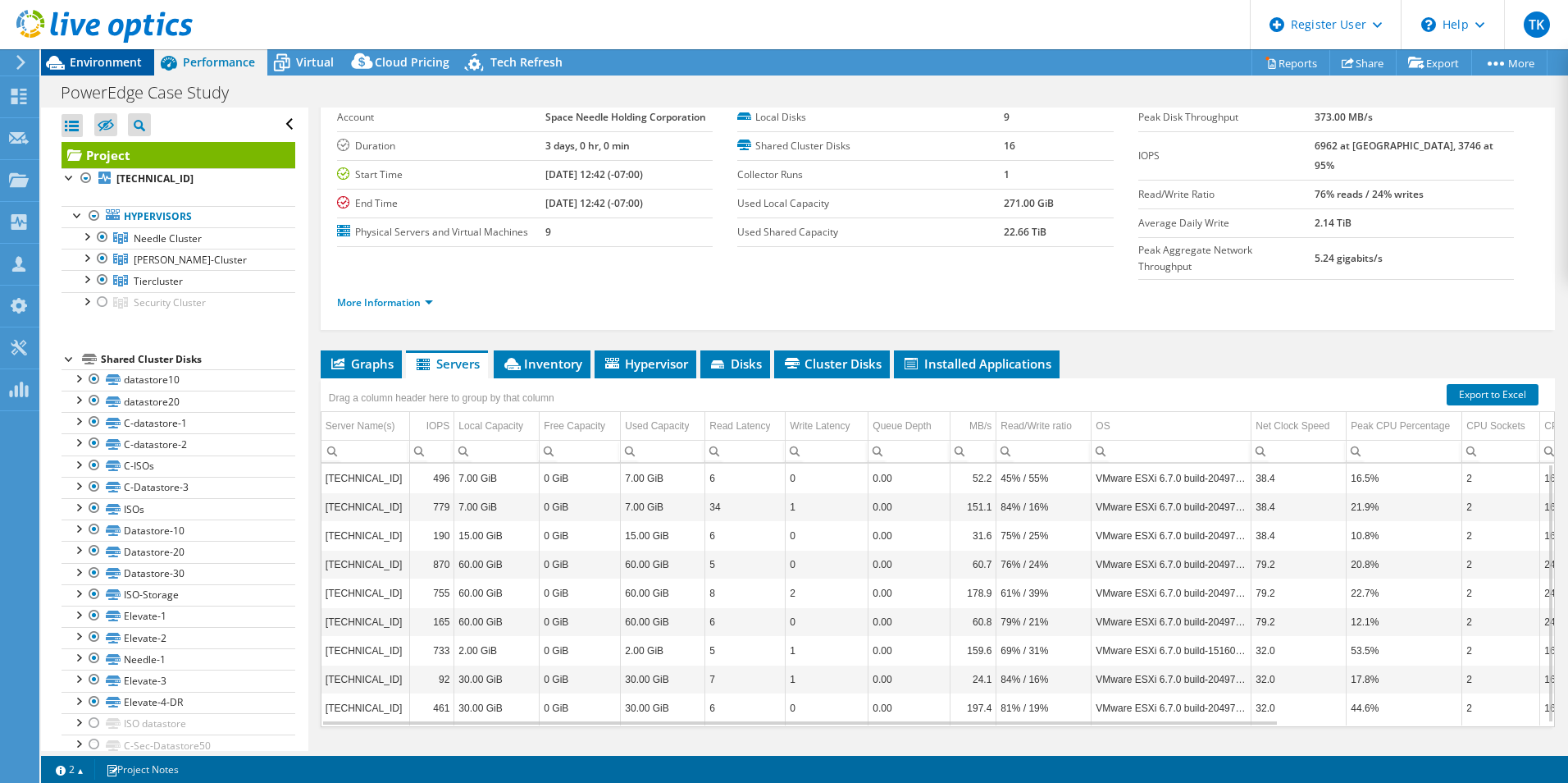
click at [131, 74] on div "Environment" at bounding box center [97, 61] width 113 height 26
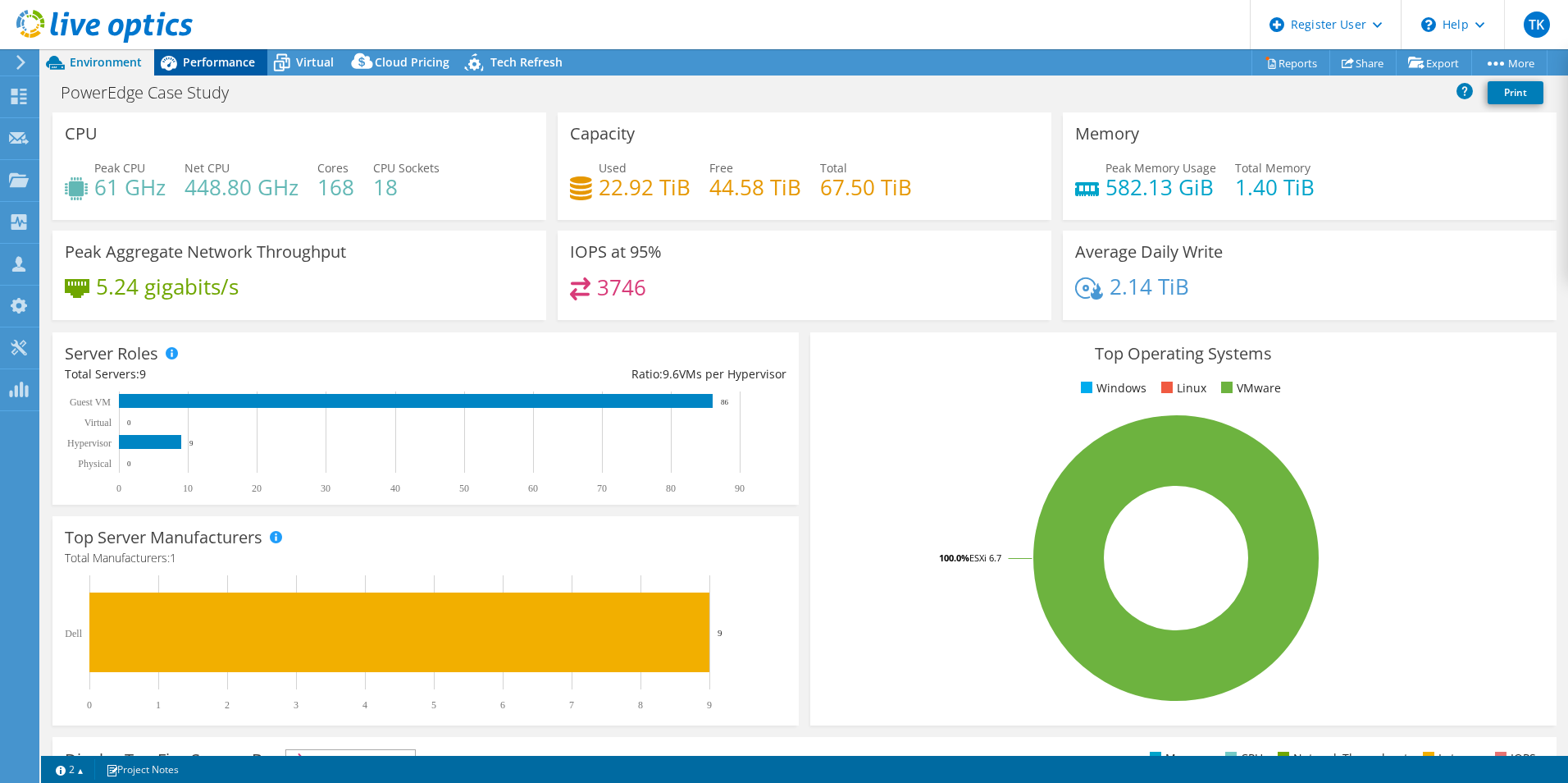
click at [221, 55] on span "Performance" at bounding box center [219, 61] width 72 height 15
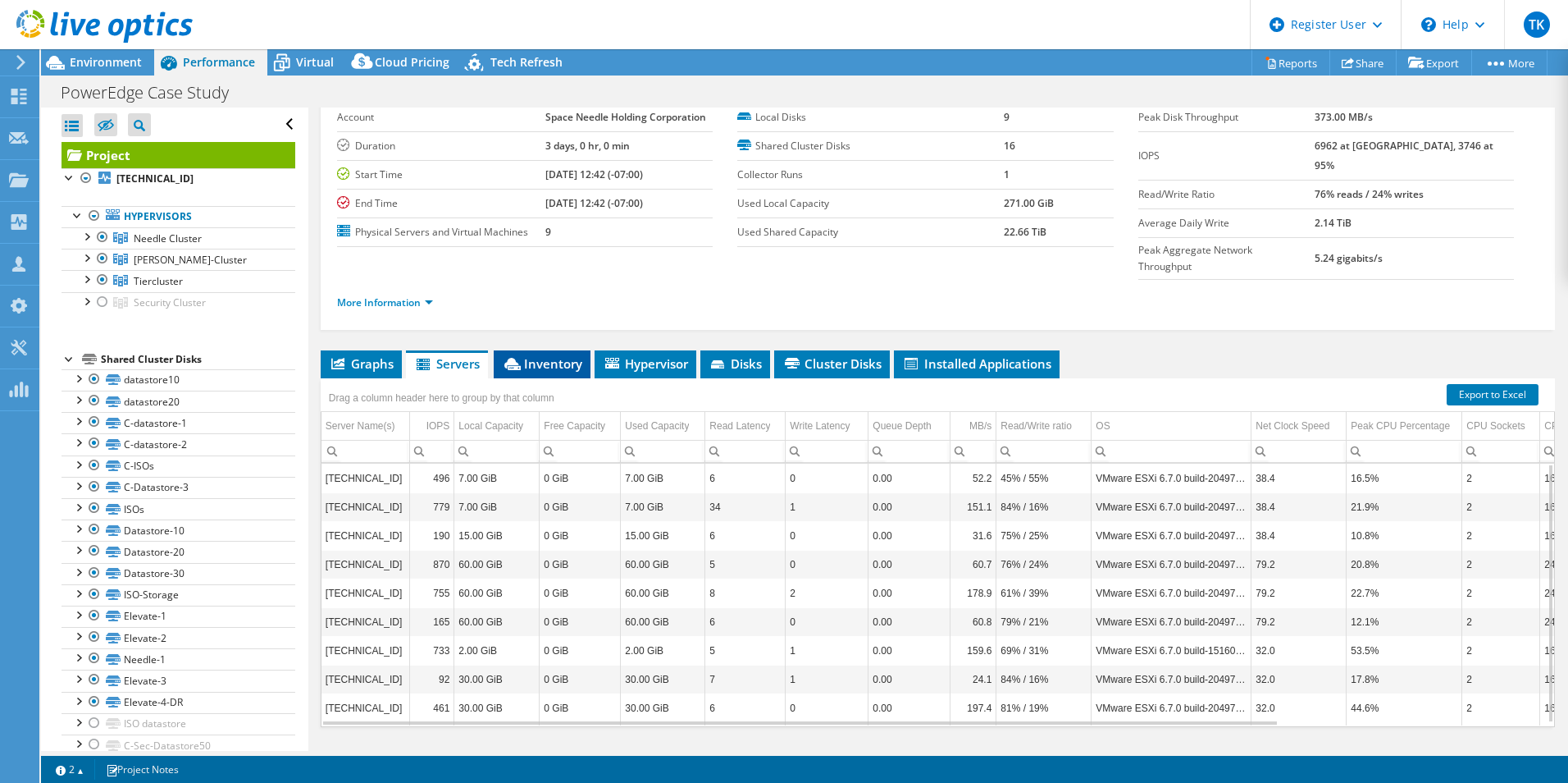
click at [566, 355] on span "Inventory" at bounding box center [541, 363] width 80 height 16
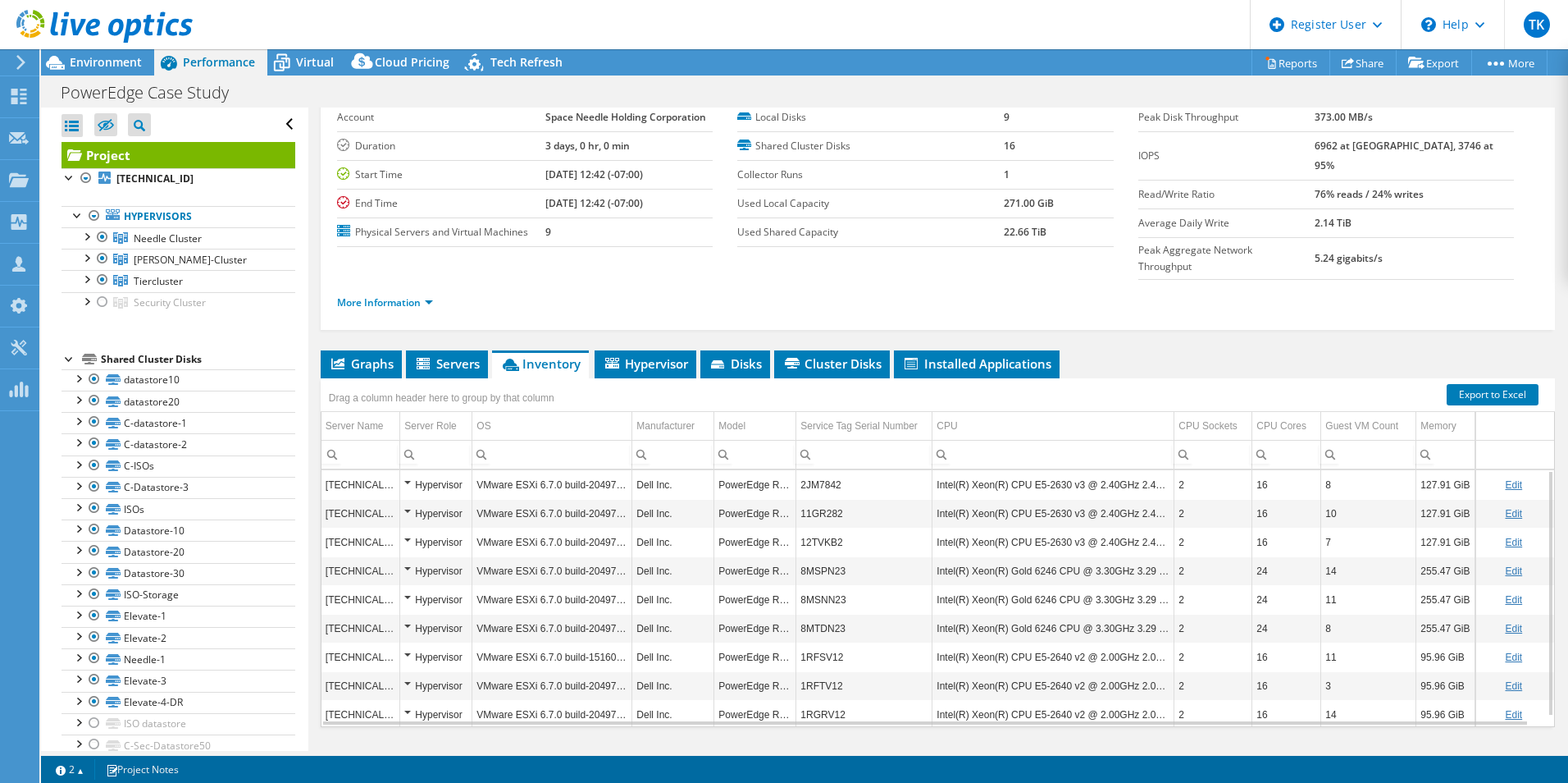
drag, startPoint x: 566, startPoint y: 335, endPoint x: 537, endPoint y: 307, distance: 40.3
click at [537, 307] on div "Project Details Prepared for: [PERSON_NAME], [EMAIL_ADDRESS][DOMAIN_NAME] Accou…" at bounding box center [937, 407] width 1259 height 764
drag, startPoint x: 89, startPoint y: 49, endPoint x: 84, endPoint y: 58, distance: 10.3
click at [89, 49] on div at bounding box center [96, 27] width 192 height 55
click at [82, 62] on span "Environment" at bounding box center [106, 61] width 72 height 15
